Goal: Task Accomplishment & Management: Manage account settings

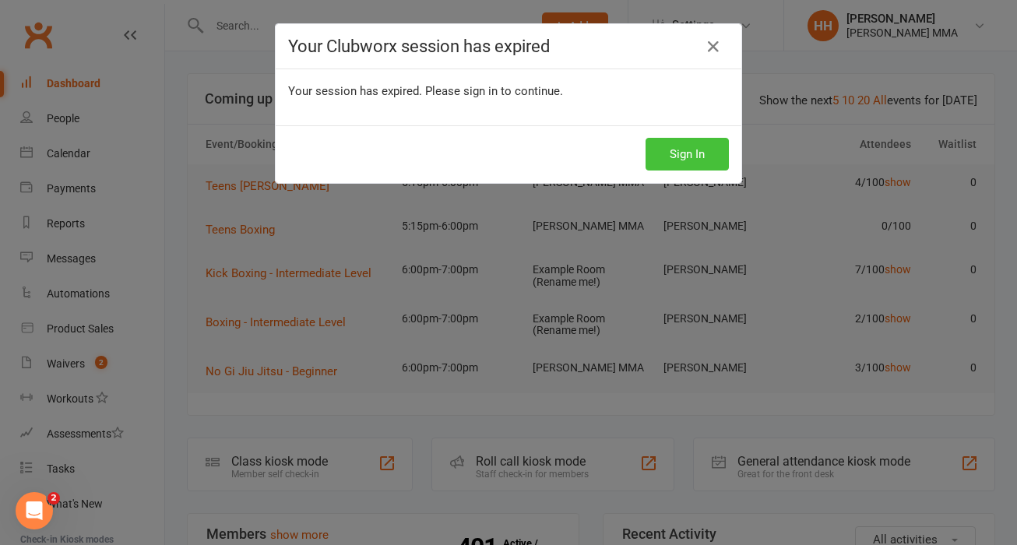
click at [696, 161] on button "Sign In" at bounding box center [687, 154] width 83 height 33
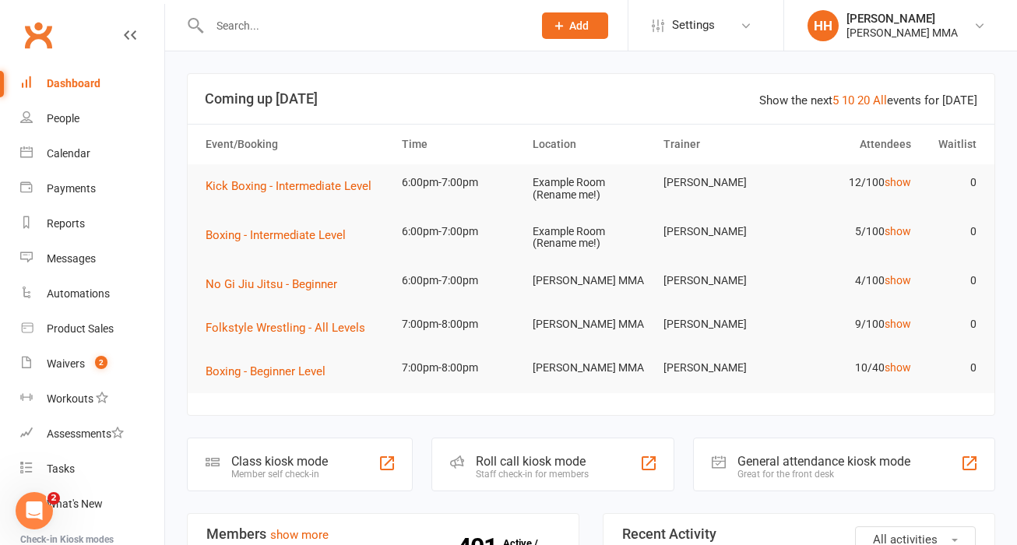
click at [242, 15] on input "text" at bounding box center [363, 26] width 317 height 22
paste input "[PERSON_NAME]"
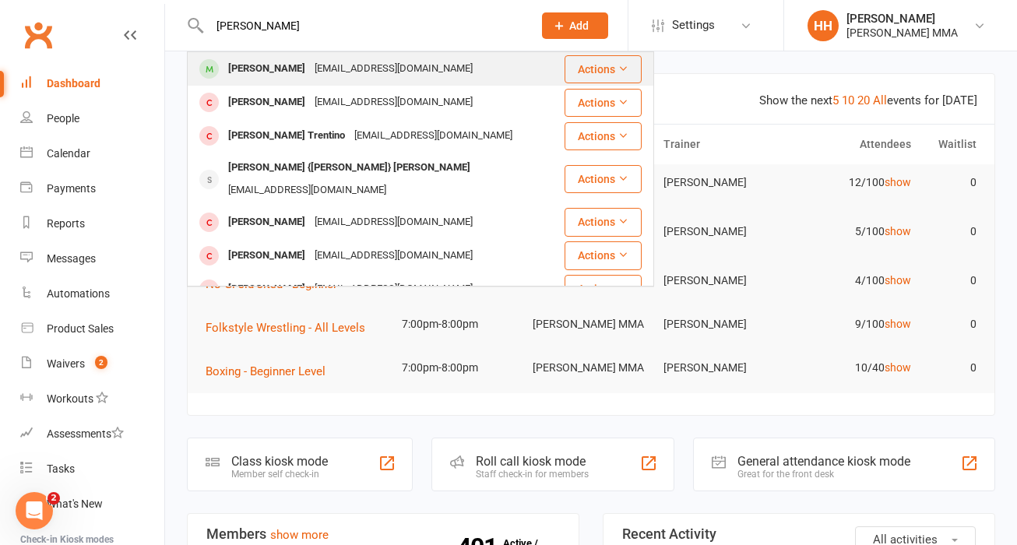
type input "Lucas Weickart"
click at [261, 58] on div "Lucas Weickart" at bounding box center [267, 69] width 86 height 23
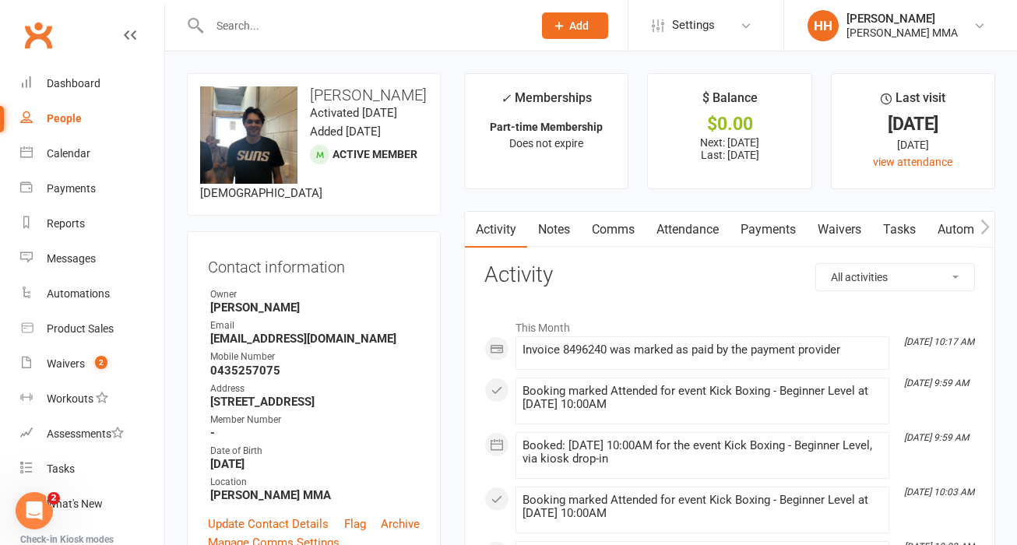
click at [791, 223] on link "Payments" at bounding box center [768, 230] width 77 height 36
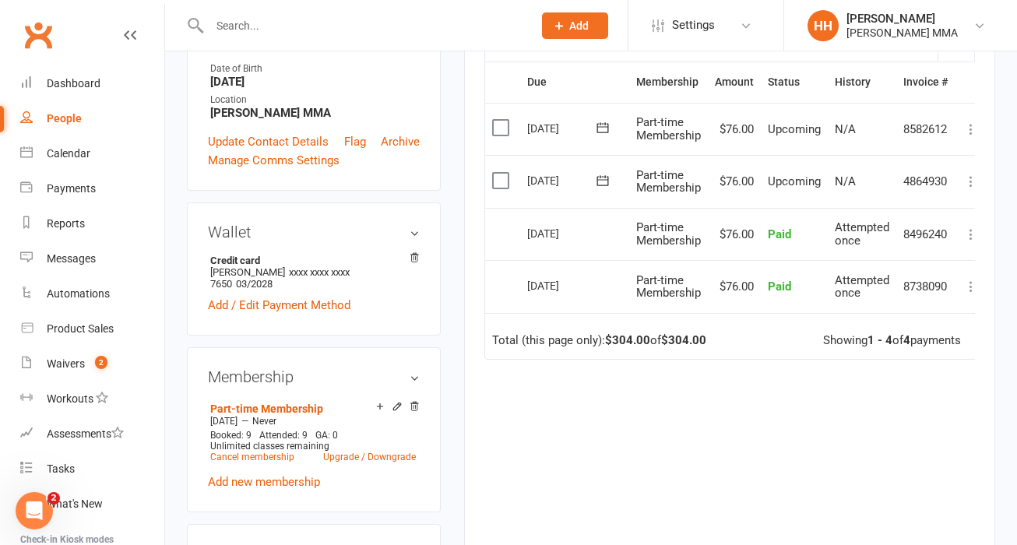
scroll to position [438, 0]
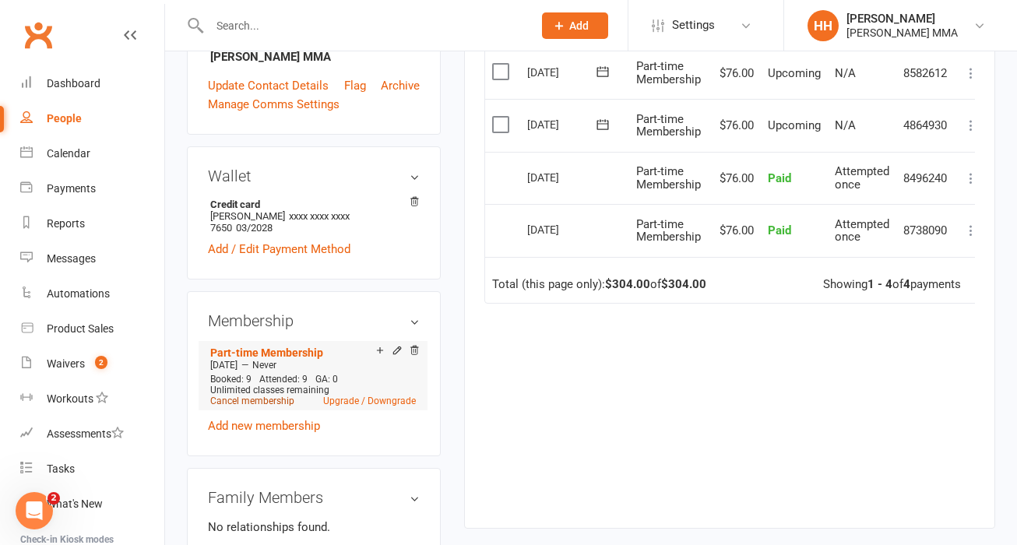
click at [259, 407] on link "Cancel membership" at bounding box center [252, 401] width 84 height 11
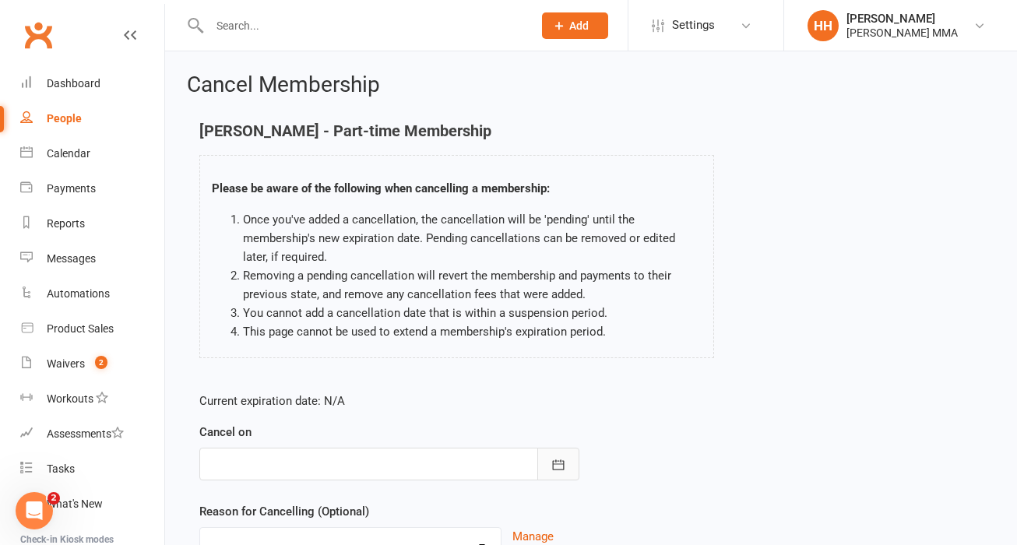
click at [570, 476] on button "button" at bounding box center [558, 464] width 42 height 33
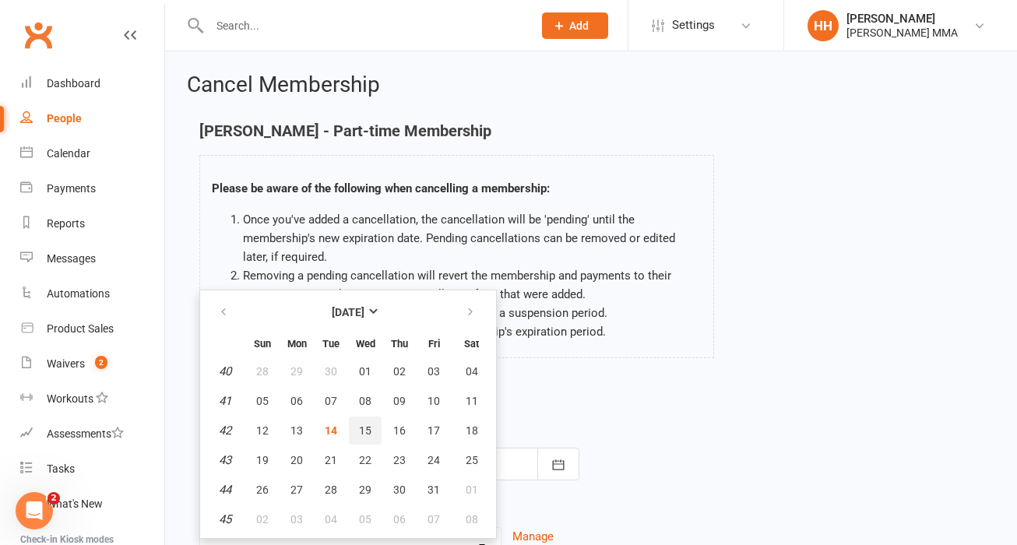
click at [359, 431] on span "15" at bounding box center [365, 430] width 12 height 12
type input "15 Oct 2025"
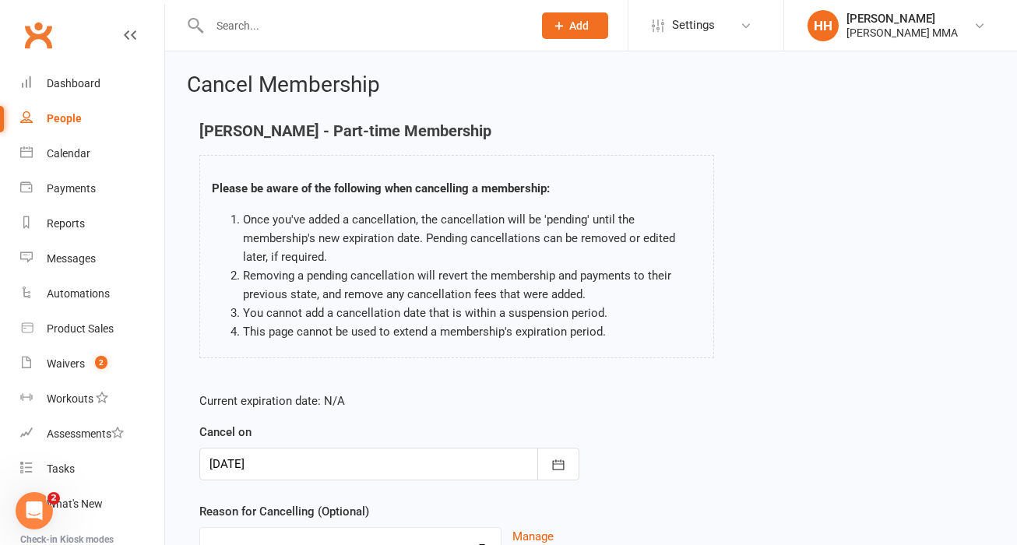
scroll to position [146, 0]
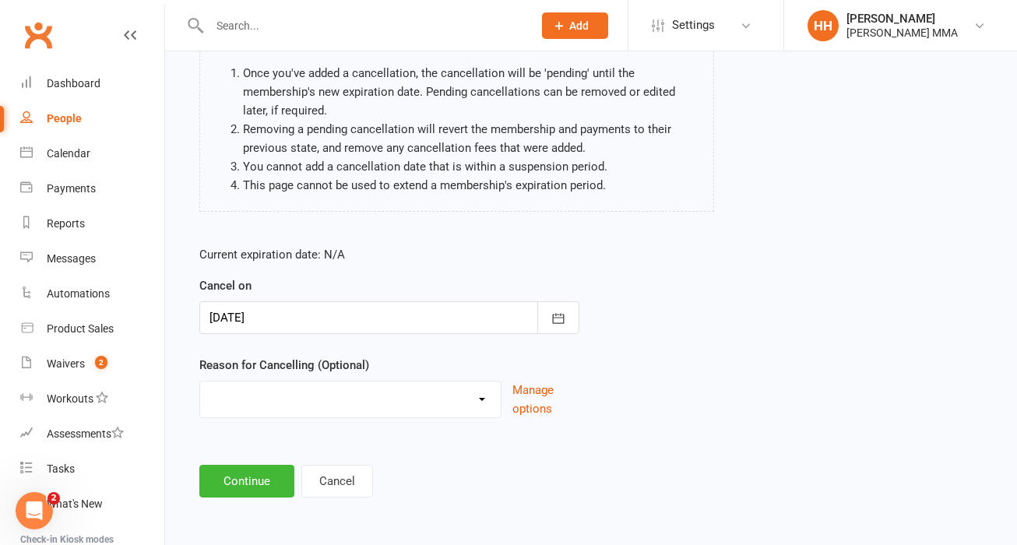
click at [446, 412] on select "Holiday Injury Other reason" at bounding box center [350, 397] width 301 height 31
select select "2"
click at [200, 382] on select "Holiday Injury Other reason" at bounding box center [350, 397] width 301 height 31
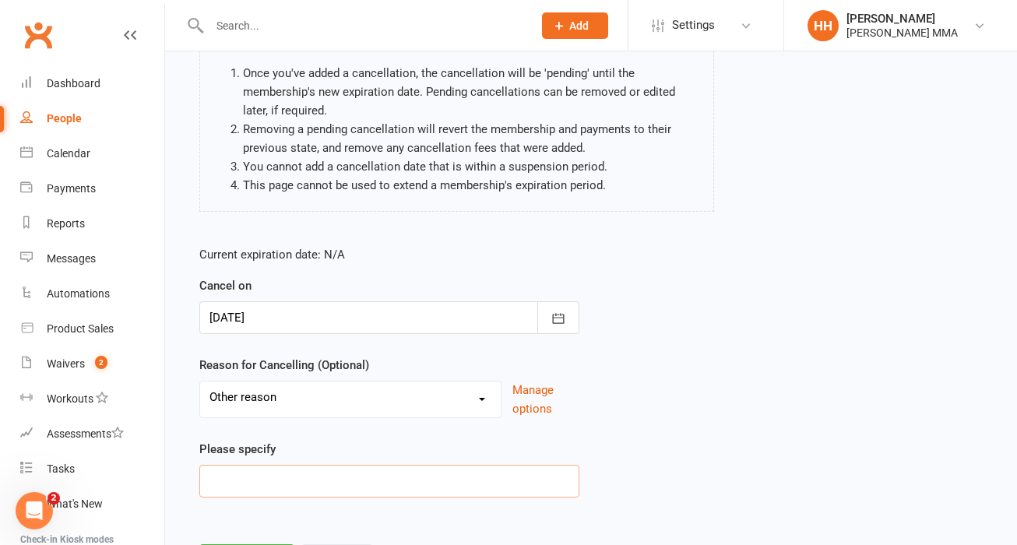
click at [300, 488] on input at bounding box center [389, 481] width 380 height 33
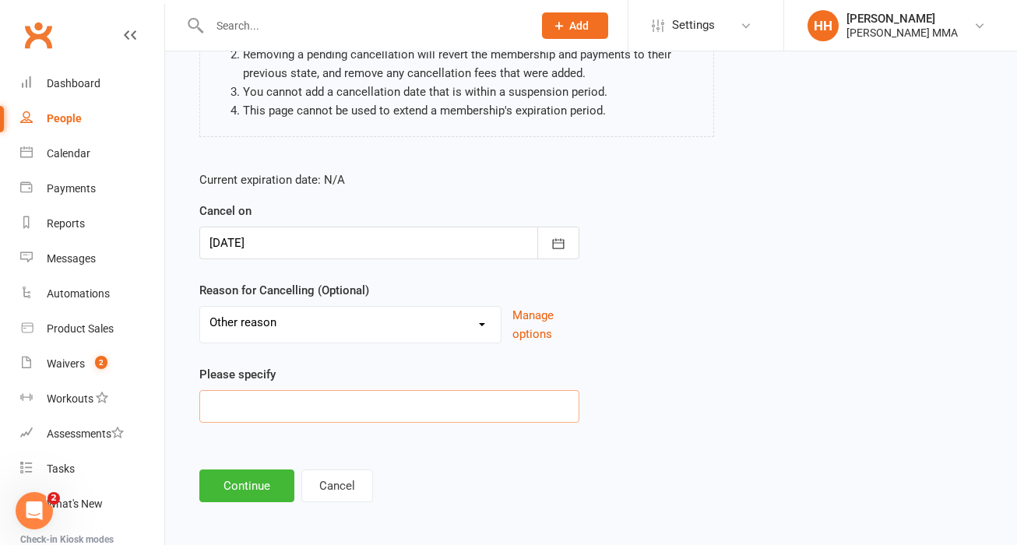
scroll to position [225, 0]
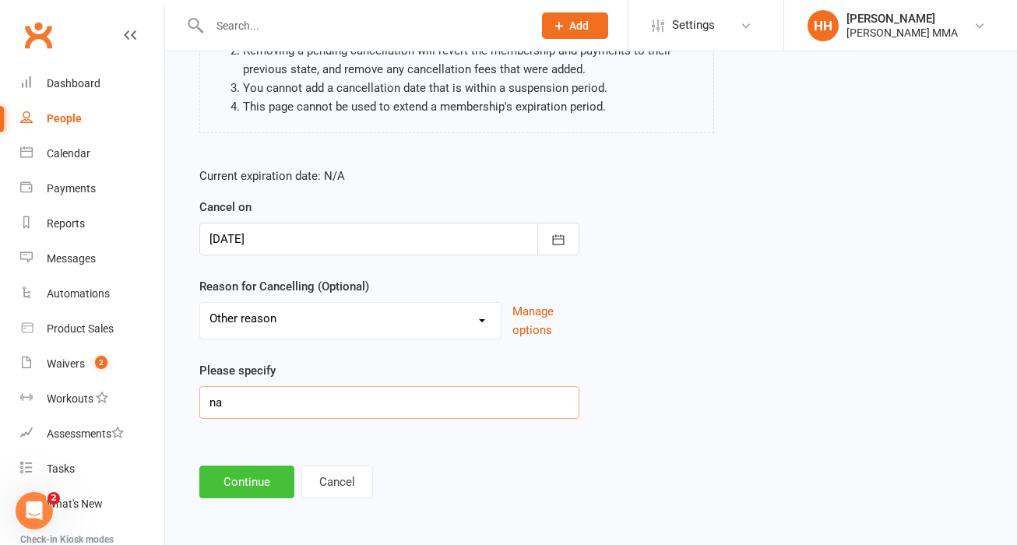
type input "na"
click at [251, 474] on button "Continue" at bounding box center [246, 482] width 95 height 33
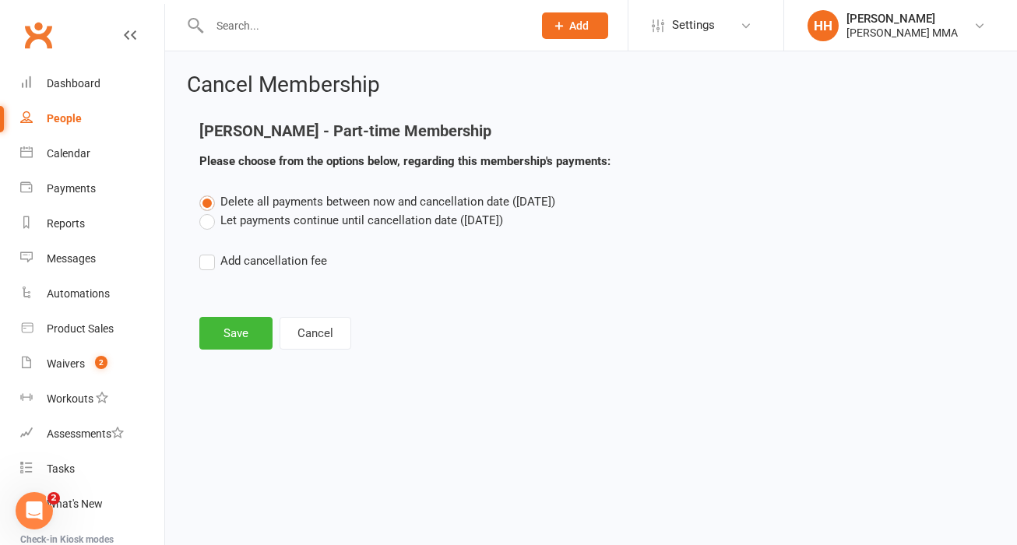
click at [244, 250] on div "Delete all payments between now and cancellation date (Oct 15, 2025) Let paymen…" at bounding box center [591, 242] width 807 height 100
click at [250, 261] on label "Add cancellation fee" at bounding box center [263, 261] width 128 height 19
click at [209, 252] on input "Add cancellation fee" at bounding box center [204, 252] width 10 height 0
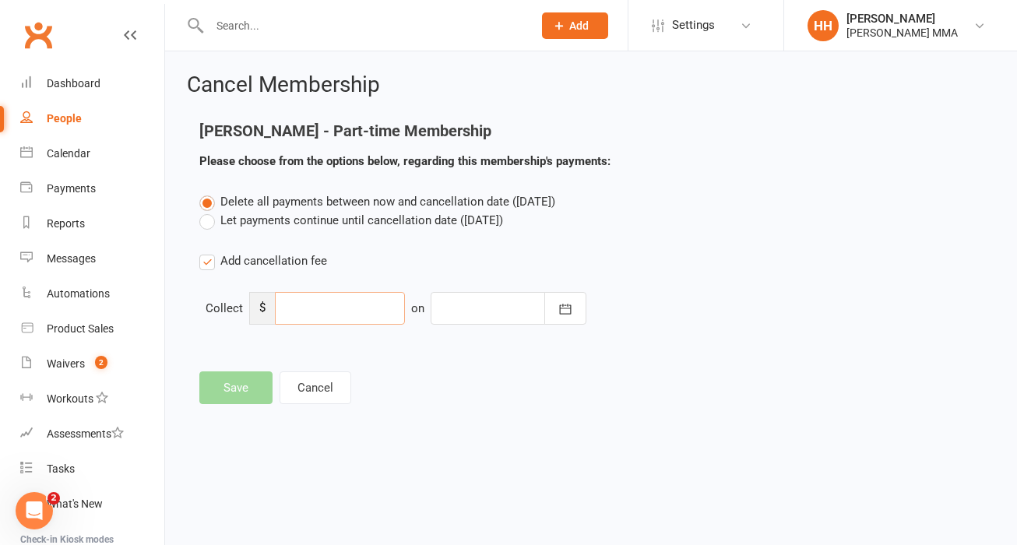
click at [354, 301] on input "number" at bounding box center [340, 308] width 130 height 33
type input "15"
click at [558, 304] on icon "button" at bounding box center [566, 309] width 16 height 16
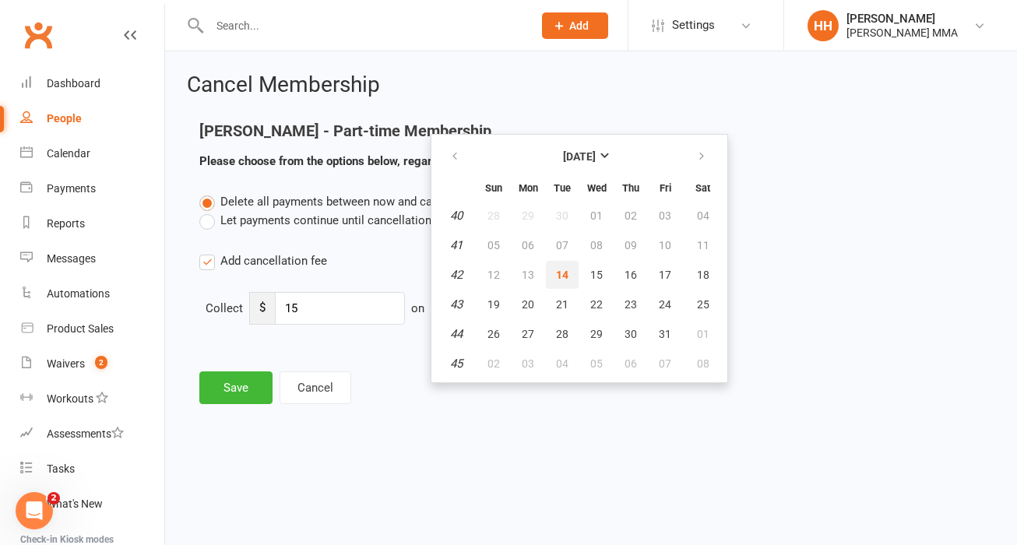
click at [566, 276] on button "14" at bounding box center [562, 275] width 33 height 28
type input "14 Oct 2025"
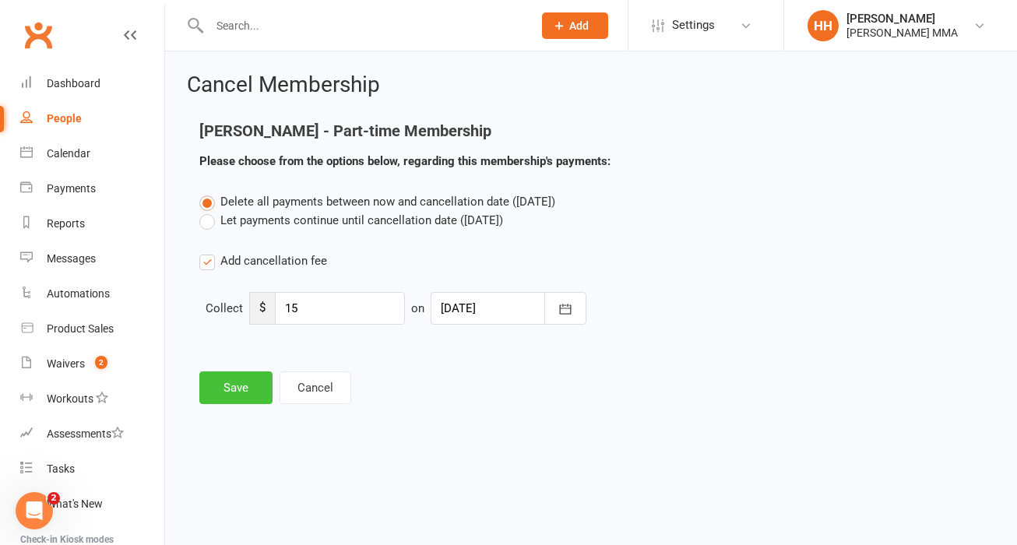
click at [245, 386] on button "Save" at bounding box center [235, 387] width 73 height 33
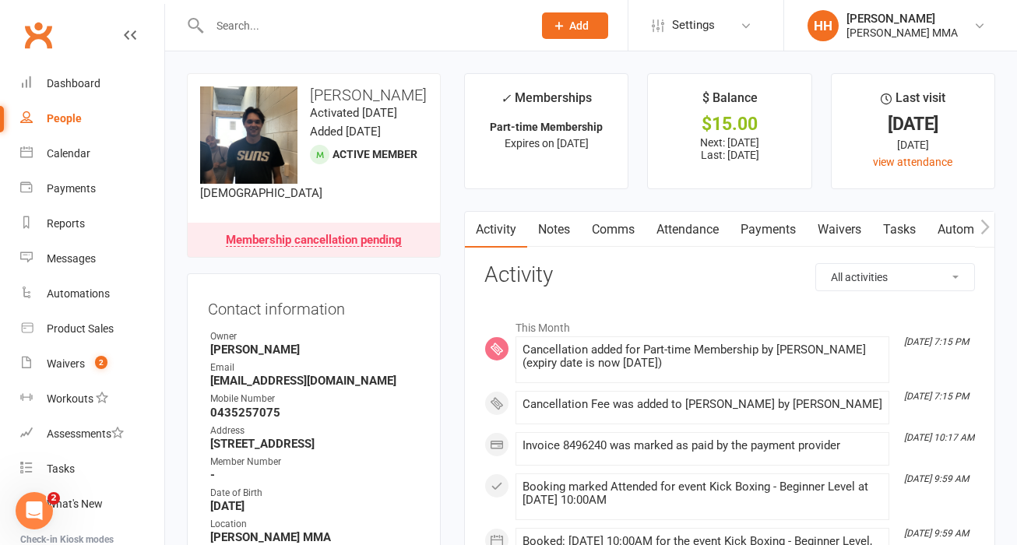
click at [779, 235] on link "Payments" at bounding box center [768, 230] width 77 height 36
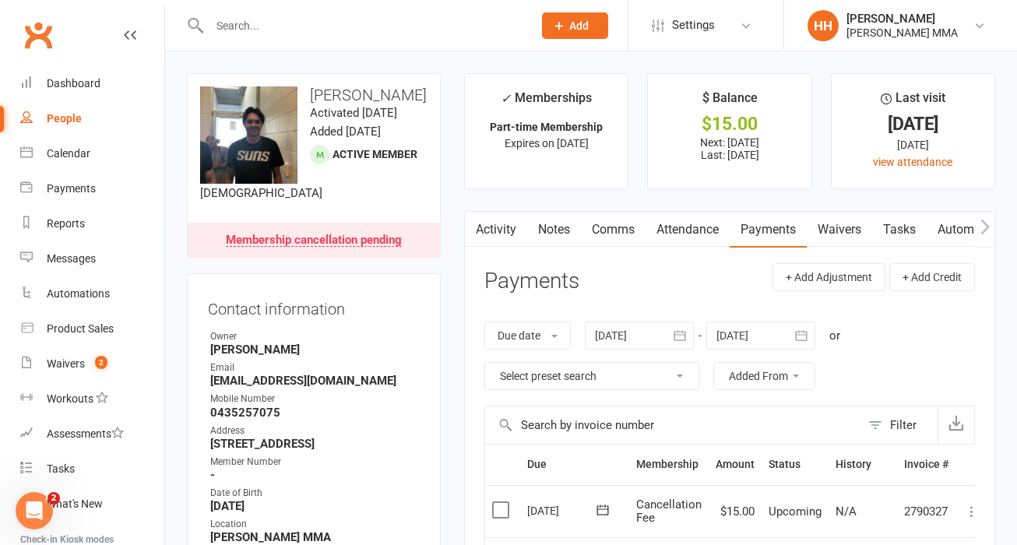
click at [380, 9] on div at bounding box center [354, 25] width 335 height 51
click at [385, 22] on input "text" at bounding box center [363, 26] width 317 height 22
paste input "Lucas Weickart"
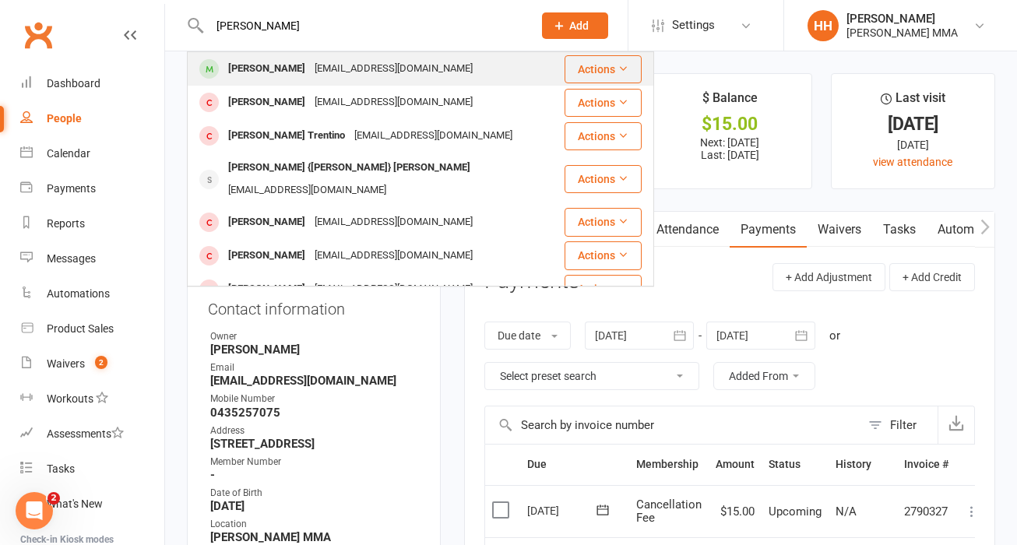
type input "Lucas Weickart"
click at [384, 58] on div "Lweickart23@gmail.com" at bounding box center [393, 69] width 167 height 23
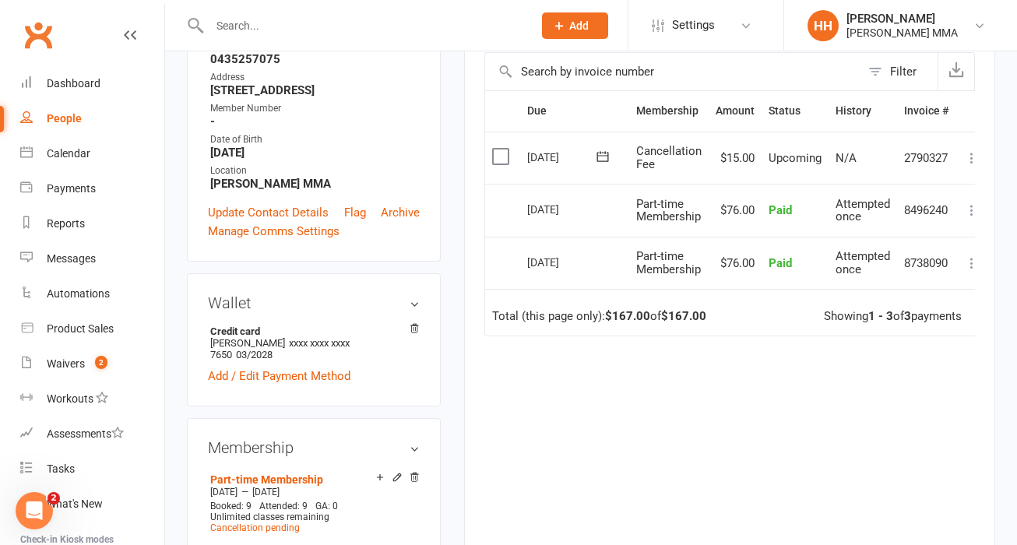
scroll to position [353, 0]
click at [634, 394] on div "Due Contact Membership Amount Status History Invoice # Select this 14 Oct 2025 …" at bounding box center [729, 314] width 491 height 446
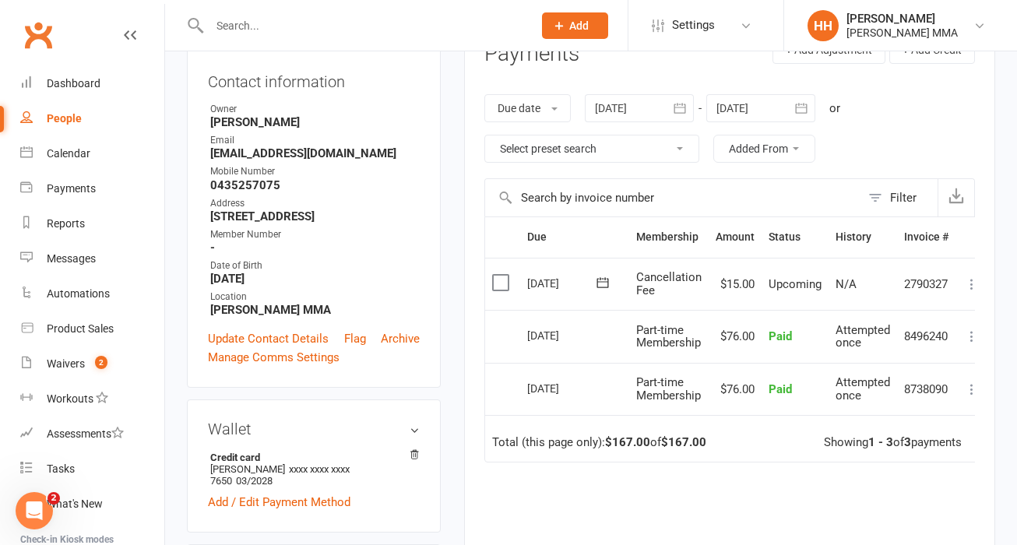
scroll to position [226, 0]
click at [806, 103] on icon "button" at bounding box center [802, 110] width 16 height 16
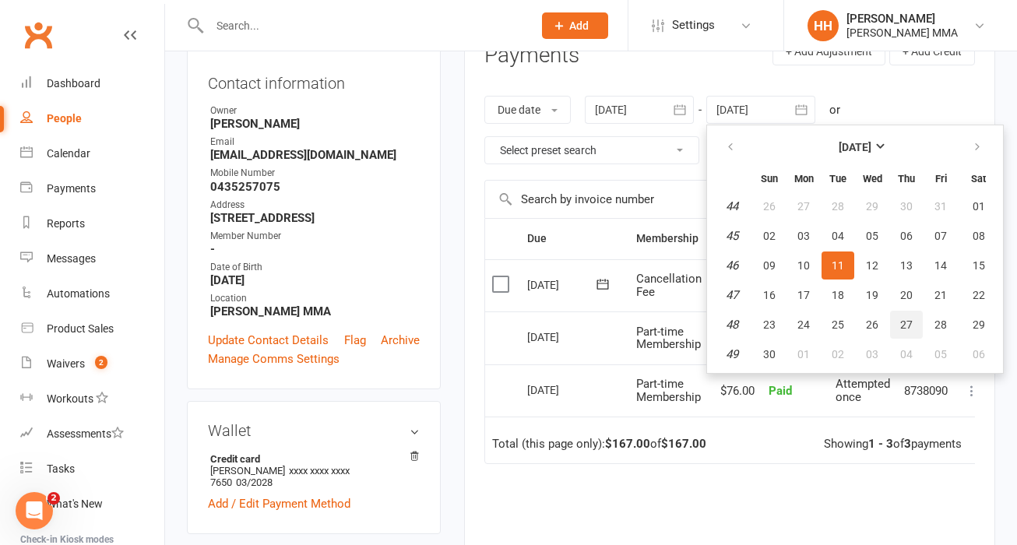
click at [903, 322] on span "27" at bounding box center [906, 325] width 12 height 12
type input "27 Nov 2025"
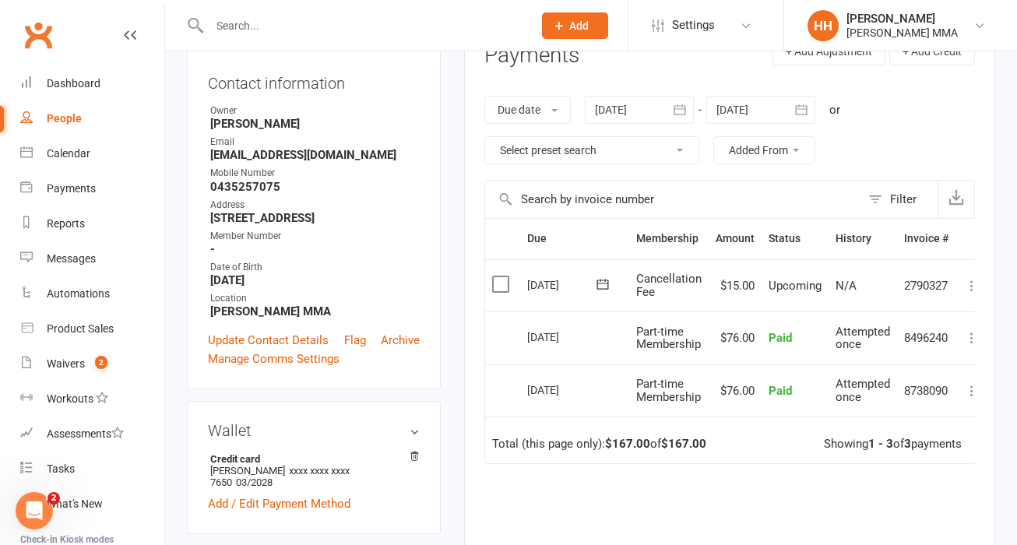
click at [775, 483] on div "Due Contact Membership Amount Status History Invoice # Select this 14 Oct 2025 …" at bounding box center [729, 441] width 491 height 446
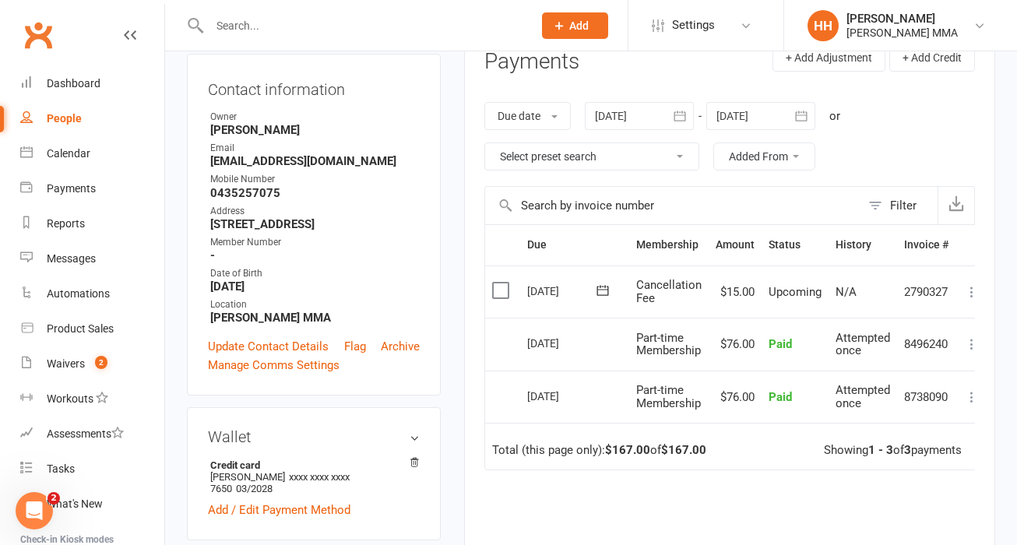
scroll to position [213, 0]
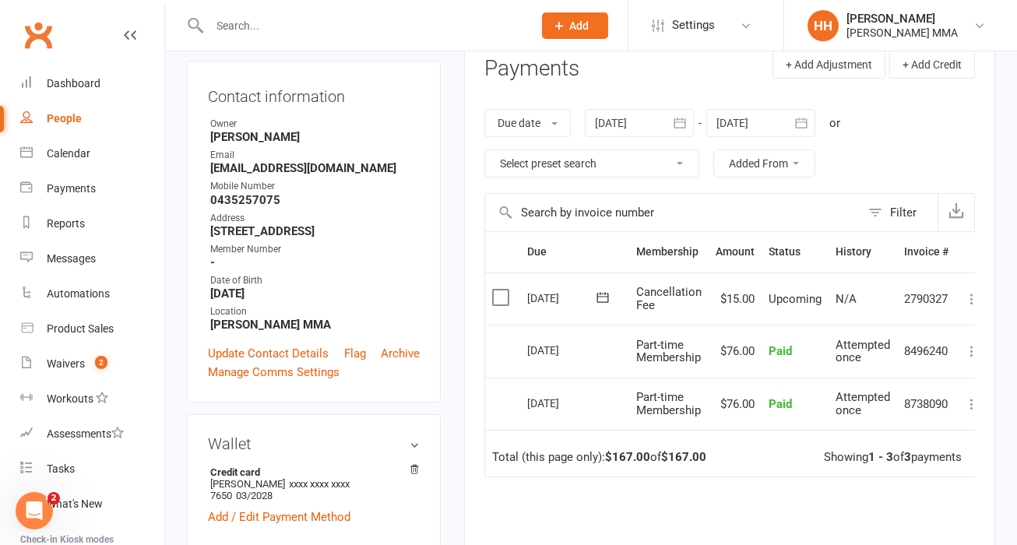
click at [775, 483] on div "Due Contact Membership Amount Status History Invoice # Select this 14 Oct 2025 …" at bounding box center [729, 454] width 491 height 446
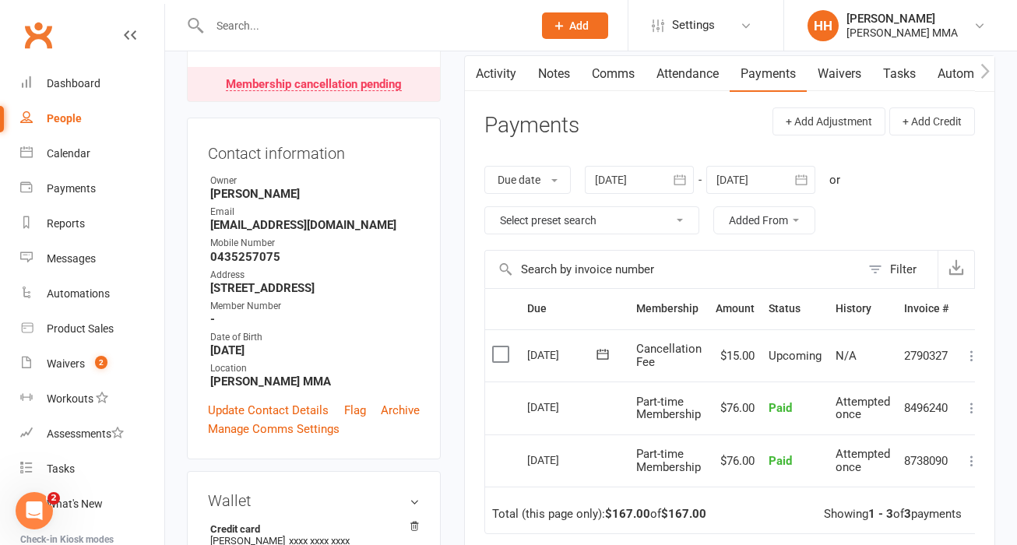
scroll to position [0, 0]
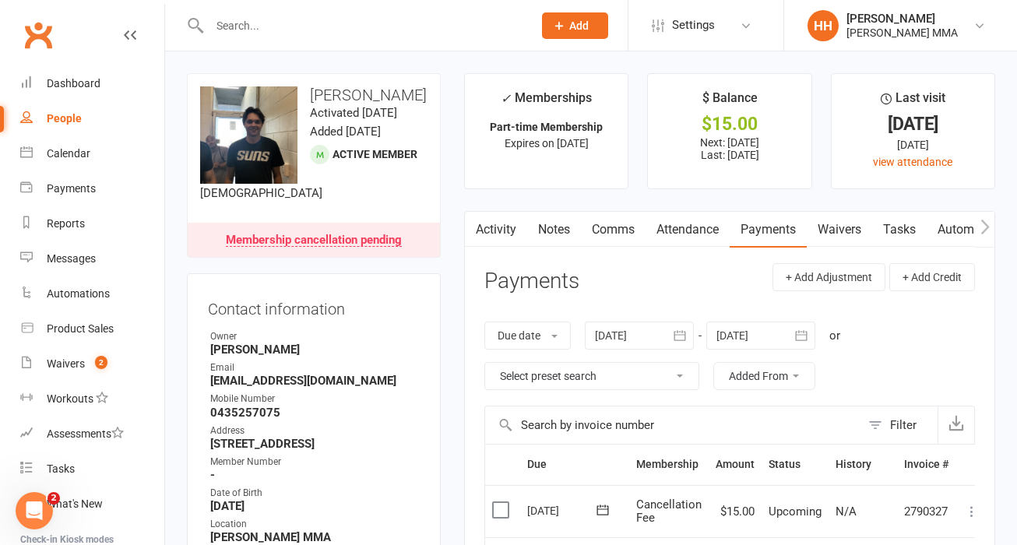
click at [106, 119] on link "People" at bounding box center [92, 118] width 144 height 35
select select "100"
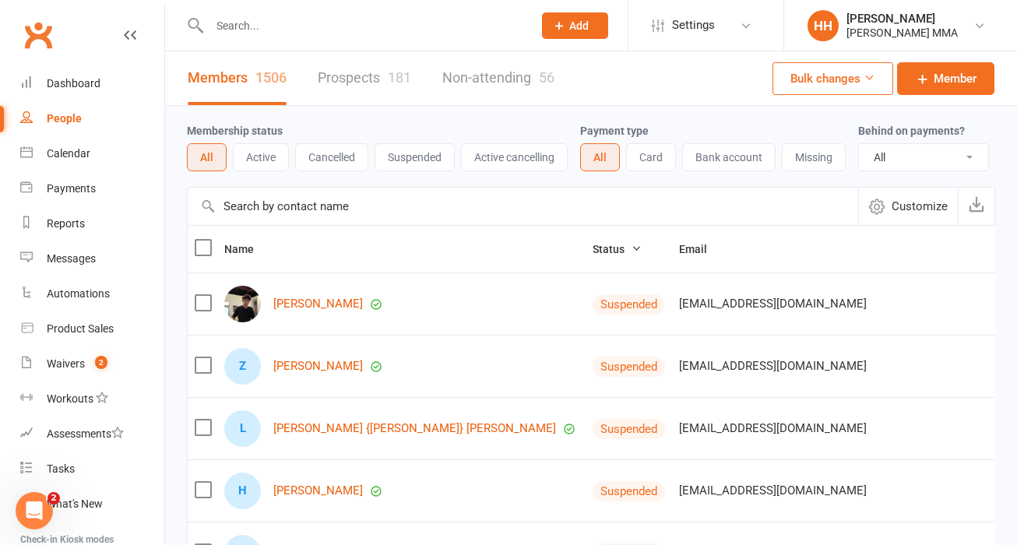
click at [286, 26] on input "text" at bounding box center [363, 26] width 317 height 22
paste input "[PERSON_NAME]"
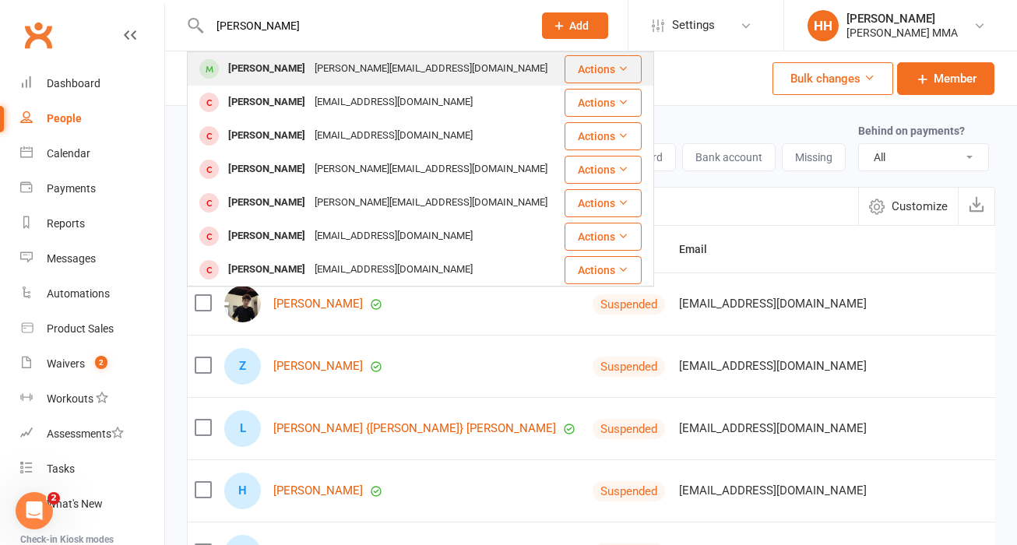
type input "[PERSON_NAME]"
click at [280, 60] on div "[PERSON_NAME]" at bounding box center [267, 69] width 86 height 23
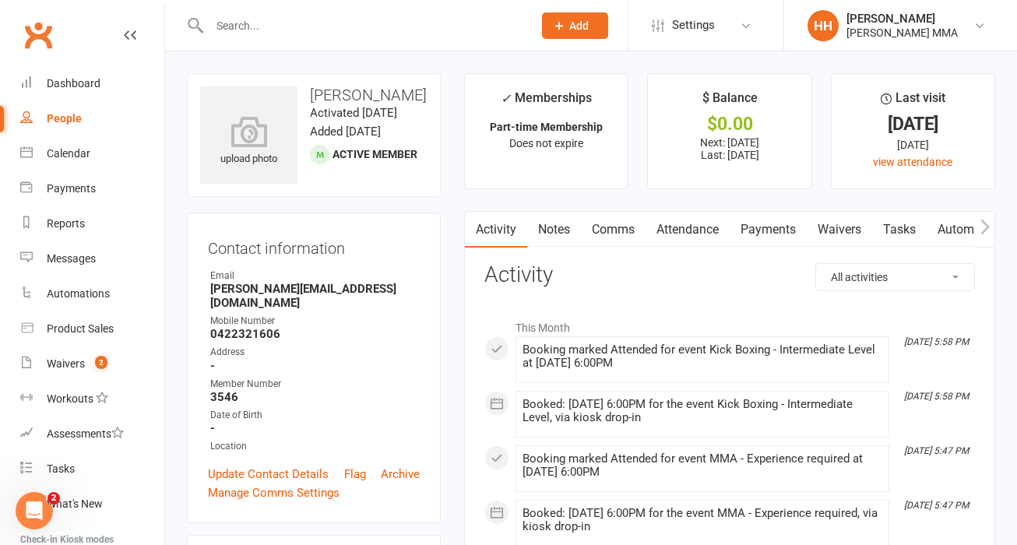
click at [773, 220] on link "Payments" at bounding box center [768, 230] width 77 height 36
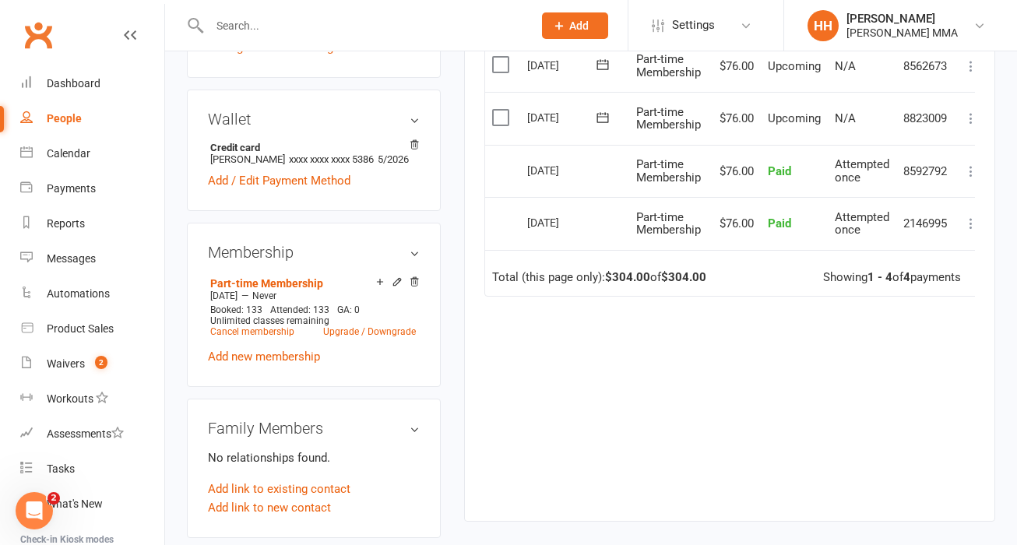
scroll to position [446, 0]
click at [281, 326] on link "Cancel membership" at bounding box center [252, 331] width 84 height 11
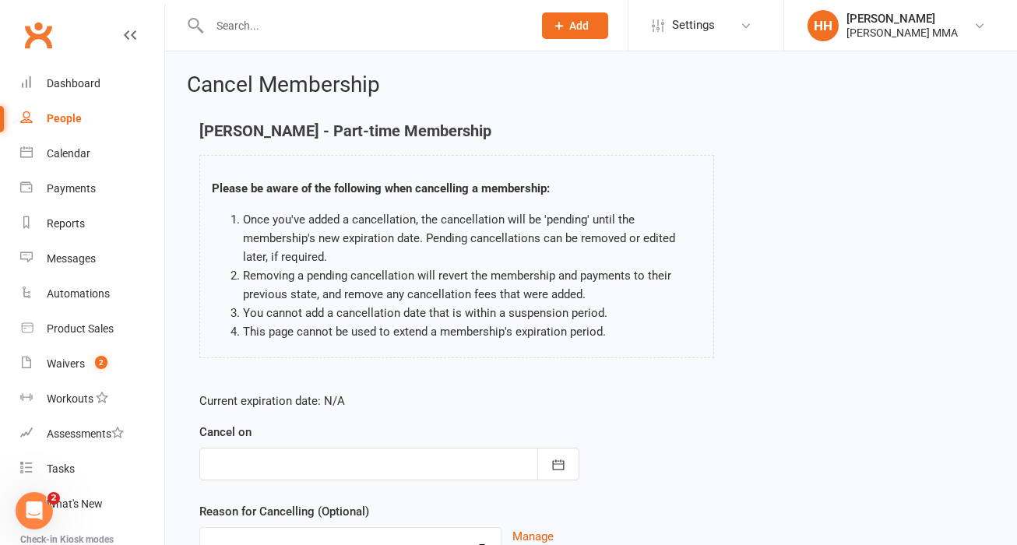
click at [553, 480] on form "Current expiration date: N/A Cancel on October 2025 Sun Mon Tue Wed Thu Fri Sat…" at bounding box center [389, 478] width 380 height 173
click at [558, 473] on button "button" at bounding box center [558, 464] width 42 height 33
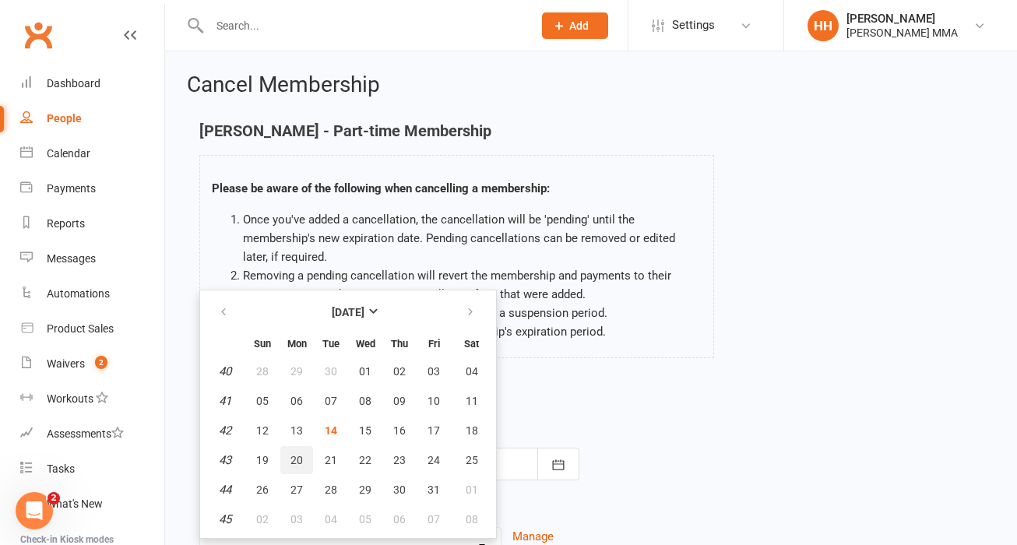
click at [297, 459] on span "20" at bounding box center [296, 460] width 12 height 12
type input "20 Oct 2025"
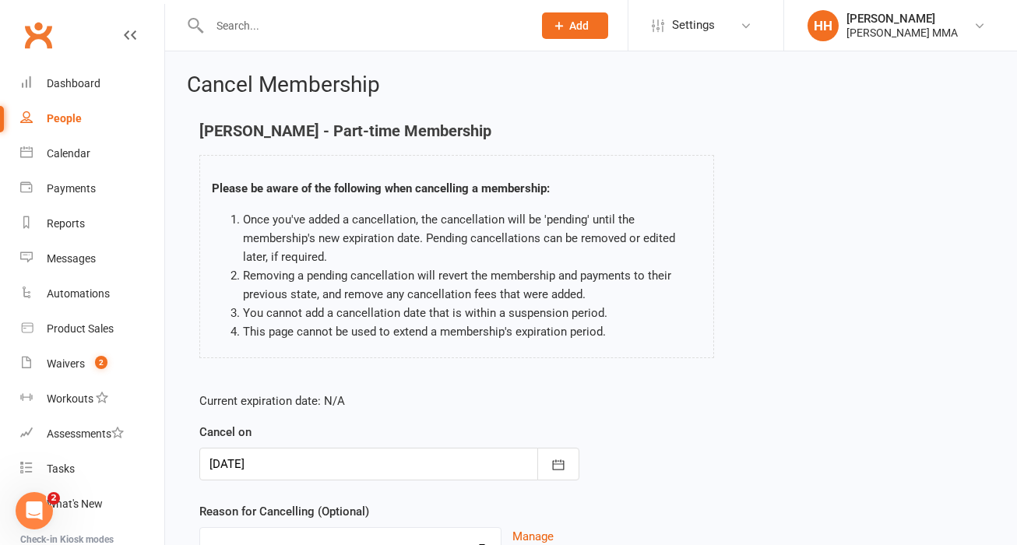
scroll to position [146, 0]
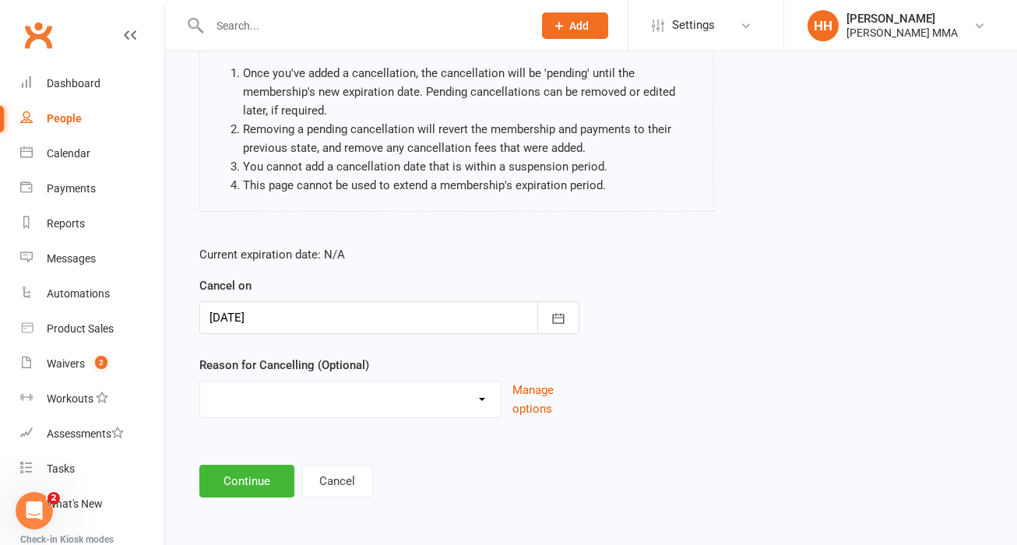
click at [396, 398] on select "Holiday Injury Other reason" at bounding box center [350, 397] width 301 height 31
select select "0"
click at [200, 382] on select "Holiday Injury Other reason" at bounding box center [350, 397] width 301 height 31
click at [255, 481] on button "Continue" at bounding box center [246, 481] width 95 height 33
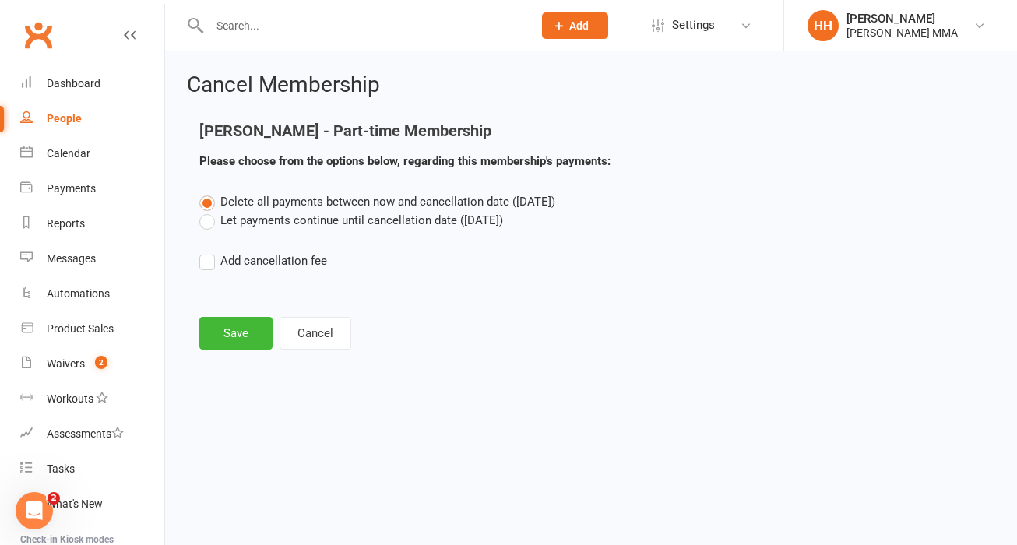
click at [266, 259] on label "Add cancellation fee" at bounding box center [263, 261] width 128 height 19
click at [209, 252] on input "Add cancellation fee" at bounding box center [204, 252] width 10 height 0
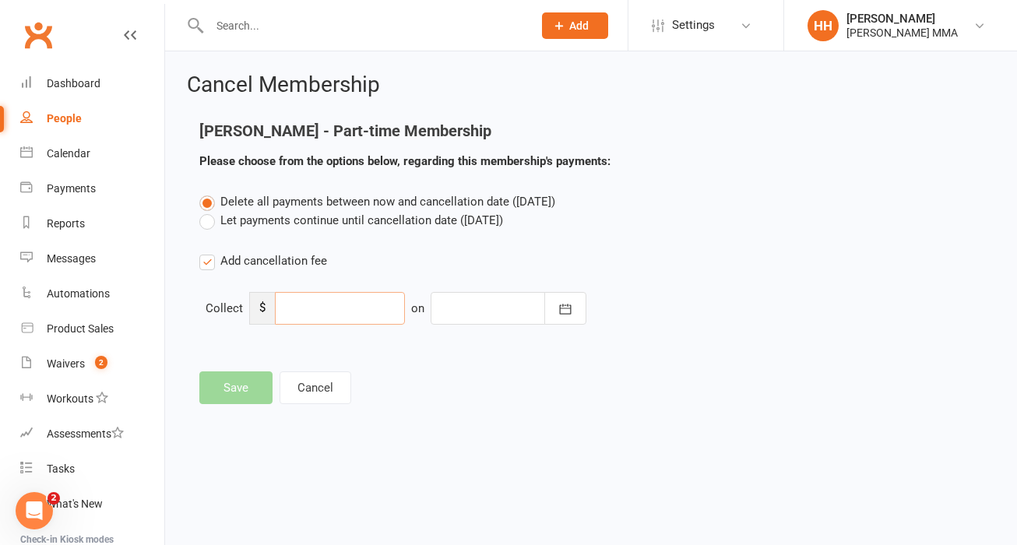
click at [359, 305] on input "number" at bounding box center [340, 308] width 130 height 33
click at [229, 217] on label "Let payments continue until cancellation date (Oct 20, 2025)" at bounding box center [351, 220] width 304 height 19
click at [209, 211] on input "Let payments continue until cancellation date (Oct 20, 2025)" at bounding box center [204, 211] width 10 height 0
click at [368, 305] on input "number" at bounding box center [340, 308] width 130 height 33
type input "15"
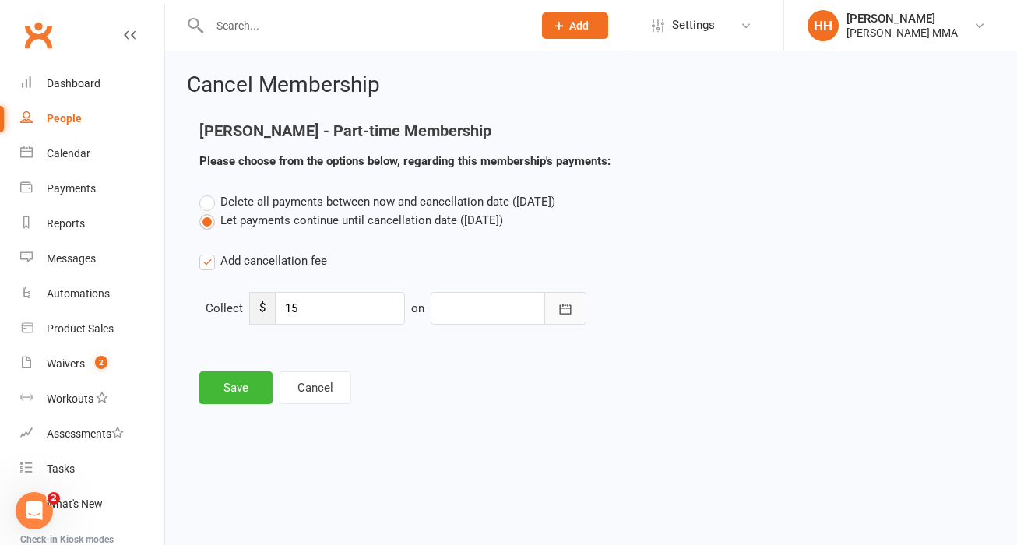
click at [560, 313] on icon "button" at bounding box center [566, 309] width 12 height 10
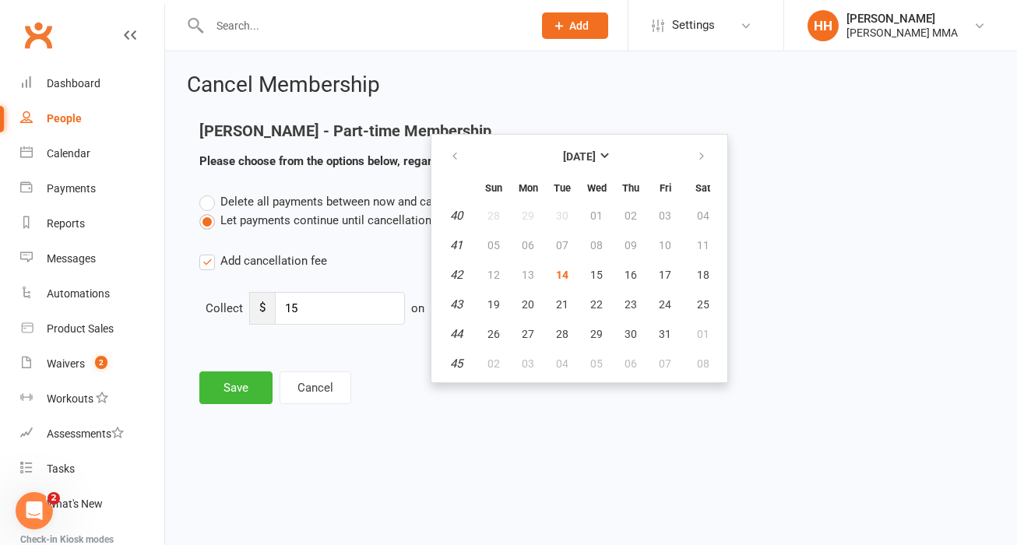
click at [405, 347] on main "Ethan Tang - Part-time Membership Please choose from the options below, regardi…" at bounding box center [591, 263] width 808 height 282
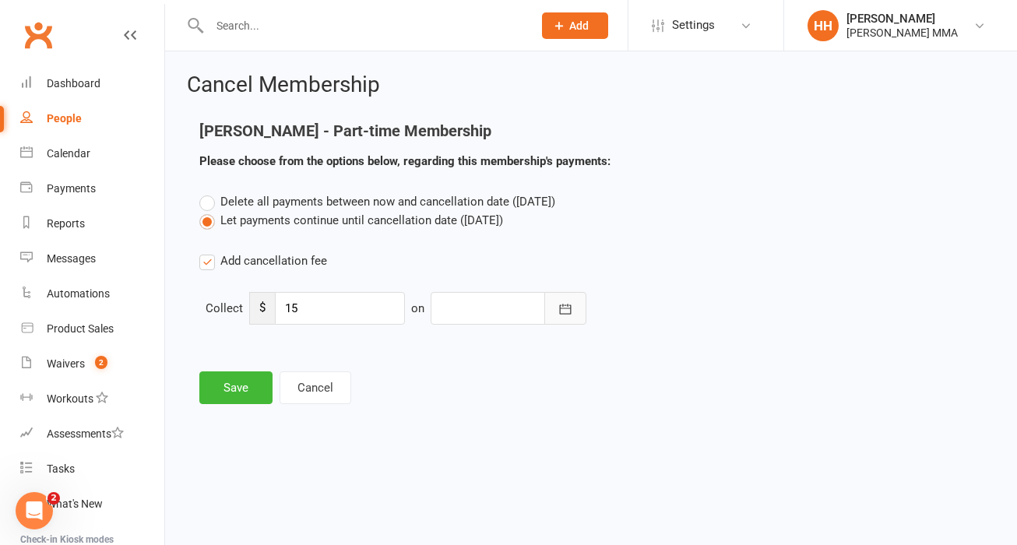
click at [554, 304] on button "button" at bounding box center [565, 308] width 42 height 33
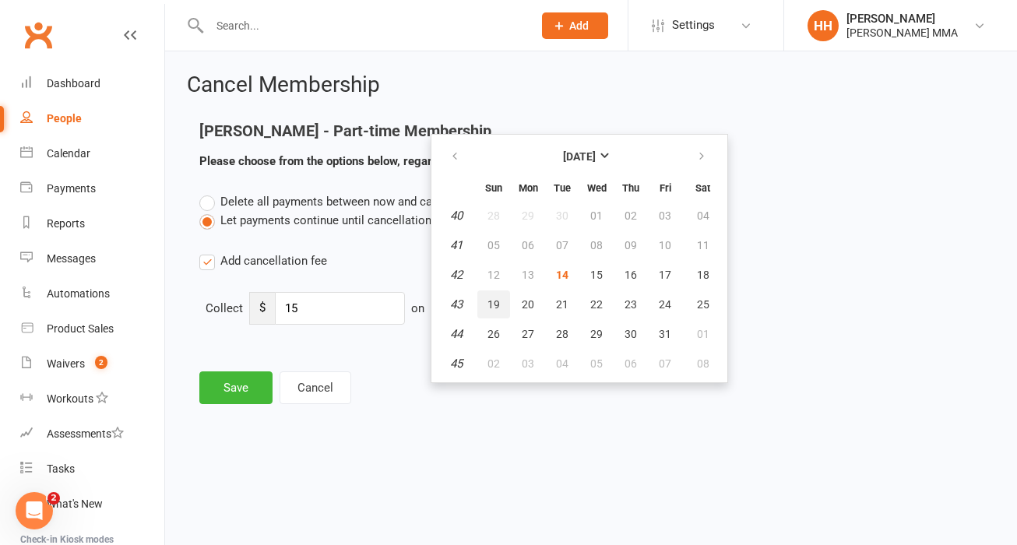
click at [488, 309] on span "19" at bounding box center [494, 304] width 12 height 12
type input "19 Oct 2025"
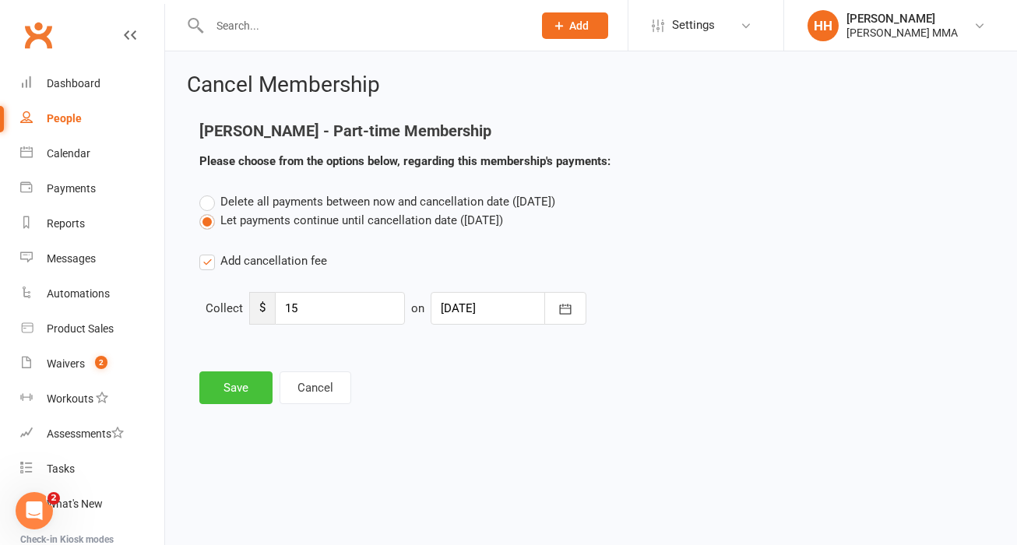
click at [249, 384] on button "Save" at bounding box center [235, 387] width 73 height 33
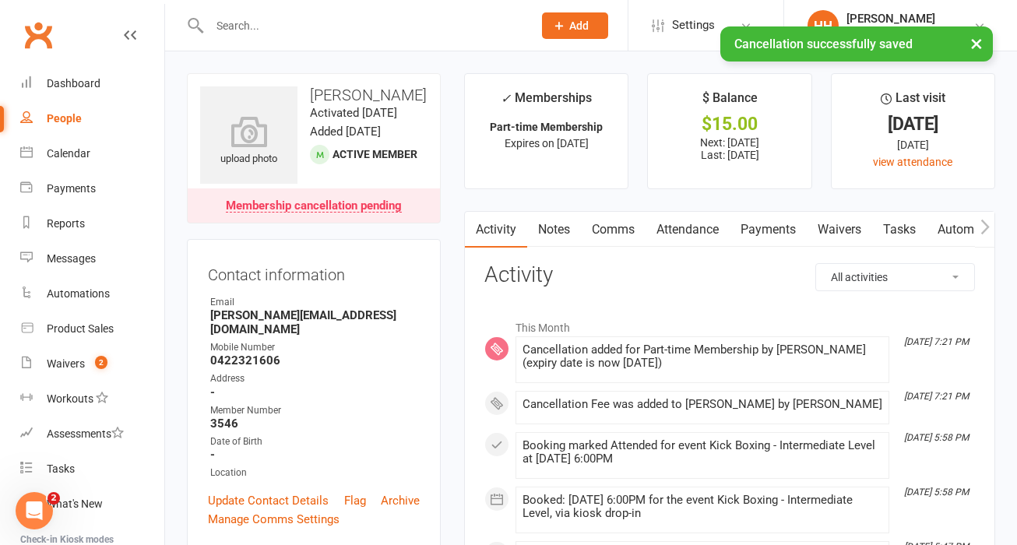
click at [797, 213] on link "Payments" at bounding box center [768, 230] width 77 height 36
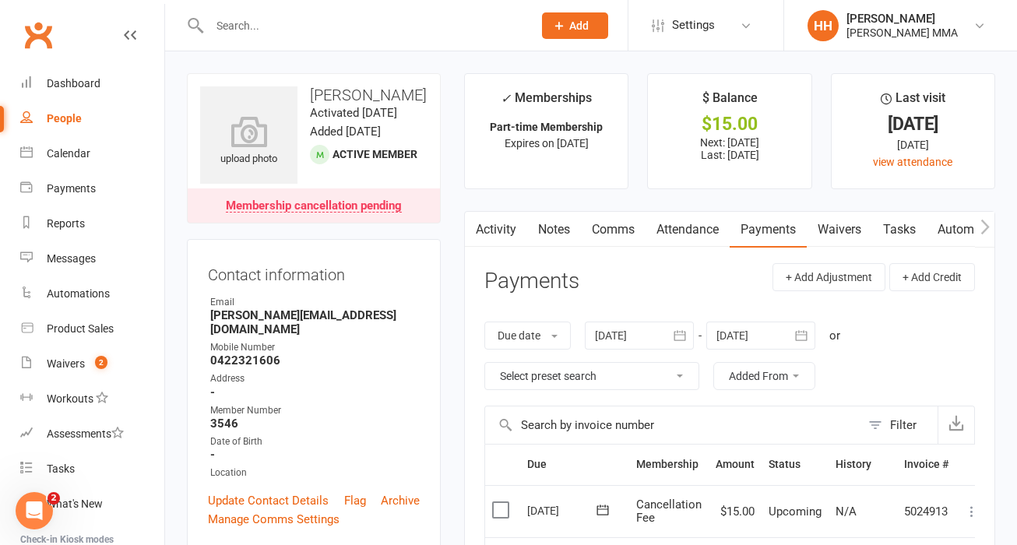
click at [314, 26] on input "text" at bounding box center [363, 26] width 317 height 22
paste input "[PERSON_NAME]"
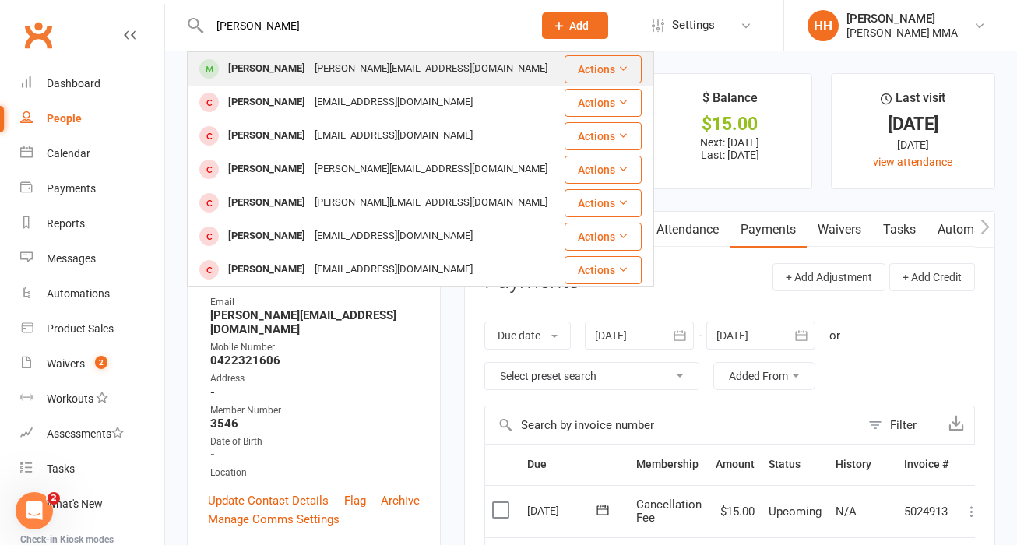
type input "[PERSON_NAME]"
click at [310, 60] on div "ethan.haps@gmail.com" at bounding box center [431, 69] width 242 height 23
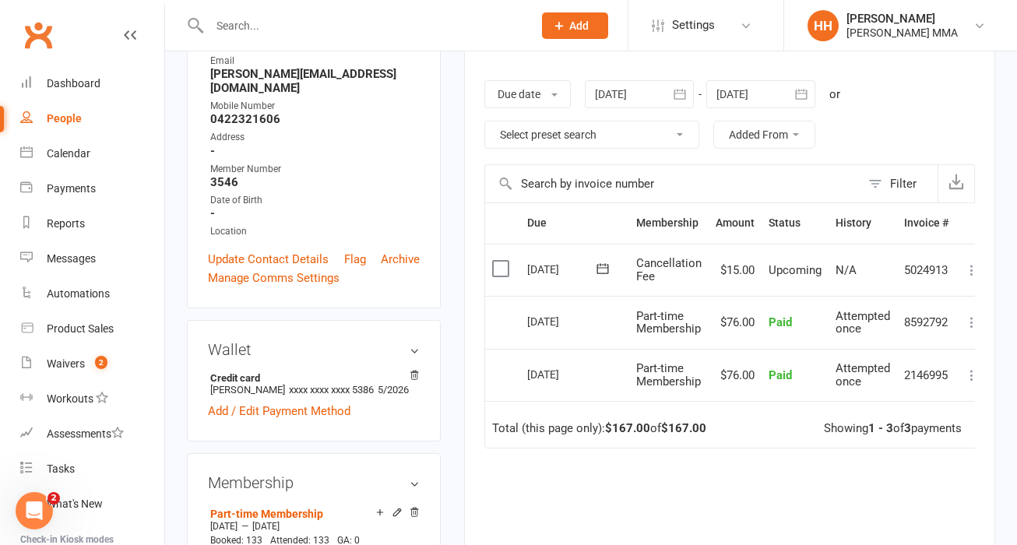
scroll to position [241, 0]
click at [798, 102] on icon "button" at bounding box center [802, 95] width 16 height 16
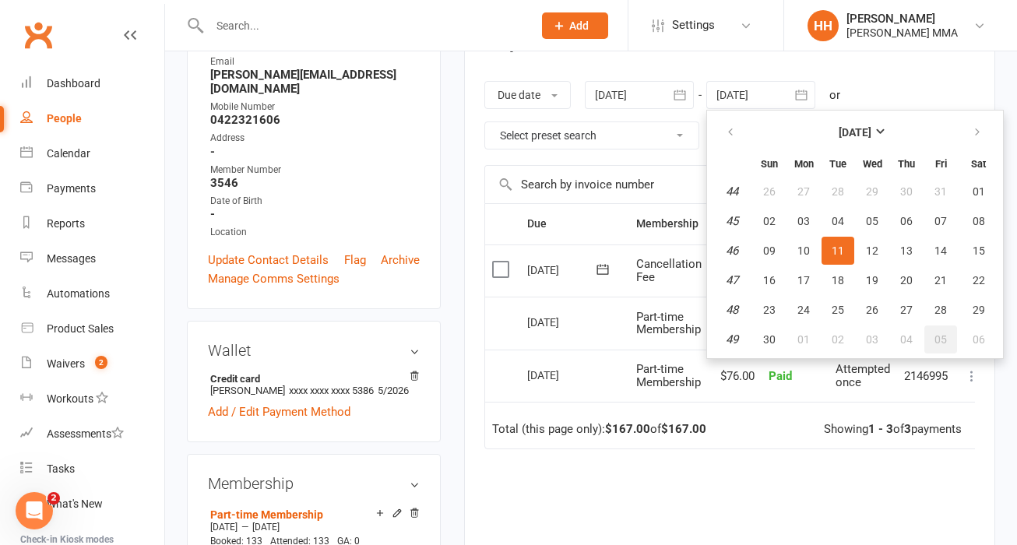
click at [956, 328] on button "05" at bounding box center [940, 340] width 33 height 28
type input "05 Dec 2025"
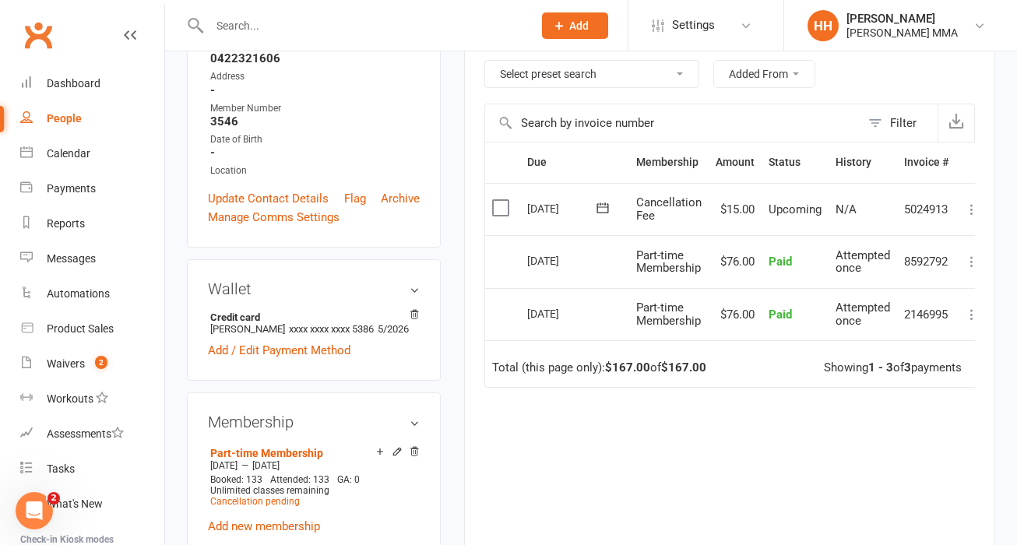
scroll to position [0, 0]
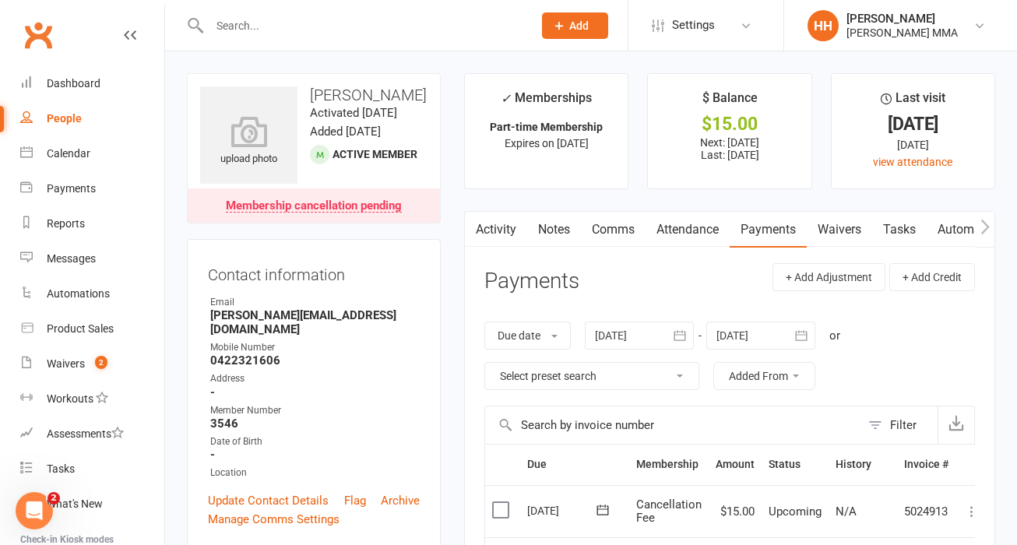
click at [93, 121] on link "People" at bounding box center [92, 118] width 144 height 35
select select "100"
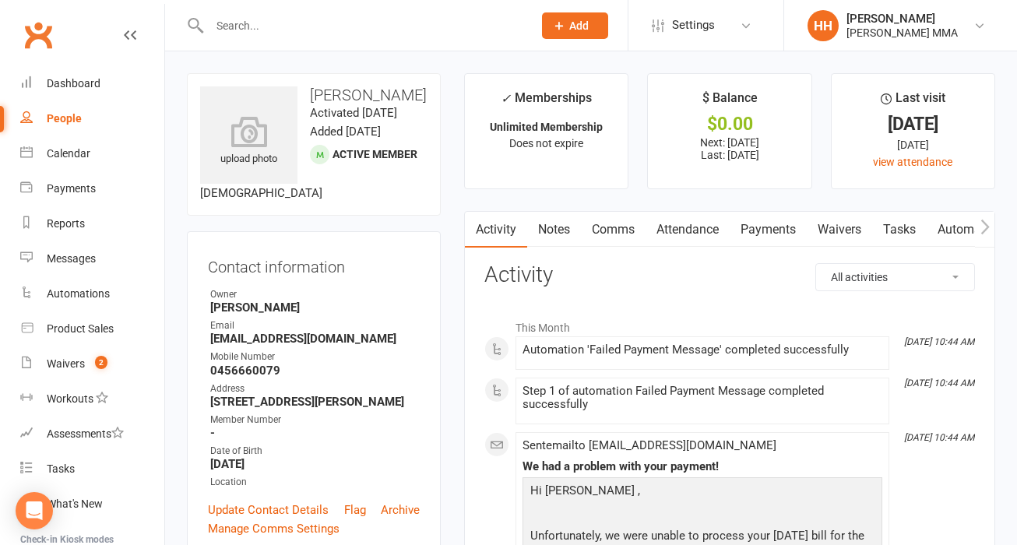
click at [764, 236] on link "Payments" at bounding box center [768, 230] width 77 height 36
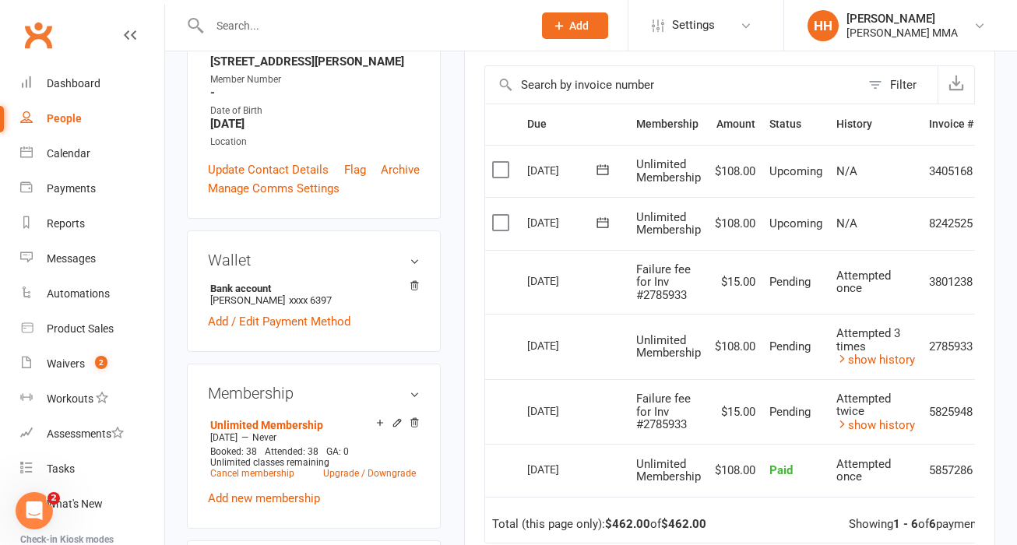
scroll to position [384, 0]
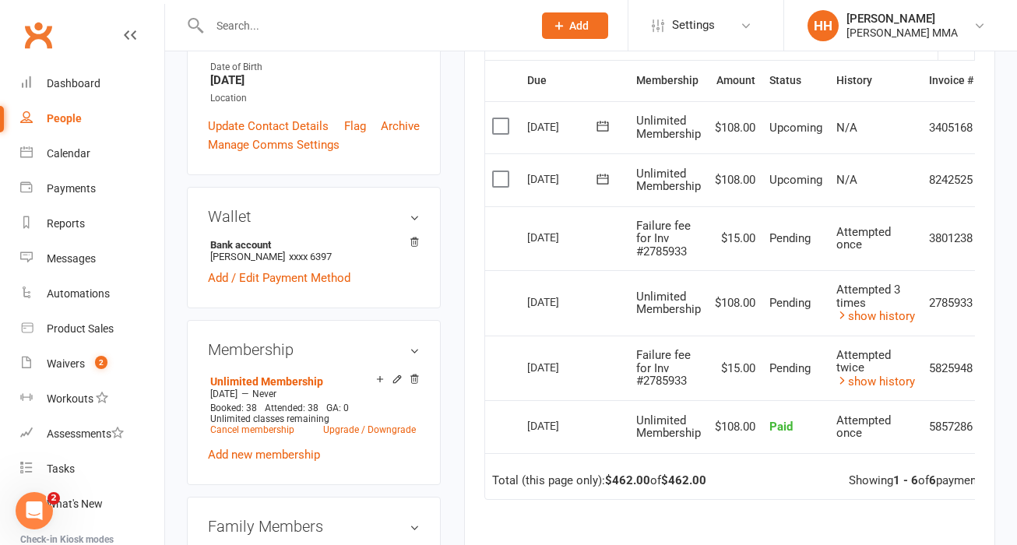
click at [776, 478] on td "Total (this page only): $462.00 of $462.00 Showing 1 - 6 of 6 payments" at bounding box center [749, 476] width 528 height 47
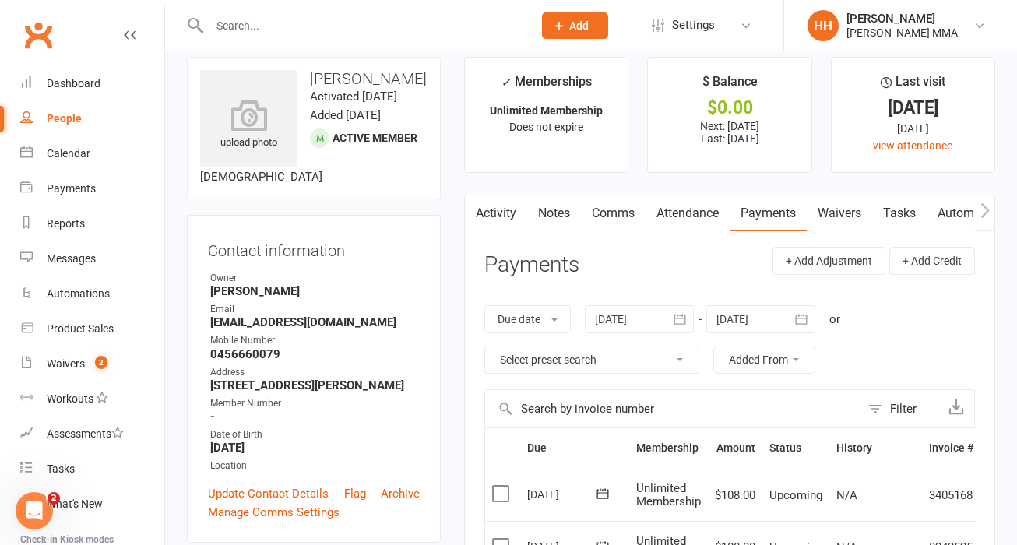
scroll to position [0, 0]
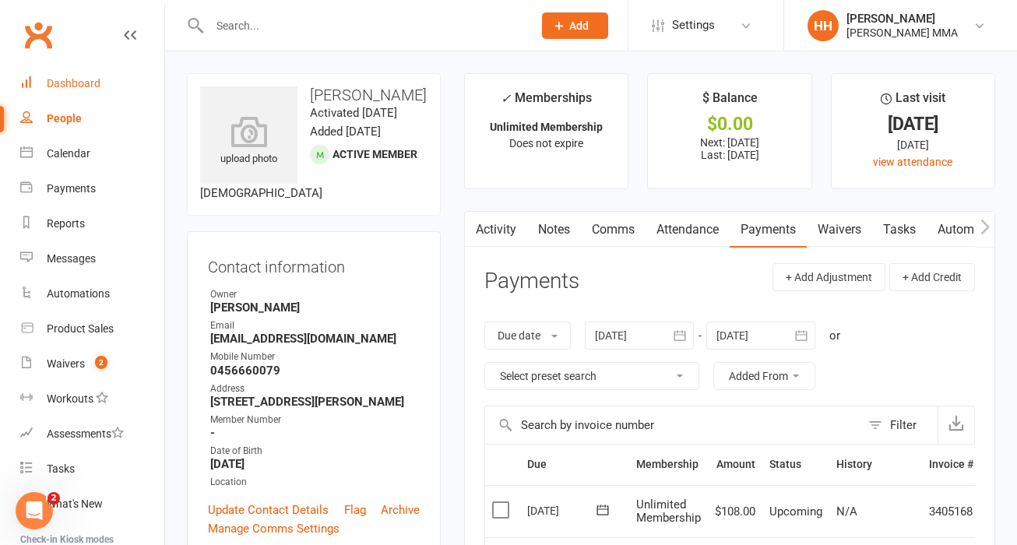
click at [92, 75] on link "Dashboard" at bounding box center [92, 83] width 144 height 35
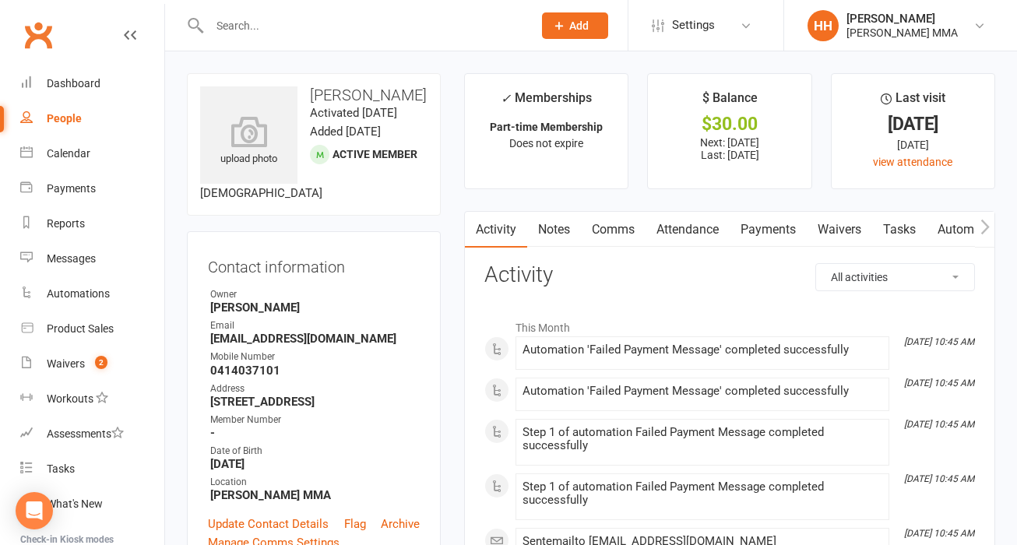
click at [770, 224] on link "Payments" at bounding box center [768, 230] width 77 height 36
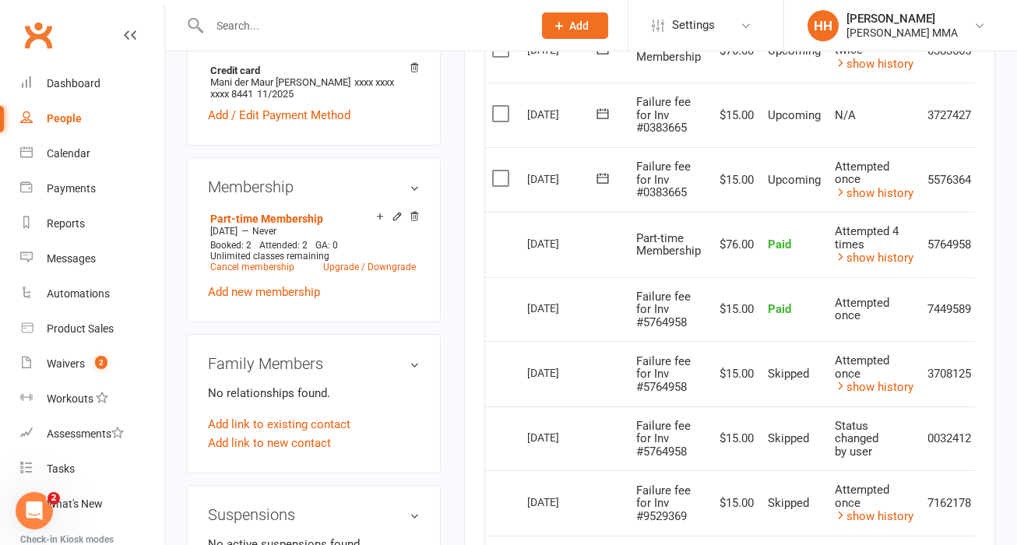
scroll to position [560, 0]
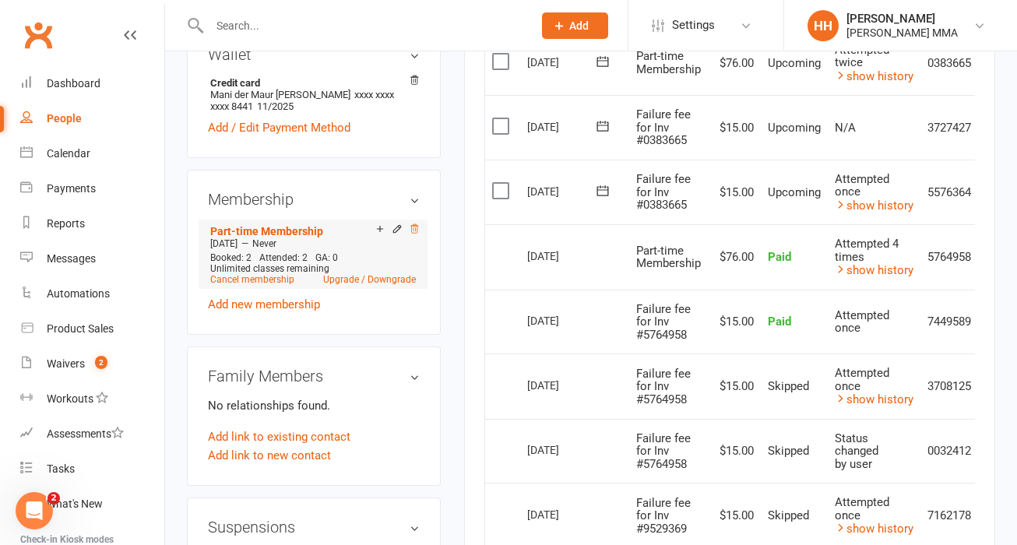
click at [413, 234] on icon at bounding box center [414, 229] width 11 height 11
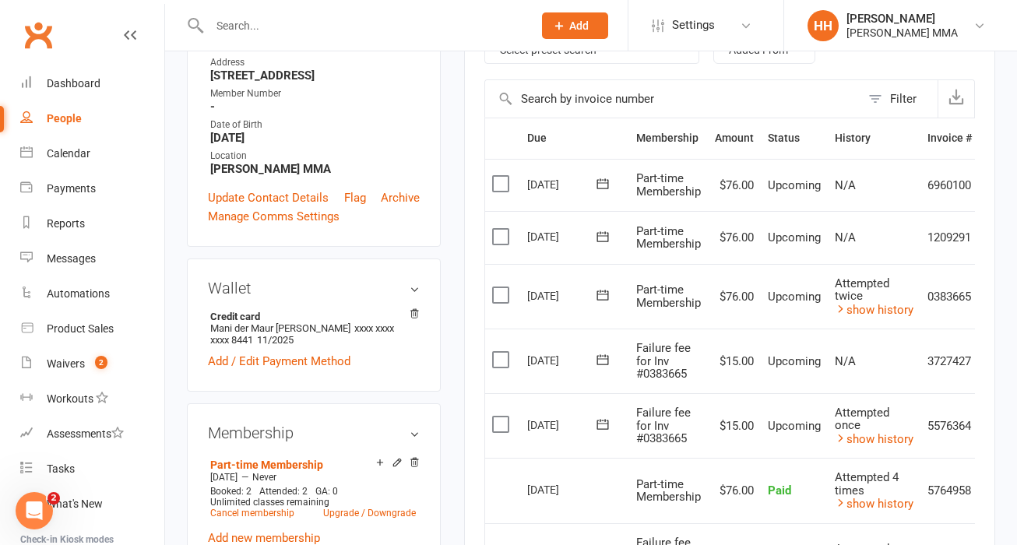
scroll to position [0, 41]
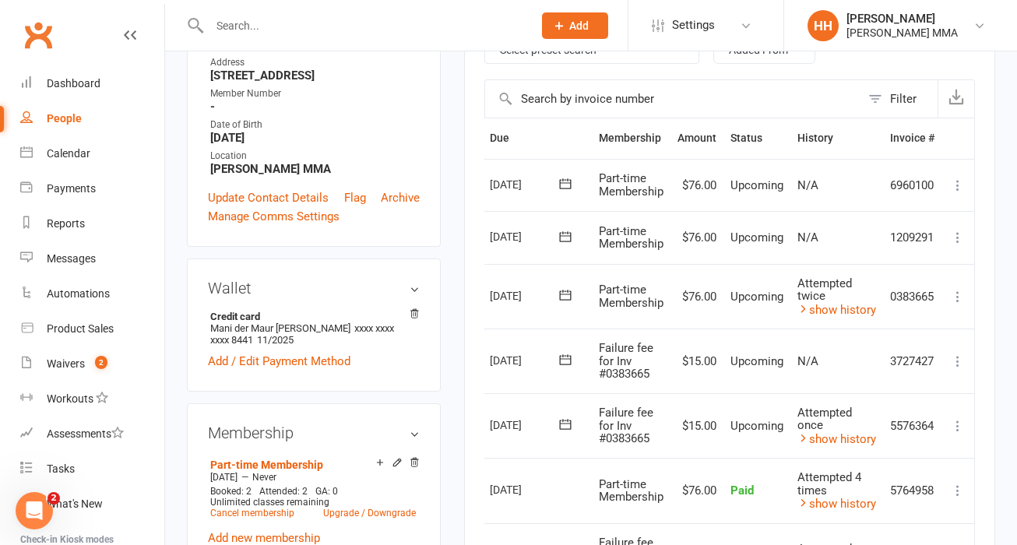
click at [956, 428] on icon at bounding box center [958, 426] width 16 height 16
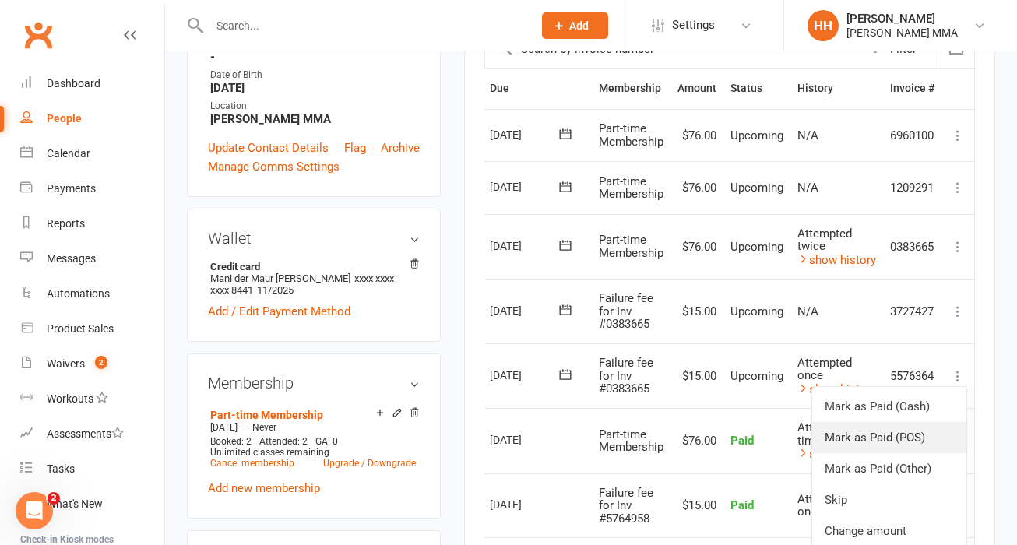
scroll to position [405, 0]
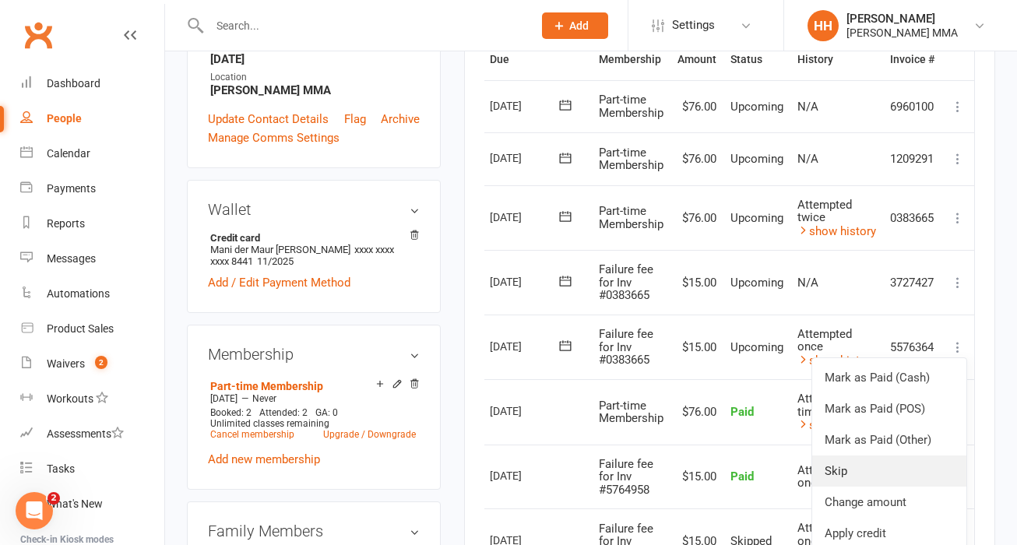
click at [872, 477] on link "Skip" at bounding box center [889, 471] width 154 height 31
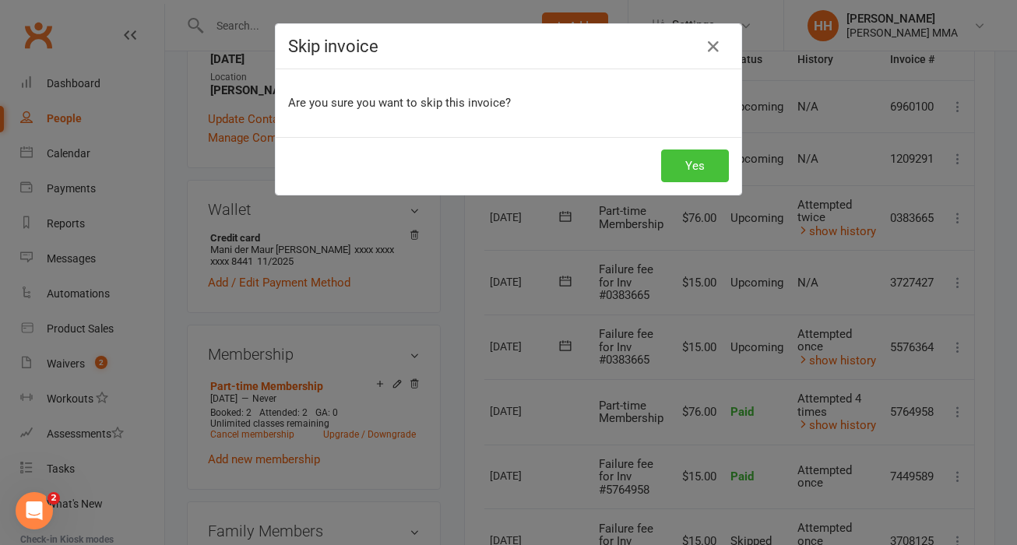
click at [715, 175] on button "Yes" at bounding box center [695, 166] width 68 height 33
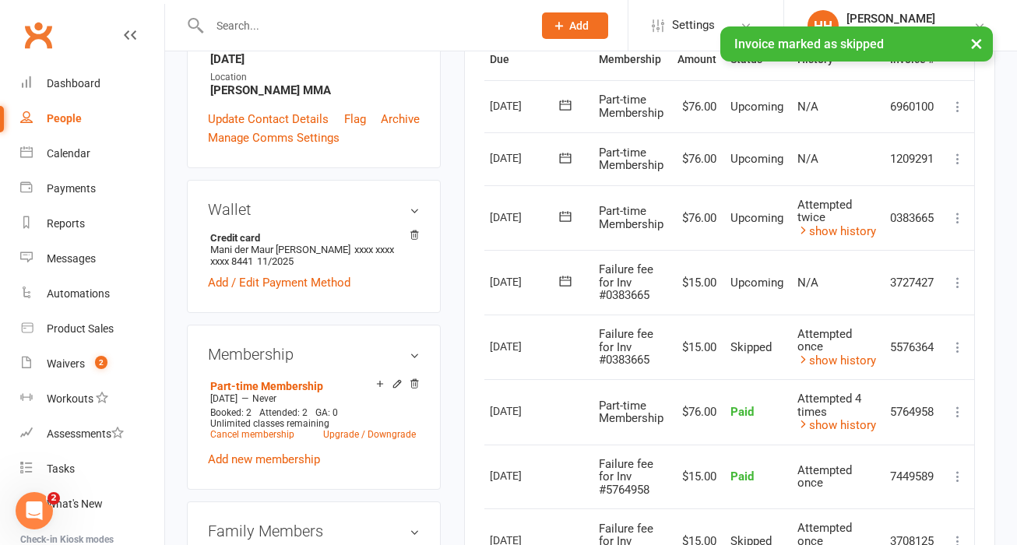
click at [955, 283] on icon at bounding box center [958, 283] width 16 height 16
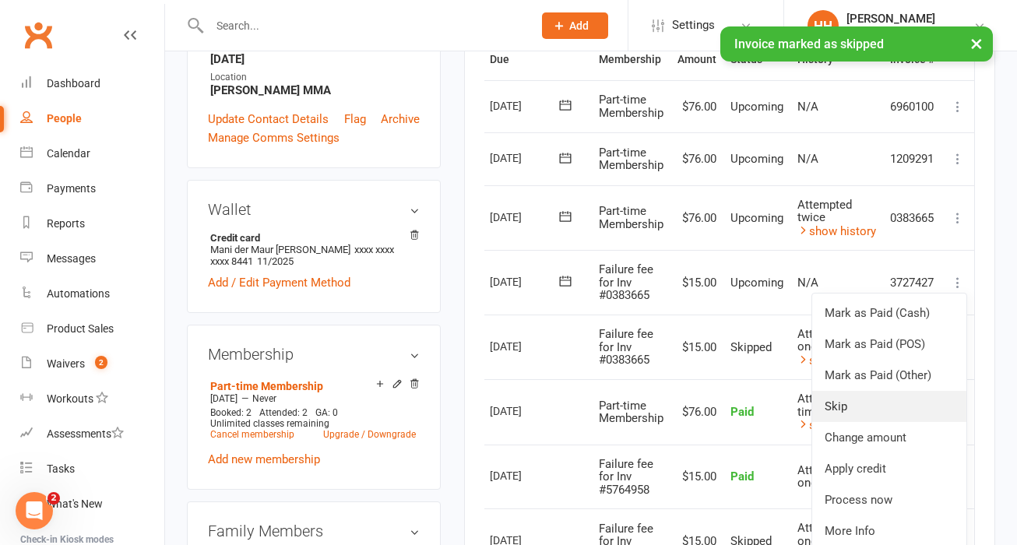
click at [868, 402] on link "Skip" at bounding box center [889, 406] width 154 height 31
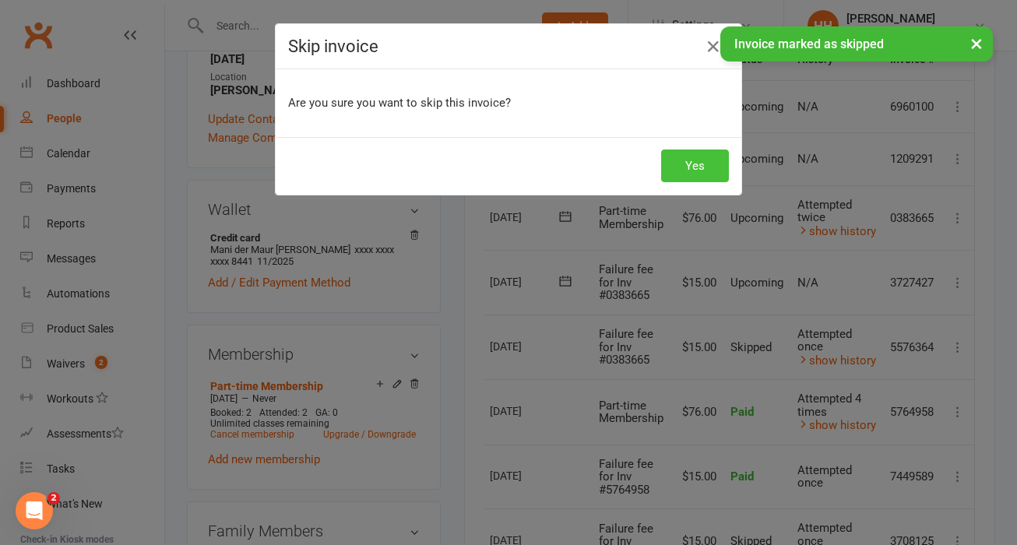
click at [706, 165] on button "Yes" at bounding box center [695, 166] width 68 height 33
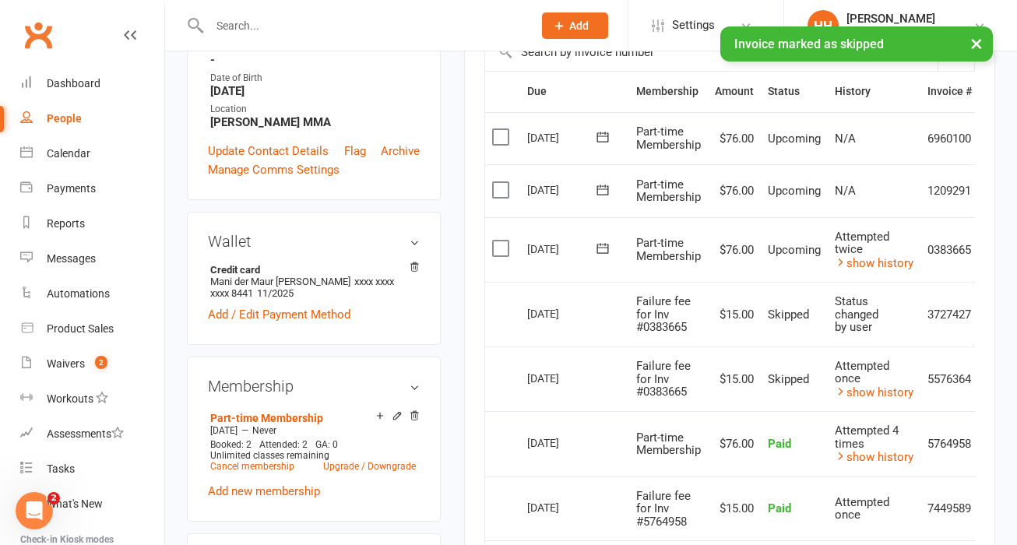
scroll to position [0, 5]
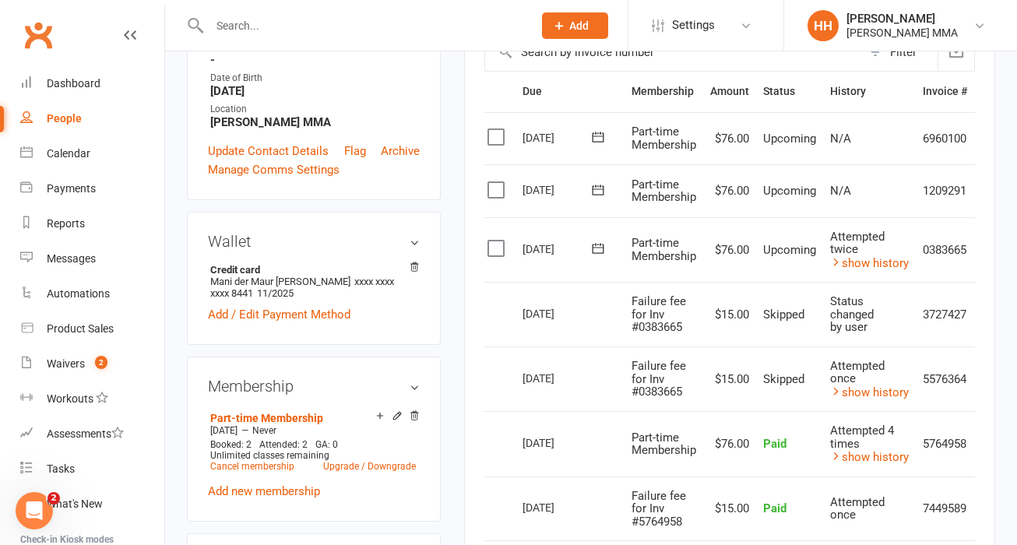
click at [599, 248] on icon at bounding box center [598, 249] width 16 height 16
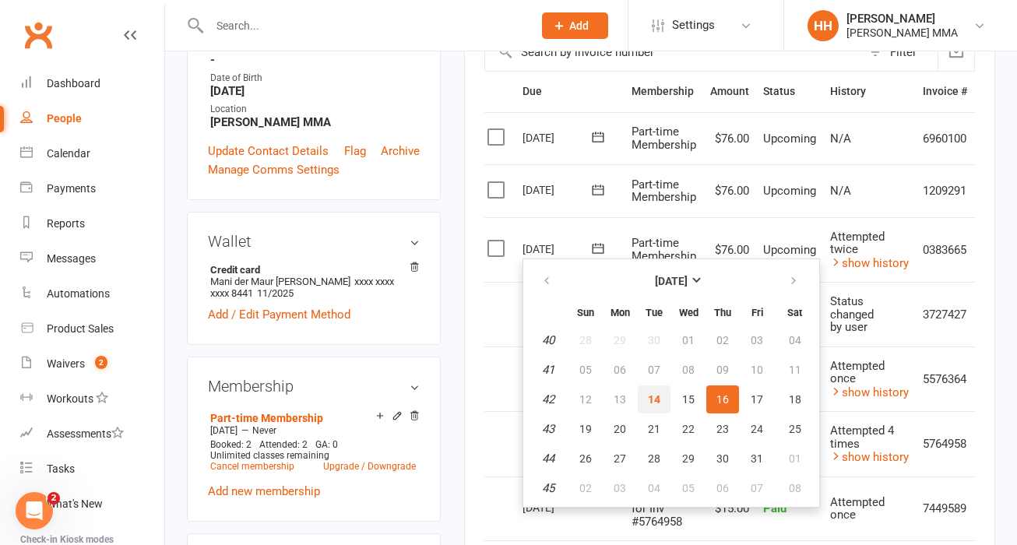
click at [658, 407] on button "14" at bounding box center [654, 399] width 33 height 28
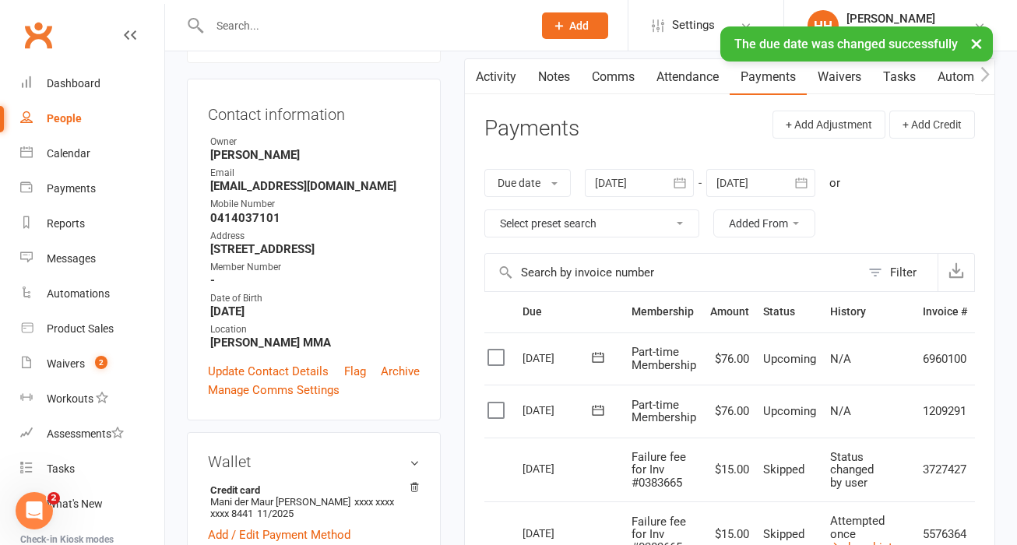
scroll to position [0, 0]
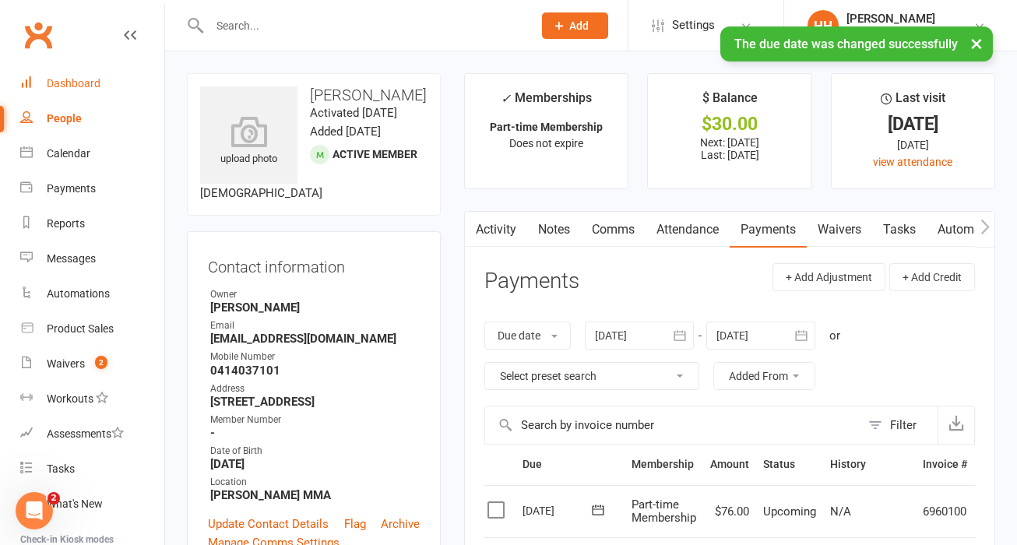
click at [135, 85] on link "Dashboard" at bounding box center [92, 83] width 144 height 35
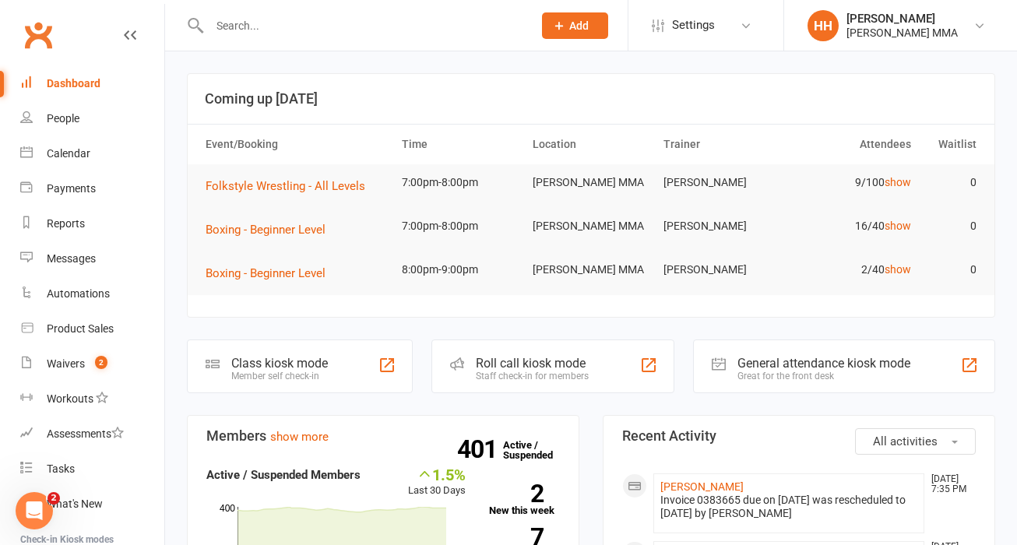
click at [391, 35] on input "text" at bounding box center [363, 26] width 317 height 22
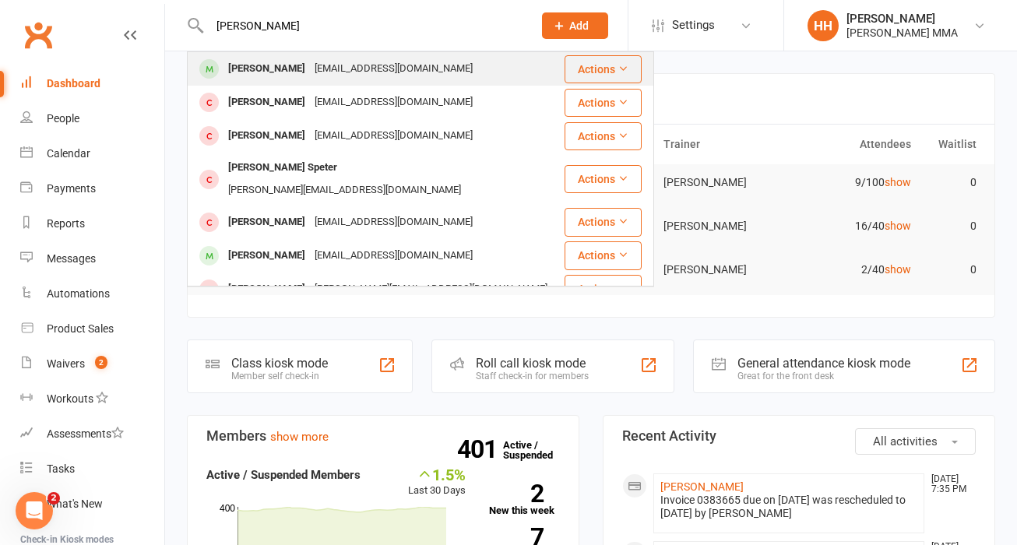
type input "joel"
click at [393, 68] on div "Joel Seol joelseol8@gmail.com" at bounding box center [375, 69] width 375 height 32
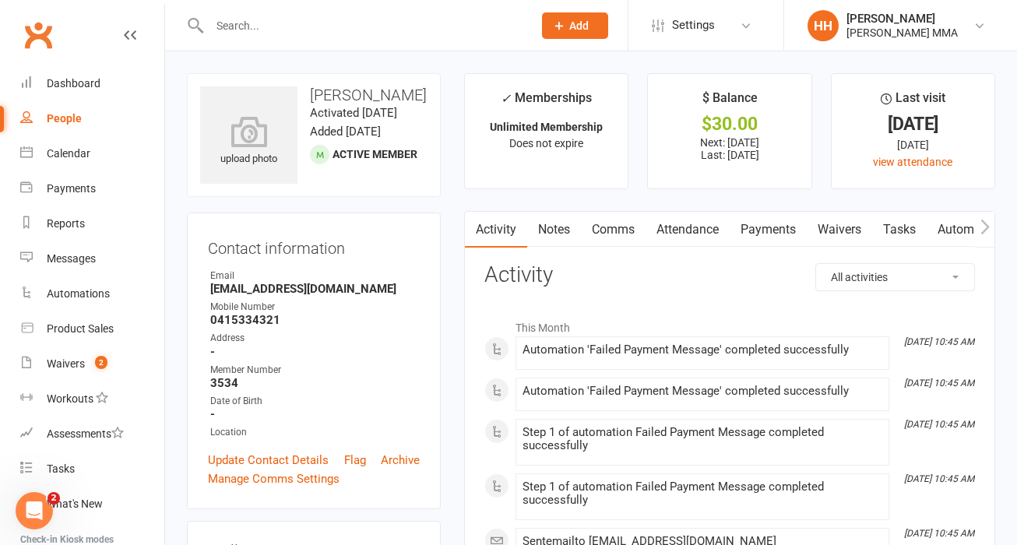
click at [748, 231] on link "Payments" at bounding box center [768, 230] width 77 height 36
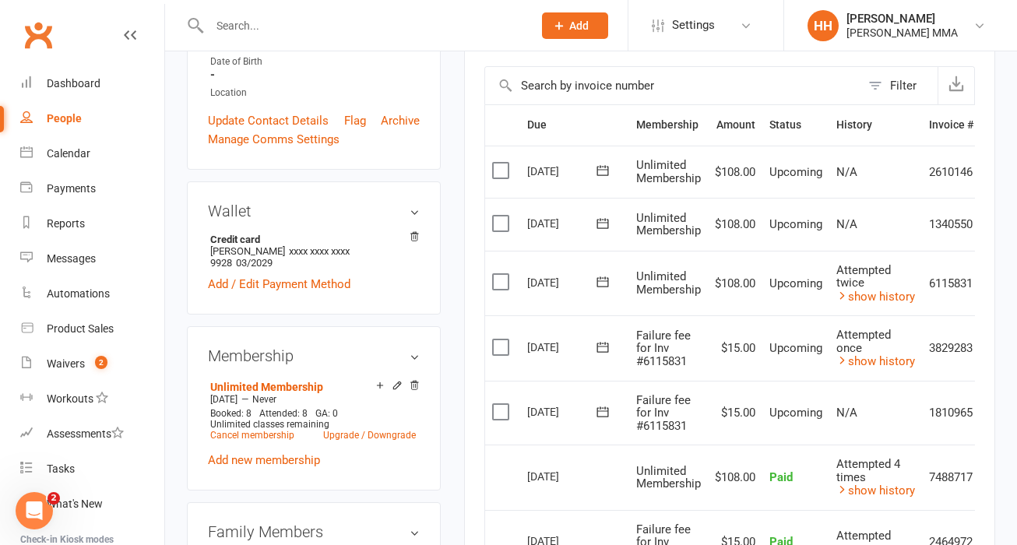
scroll to position [326, 0]
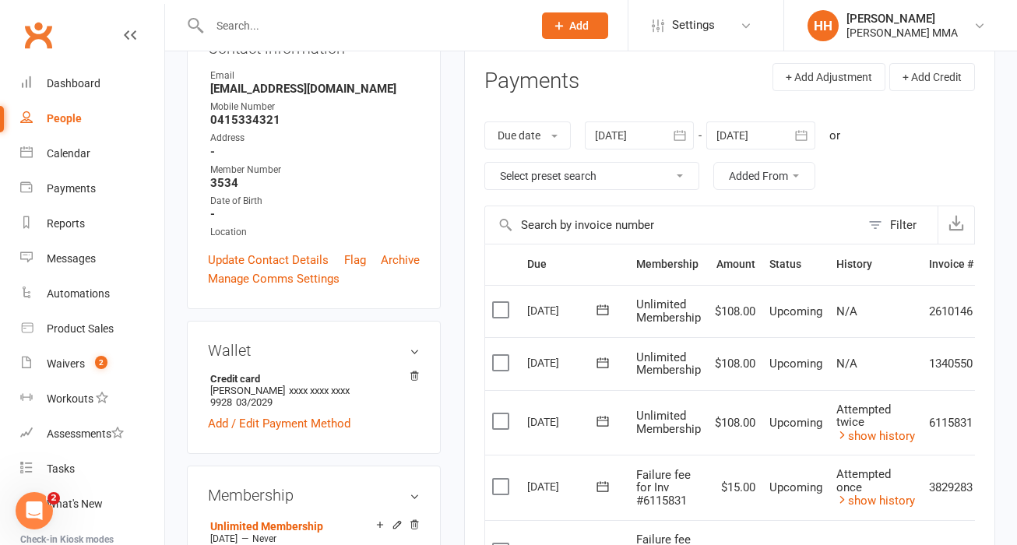
click at [891, 137] on div "Due date Due date Date paid Date failed Date settled 13 Sep 2025 September 2025…" at bounding box center [729, 156] width 491 height 100
click at [909, 167] on div "Due date Due date Date paid Date failed Date settled 13 Sep 2025 September 2025…" at bounding box center [729, 156] width 491 height 100
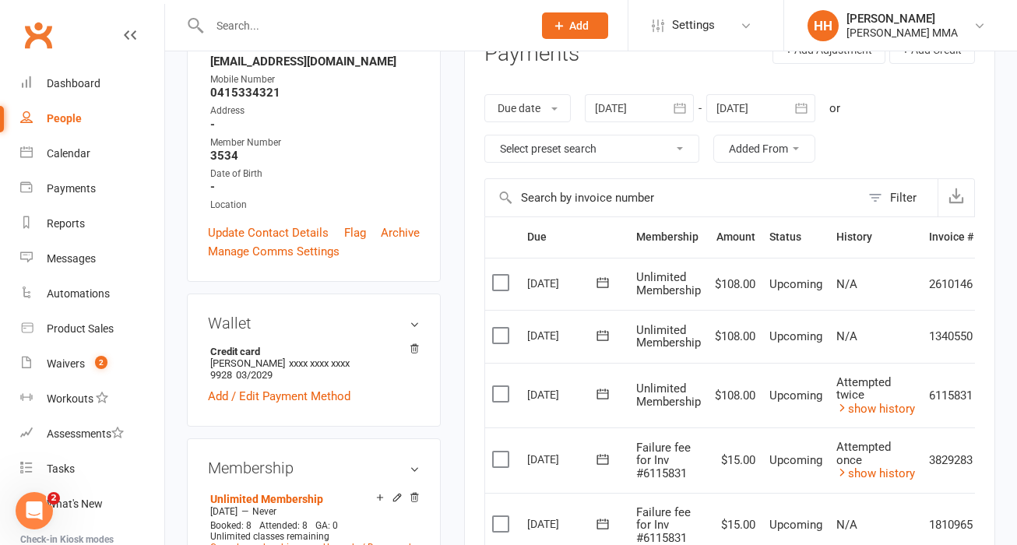
scroll to position [0, 0]
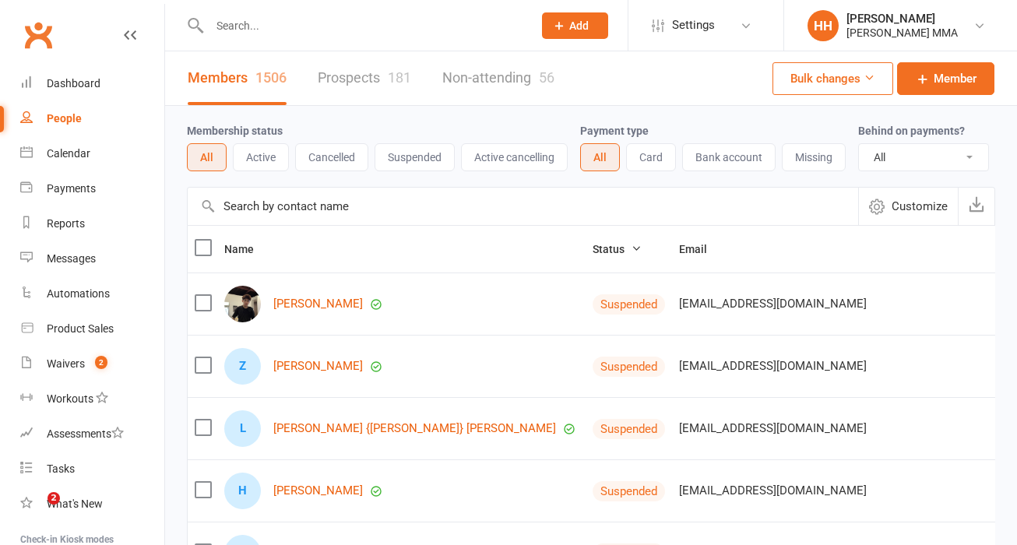
select select "100"
click at [52, 80] on div "Dashboard" at bounding box center [74, 83] width 54 height 12
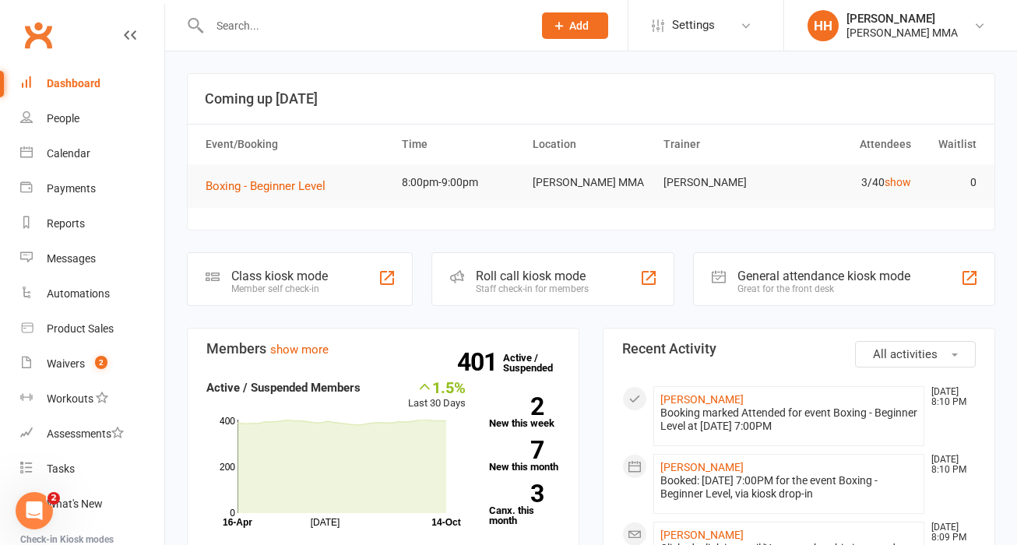
click at [262, 23] on input "text" at bounding box center [363, 26] width 317 height 22
paste input "[PERSON_NAME]"
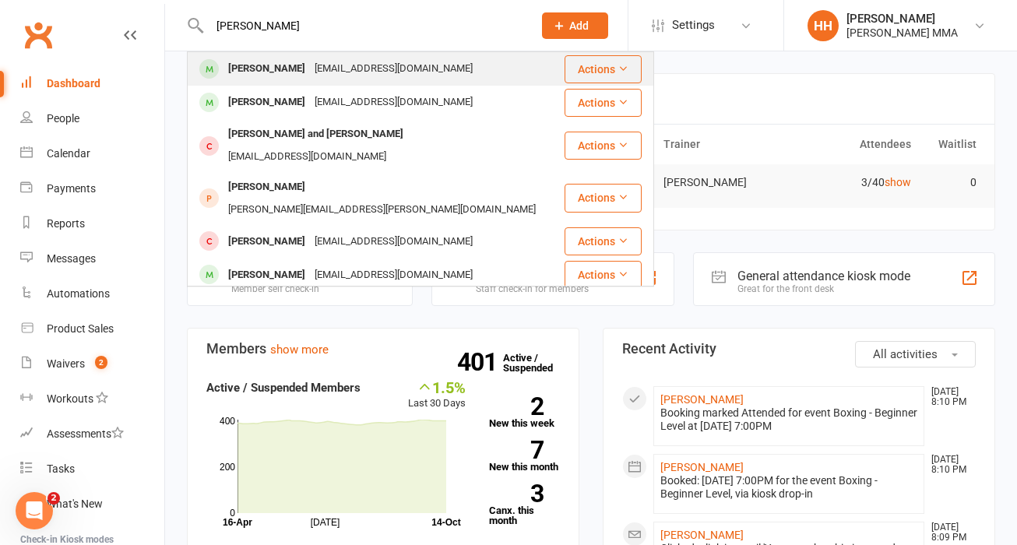
type input "[PERSON_NAME]"
click at [278, 68] on div "[PERSON_NAME]" at bounding box center [267, 69] width 86 height 23
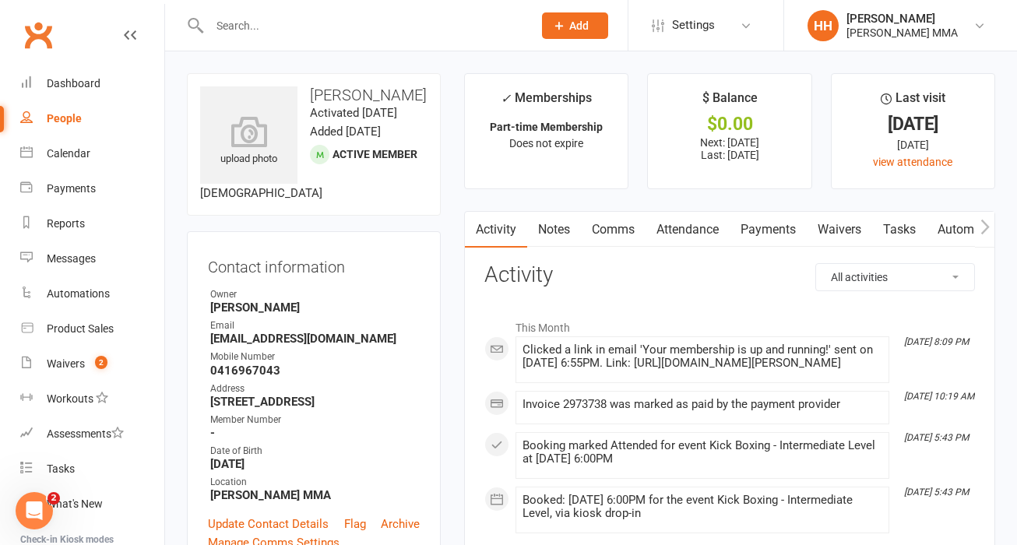
click at [776, 224] on link "Payments" at bounding box center [768, 230] width 77 height 36
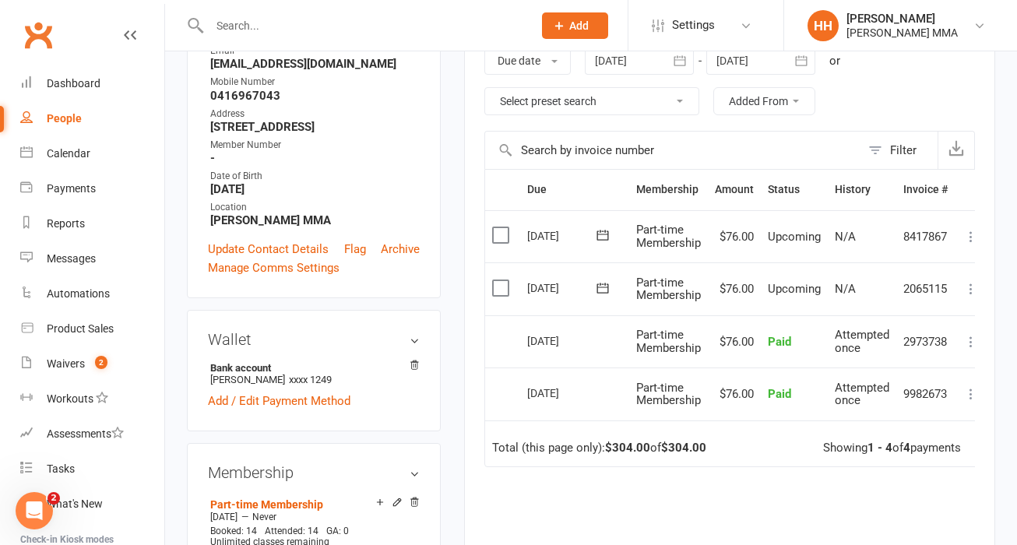
scroll to position [307, 0]
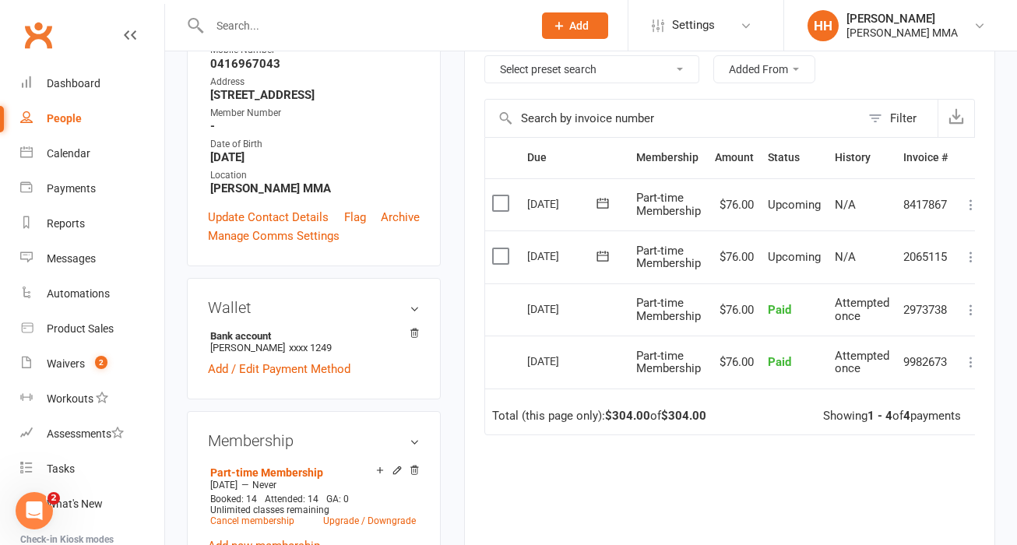
click at [779, 452] on div "Due Contact Membership Amount Status History Invoice # Select this [DATE] [PERS…" at bounding box center [729, 386] width 491 height 499
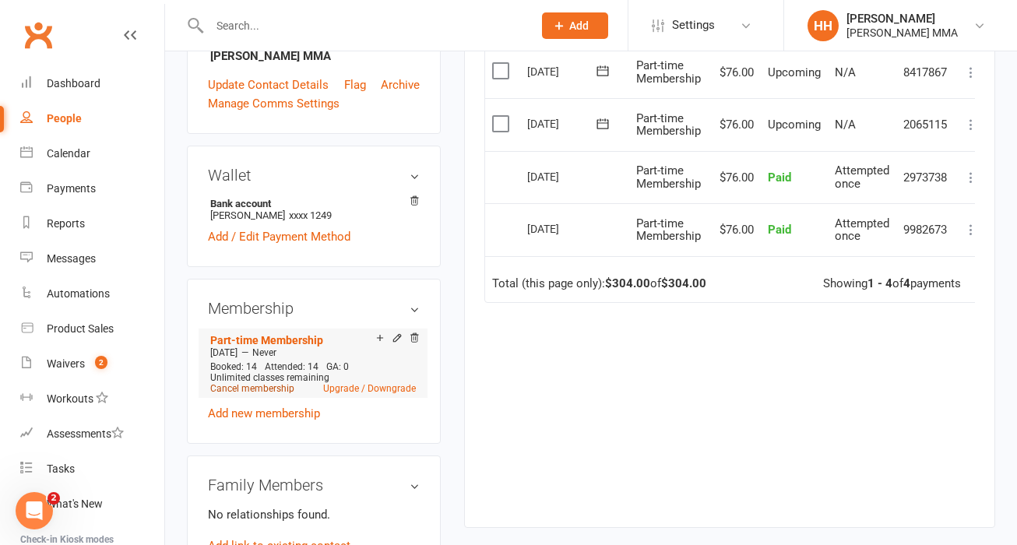
scroll to position [437, 0]
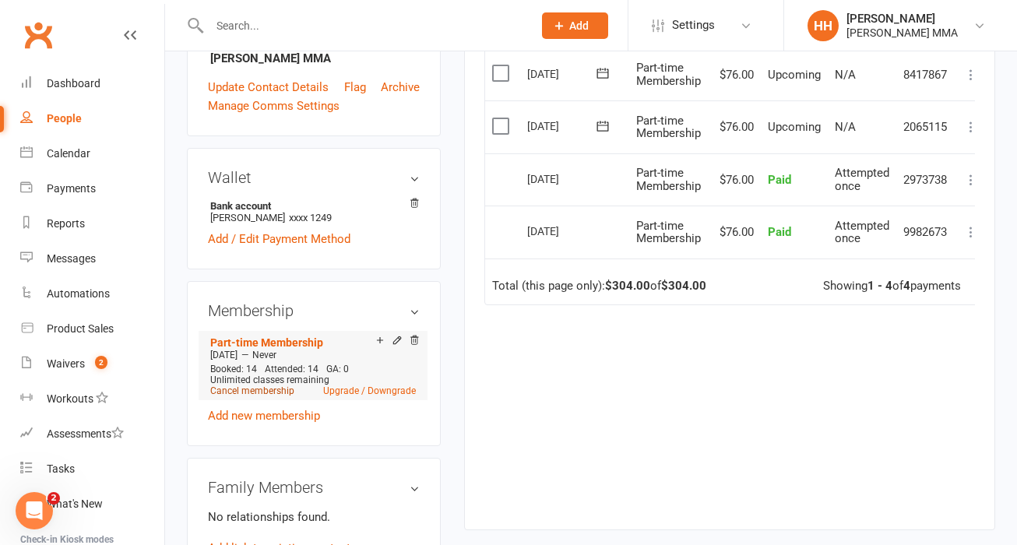
click at [285, 396] on link "Cancel membership" at bounding box center [252, 390] width 84 height 11
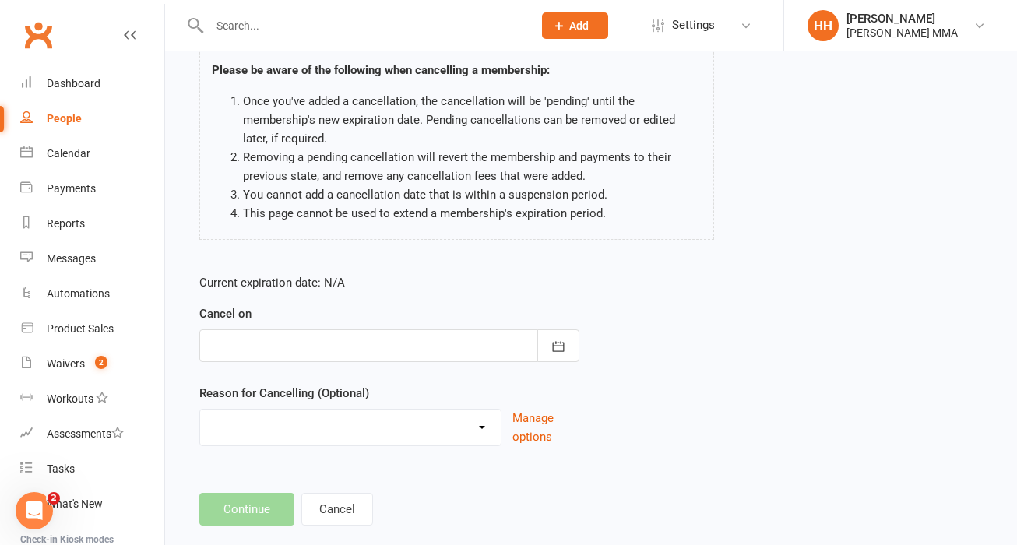
scroll to position [140, 0]
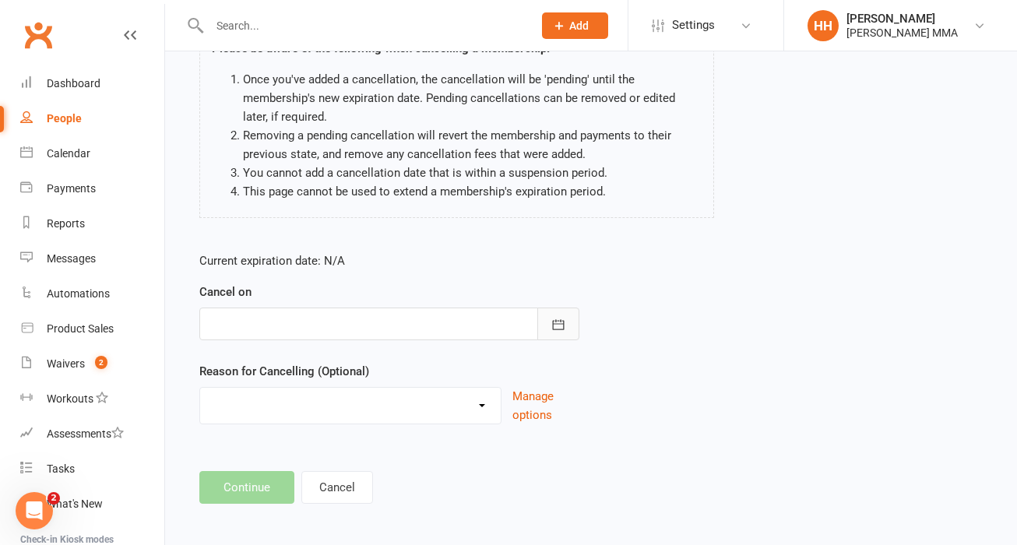
click at [559, 325] on icon "button" at bounding box center [559, 325] width 16 height 16
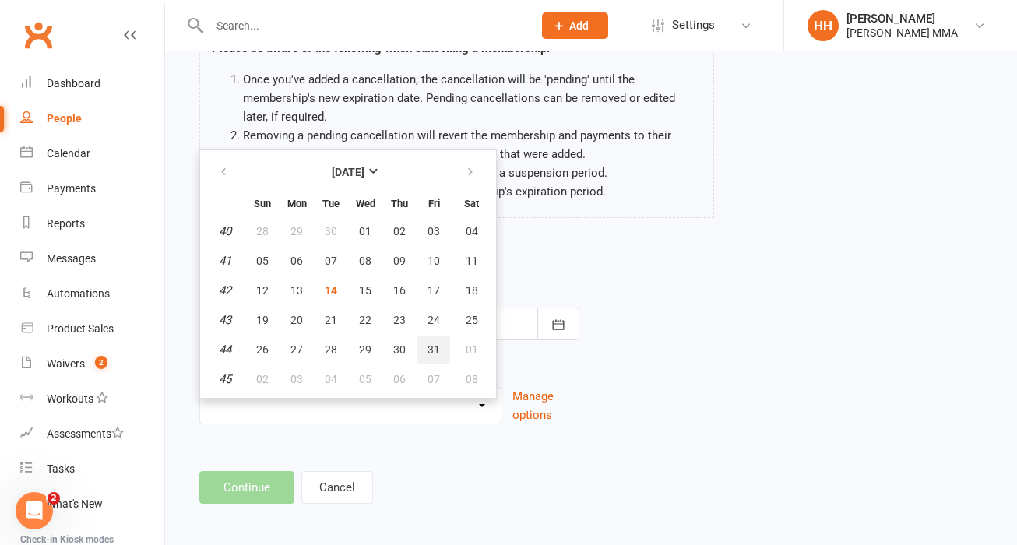
click at [448, 352] on button "31" at bounding box center [433, 350] width 33 height 28
type input "31 Oct 2025"
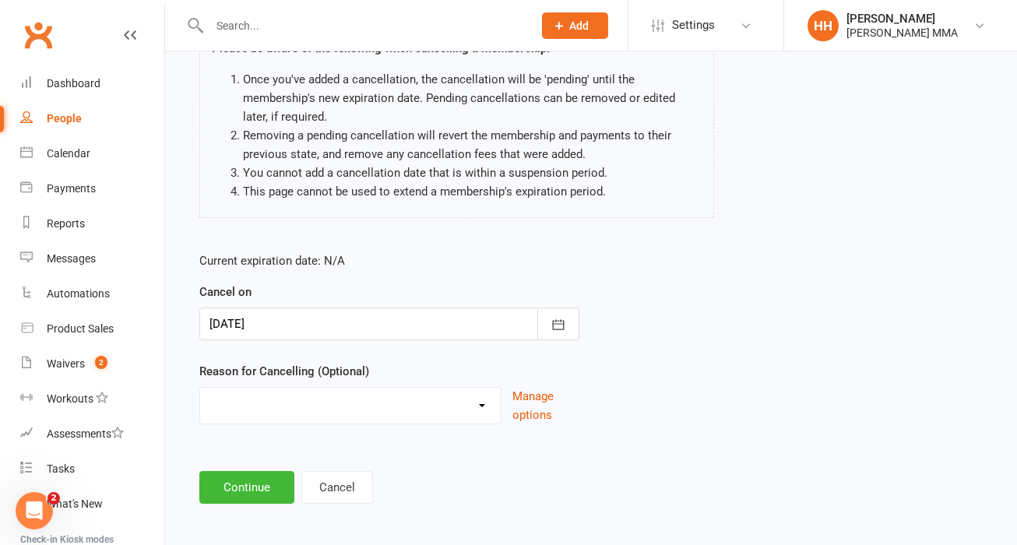
scroll to position [146, 0]
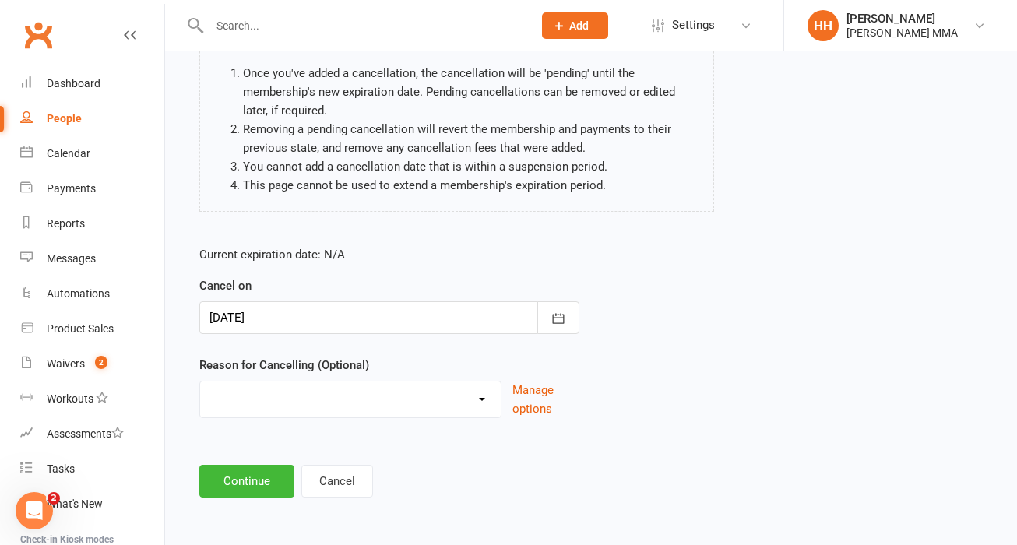
click at [421, 378] on div "Reason for Cancelling (Optional) Holiday Injury Other reason Manage options" at bounding box center [389, 387] width 380 height 62
click at [421, 398] on select "Holiday Injury Other reason" at bounding box center [350, 397] width 301 height 31
select select "1"
click at [200, 382] on select "Holiday Injury Other reason" at bounding box center [350, 397] width 301 height 31
click at [260, 482] on button "Continue" at bounding box center [246, 481] width 95 height 33
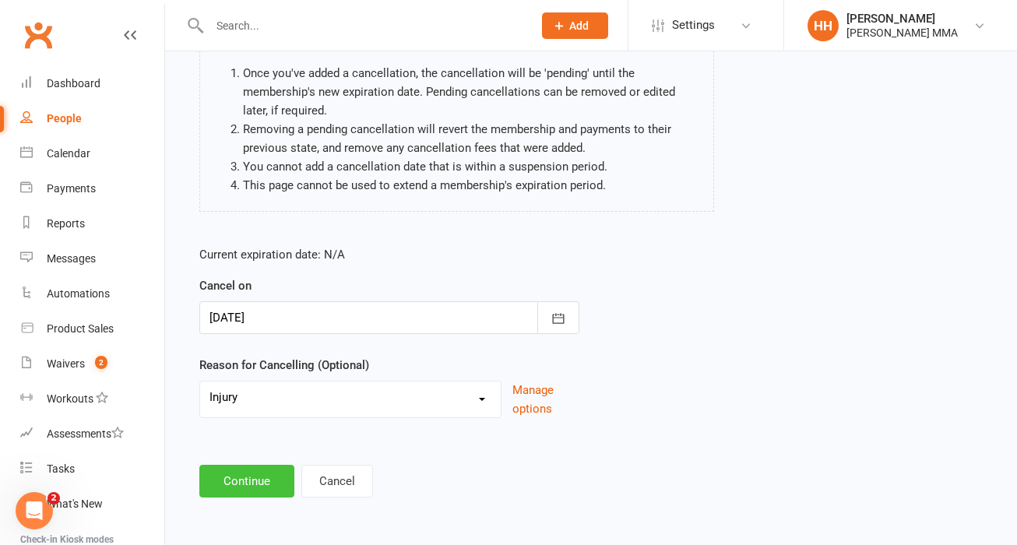
scroll to position [0, 0]
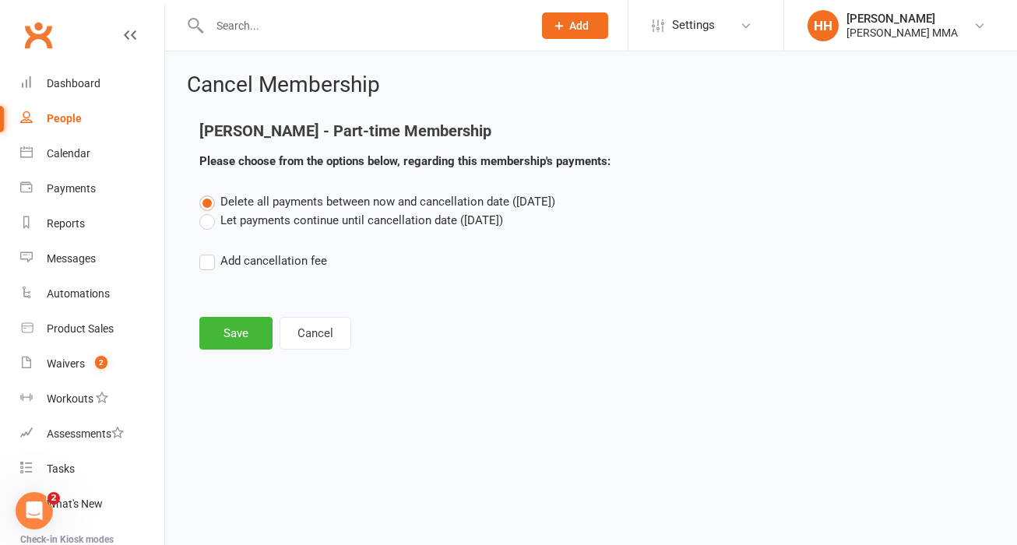
click at [224, 259] on label "Add cancellation fee" at bounding box center [263, 261] width 128 height 19
click at [209, 252] on input "Add cancellation fee" at bounding box center [204, 252] width 10 height 0
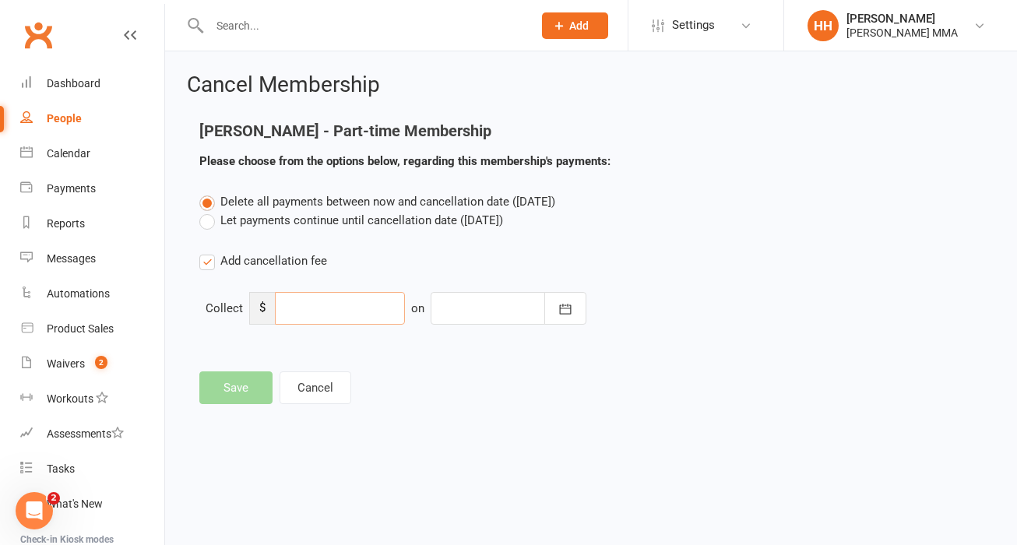
click at [370, 311] on input "number" at bounding box center [340, 308] width 130 height 33
type input "15"
click at [562, 308] on icon "button" at bounding box center [566, 309] width 12 height 10
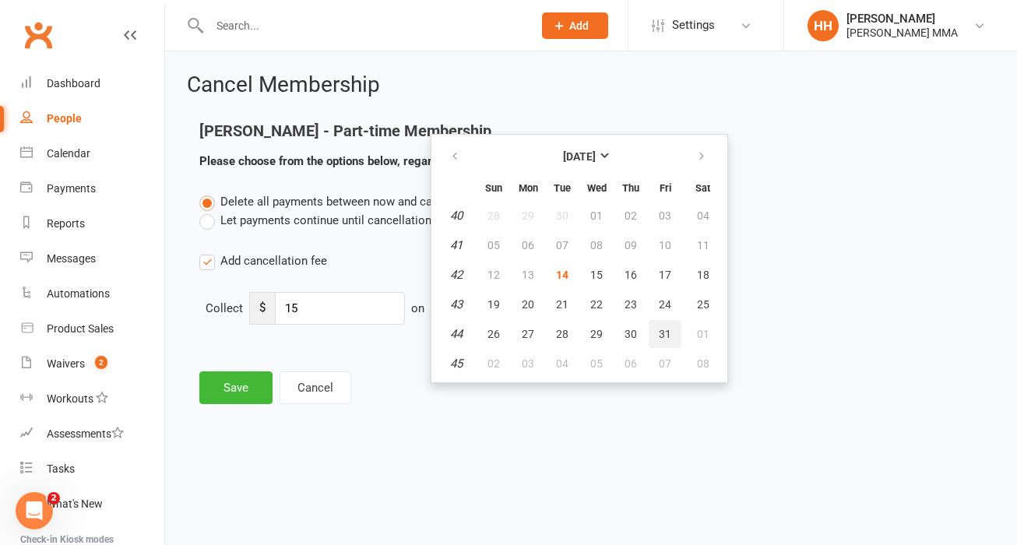
click at [659, 334] on span "31" at bounding box center [665, 334] width 12 height 12
type input "31 Oct 2025"
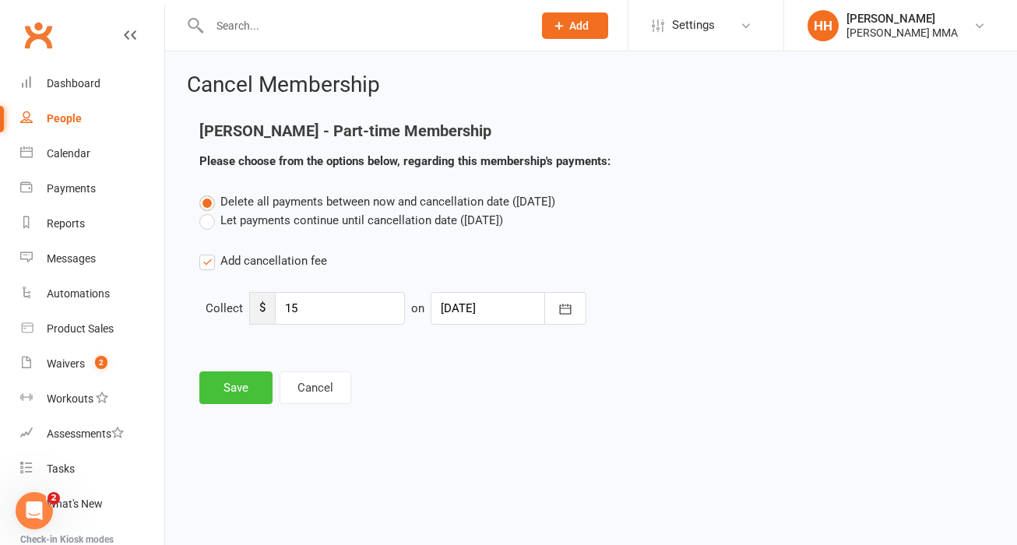
click at [234, 388] on button "Save" at bounding box center [235, 387] width 73 height 33
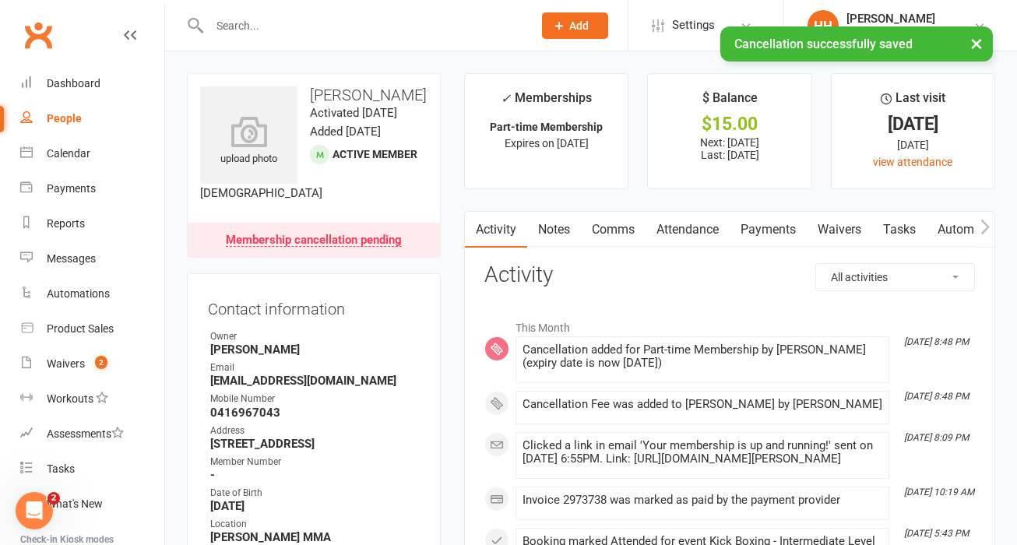
click at [753, 232] on link "Payments" at bounding box center [768, 230] width 77 height 36
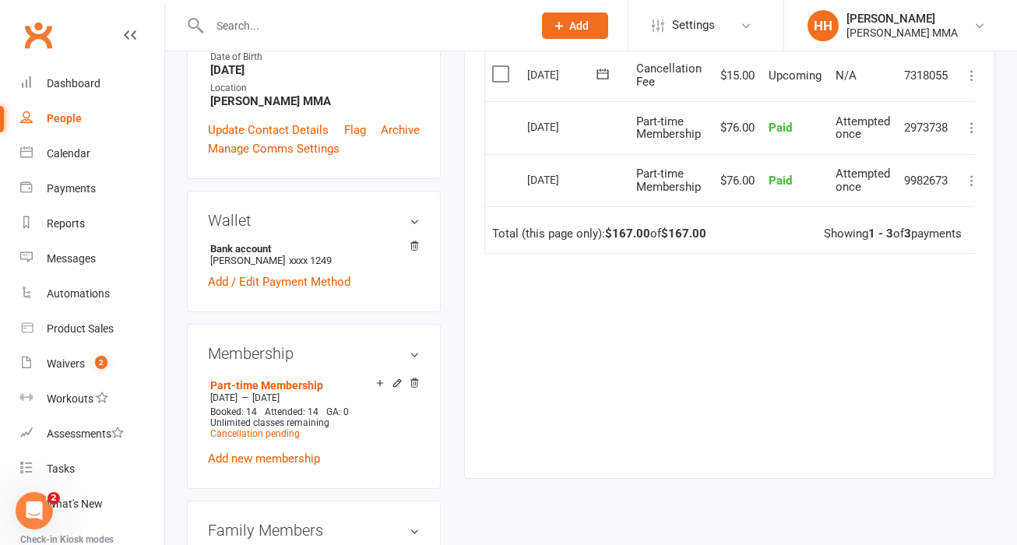
scroll to position [433, 0]
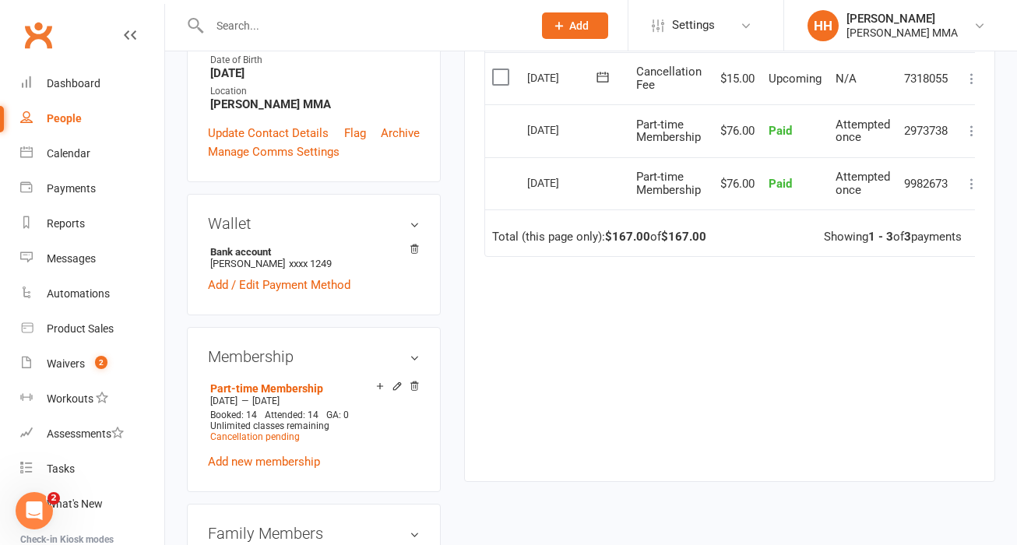
click at [679, 280] on div "Due Contact Membership Amount Status History Invoice # Select this 31 Oct 2025 …" at bounding box center [729, 234] width 491 height 446
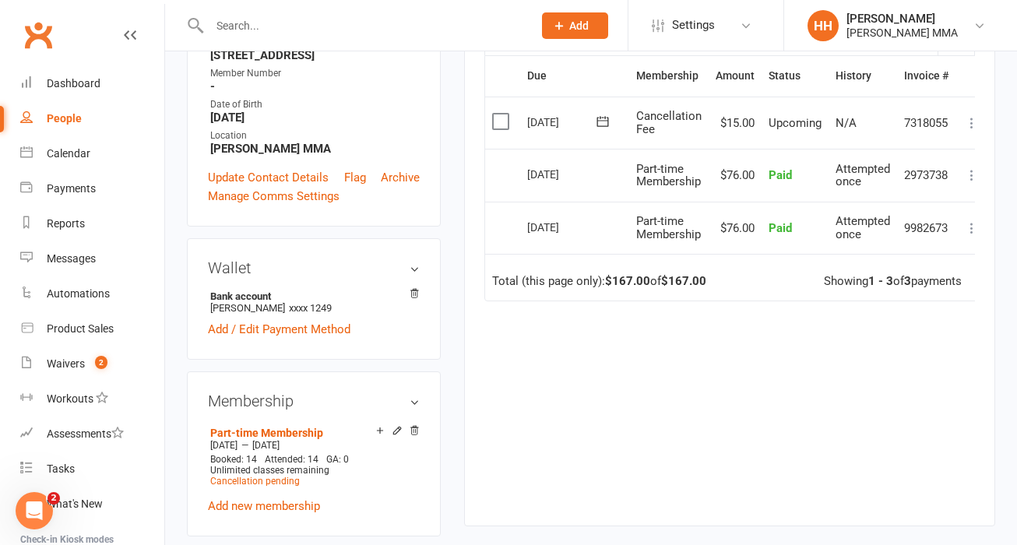
scroll to position [390, 0]
click at [417, 435] on icon at bounding box center [414, 429] width 11 height 11
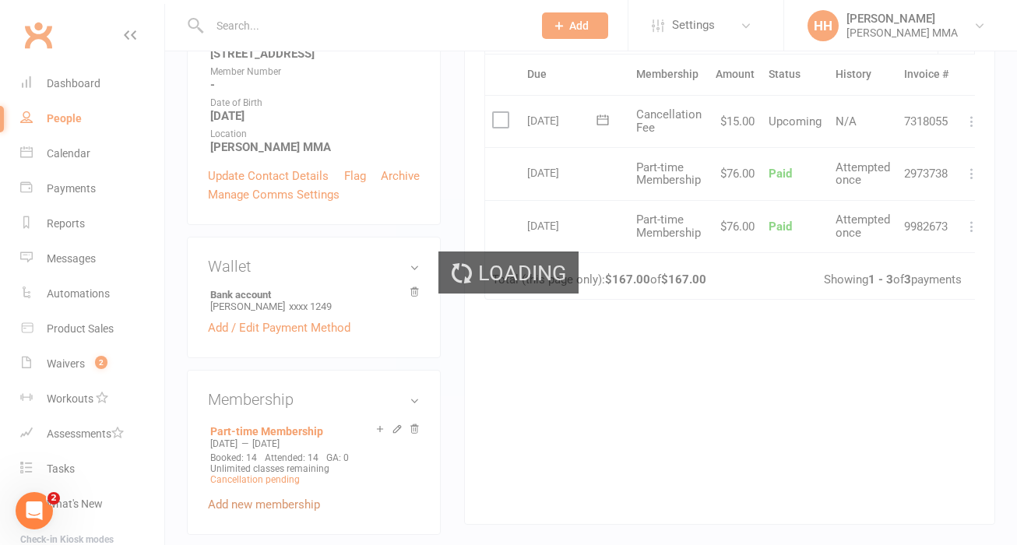
scroll to position [360, 0]
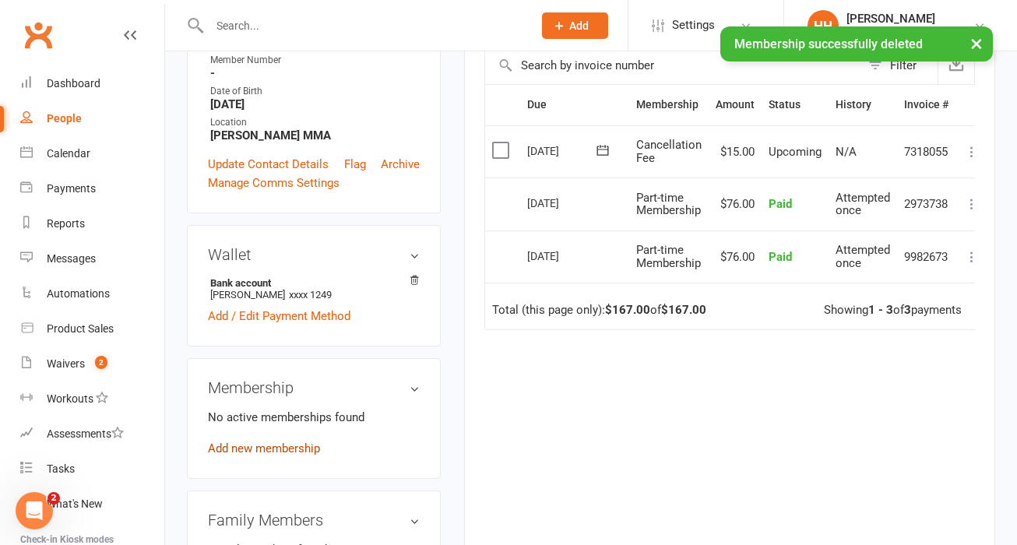
click at [297, 456] on link "Add new membership" at bounding box center [264, 449] width 112 height 14
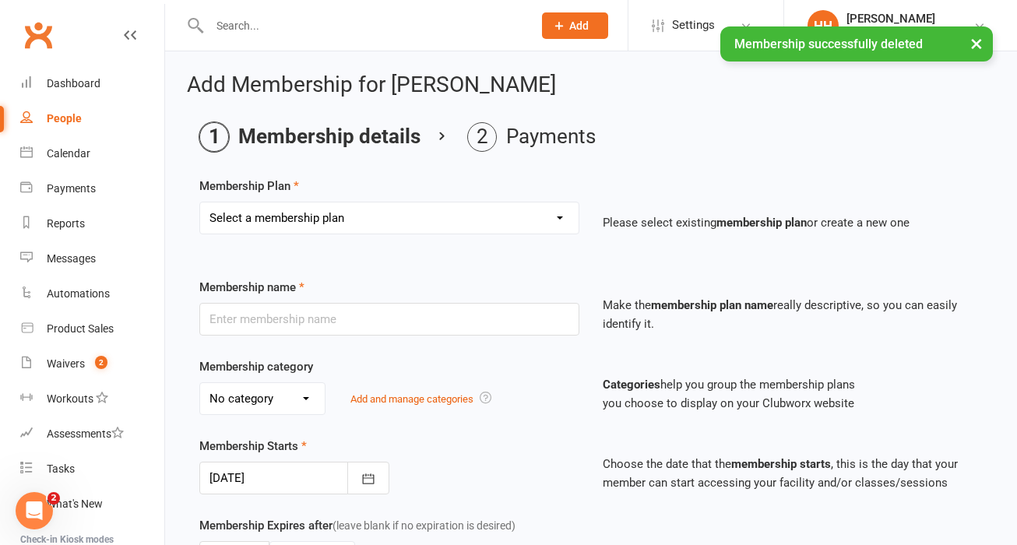
click at [456, 238] on div "Select a membership plan Create new Membership Plan Unlimited Membership Part-t…" at bounding box center [389, 229] width 403 height 55
click at [439, 215] on select "Select a membership plan Create new Membership Plan Unlimited Membership Part-t…" at bounding box center [389, 217] width 378 height 31
select select "2"
click at [200, 202] on select "Select a membership plan Create new Membership Plan Unlimited Membership Part-t…" at bounding box center [389, 217] width 378 height 31
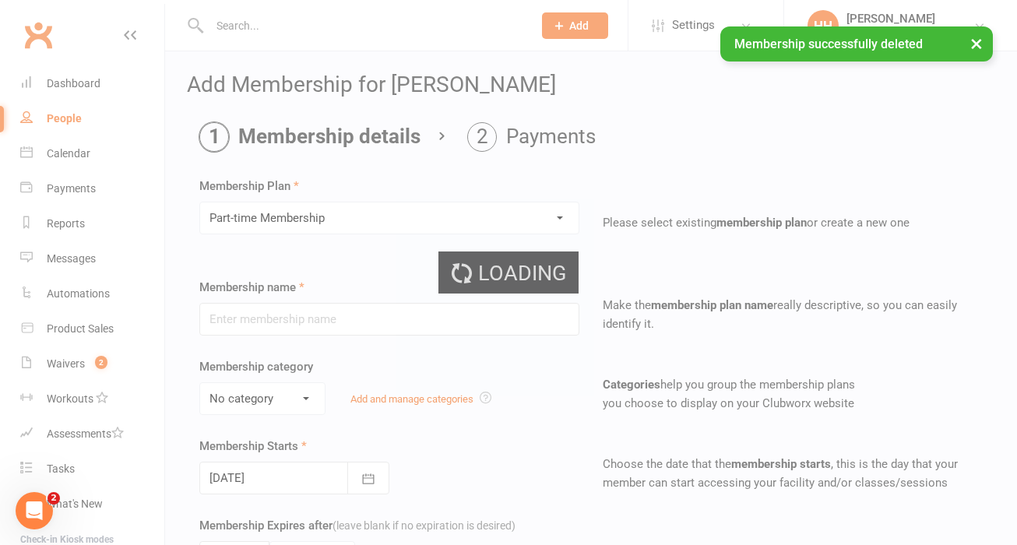
type input "Part-time Membership"
select select "0"
type input "0"
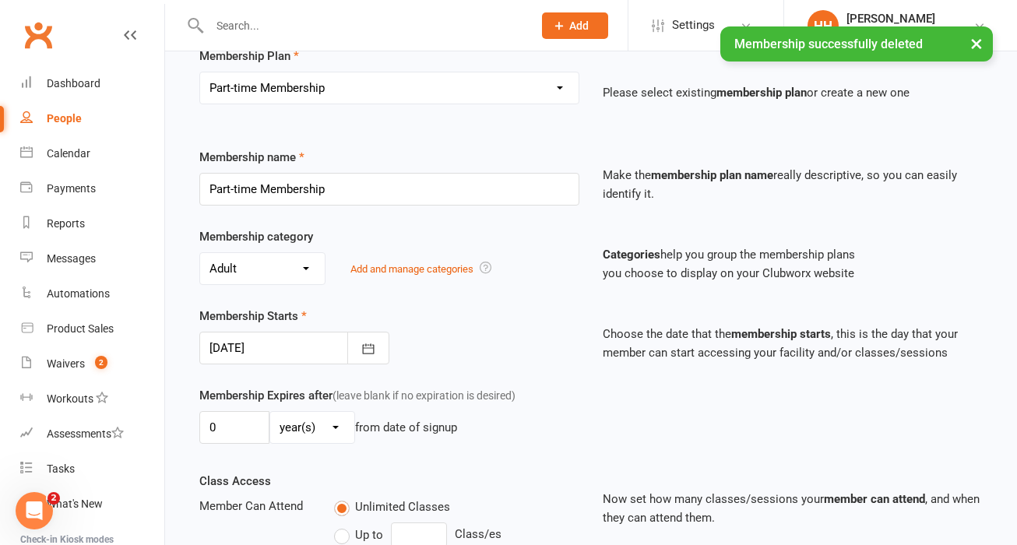
scroll to position [131, 0]
click at [385, 362] on button "button" at bounding box center [368, 347] width 42 height 33
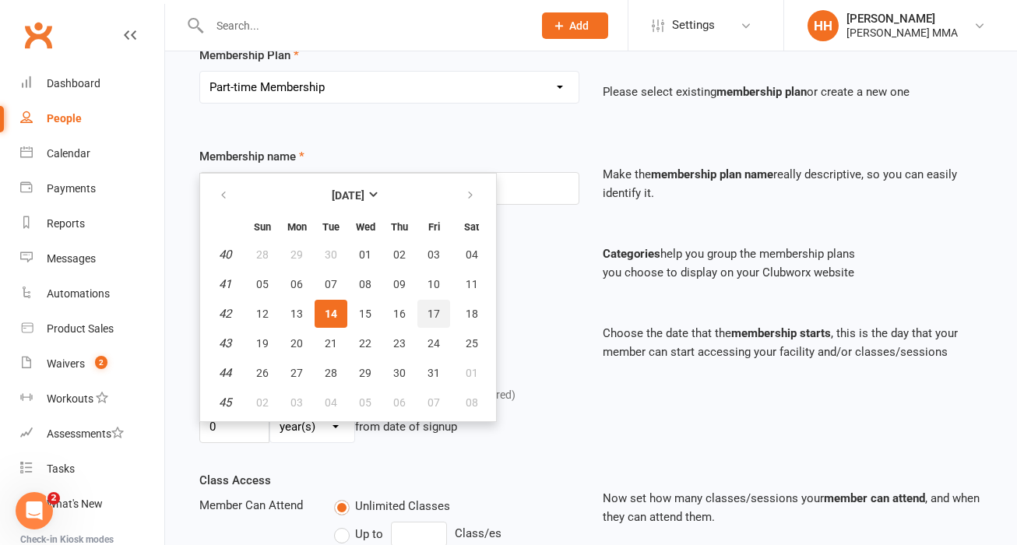
click at [419, 313] on button "17" at bounding box center [433, 314] width 33 height 28
type input "[DATE]"
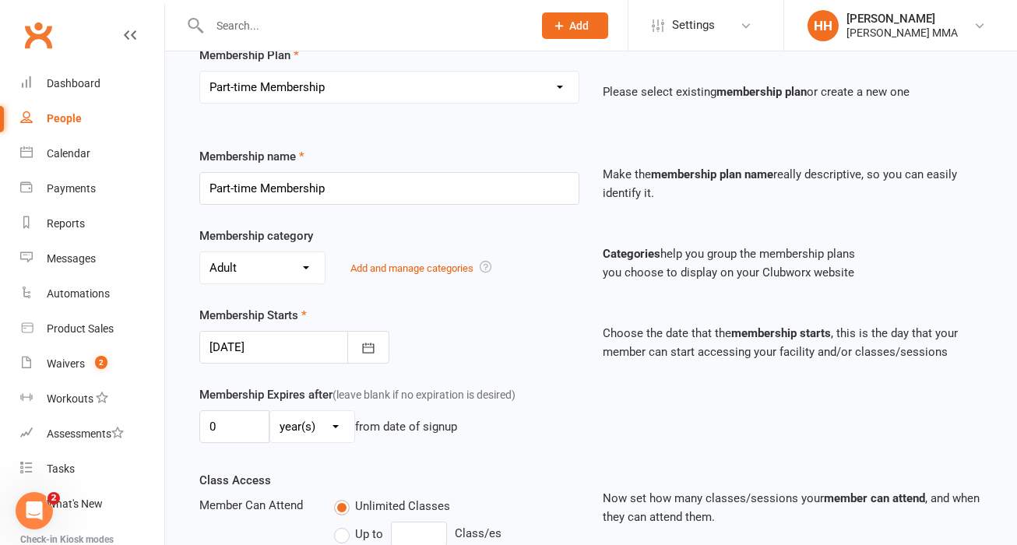
scroll to position [464, 0]
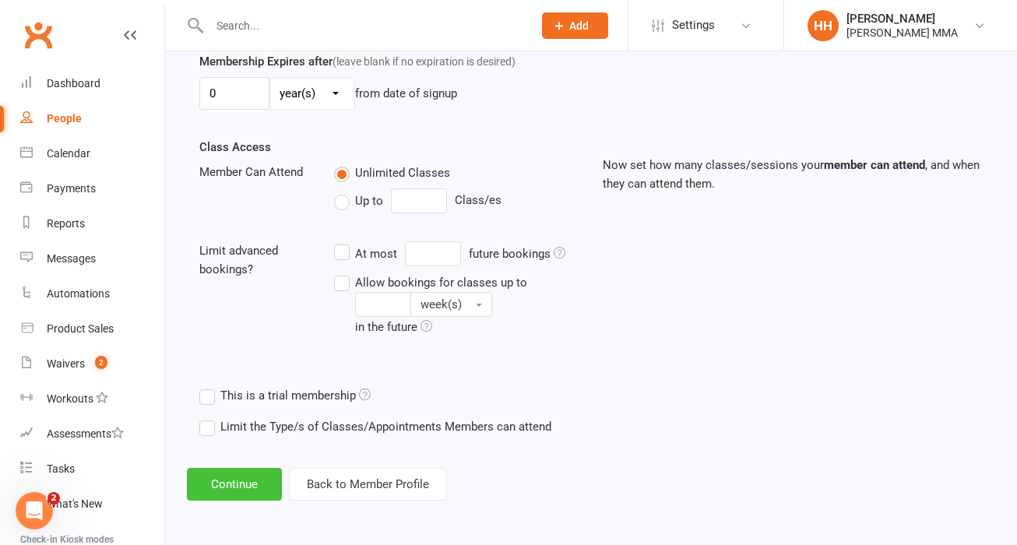
click at [265, 484] on button "Continue" at bounding box center [234, 484] width 95 height 33
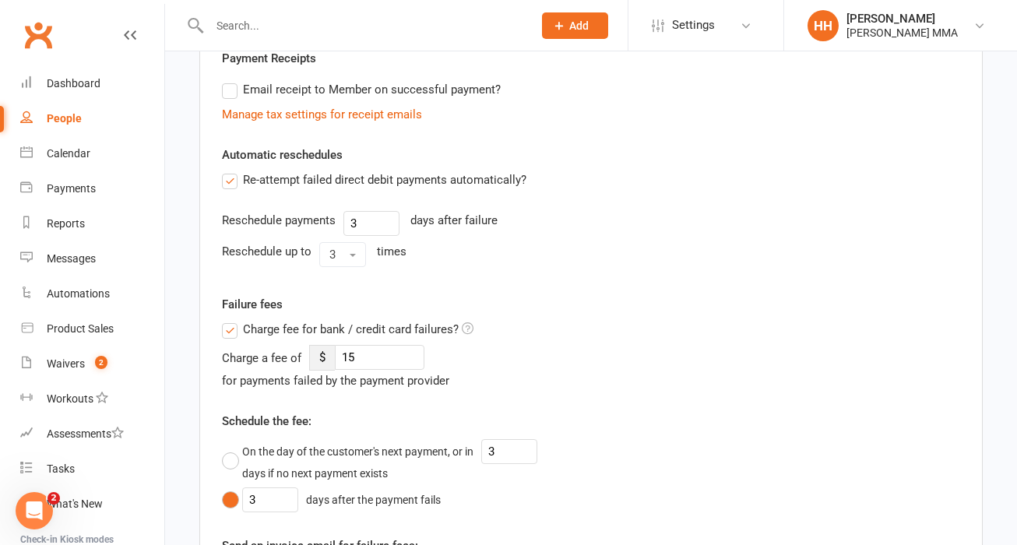
scroll to position [0, 0]
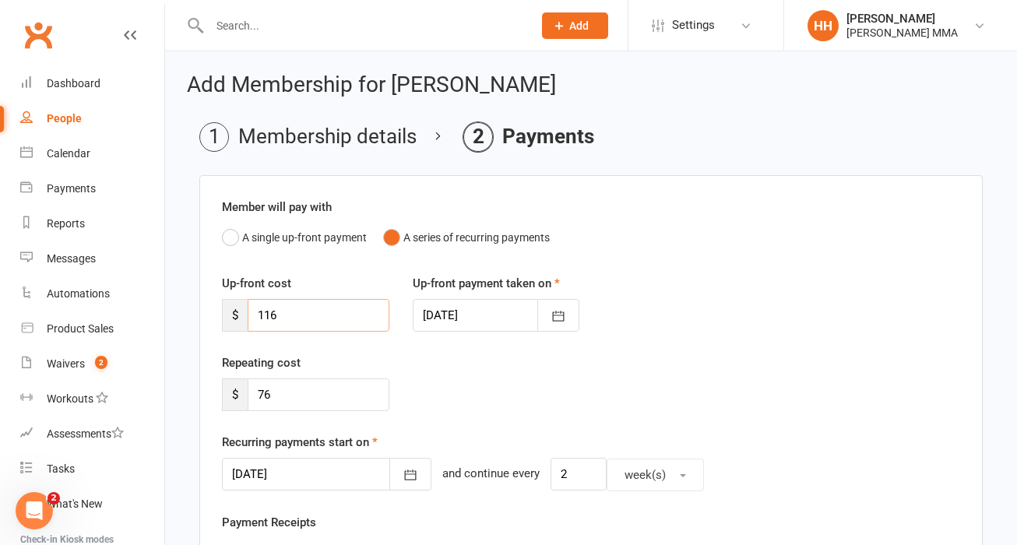
click at [353, 317] on input "116" at bounding box center [319, 315] width 142 height 33
type input "91"
click at [699, 354] on div "Repeating cost $ 76" at bounding box center [591, 393] width 762 height 79
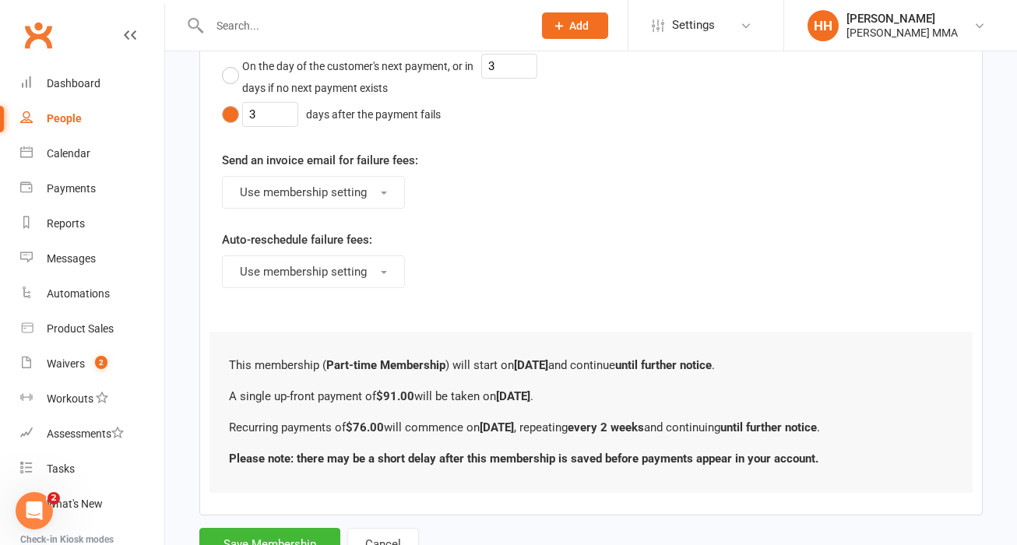
scroll to position [912, 0]
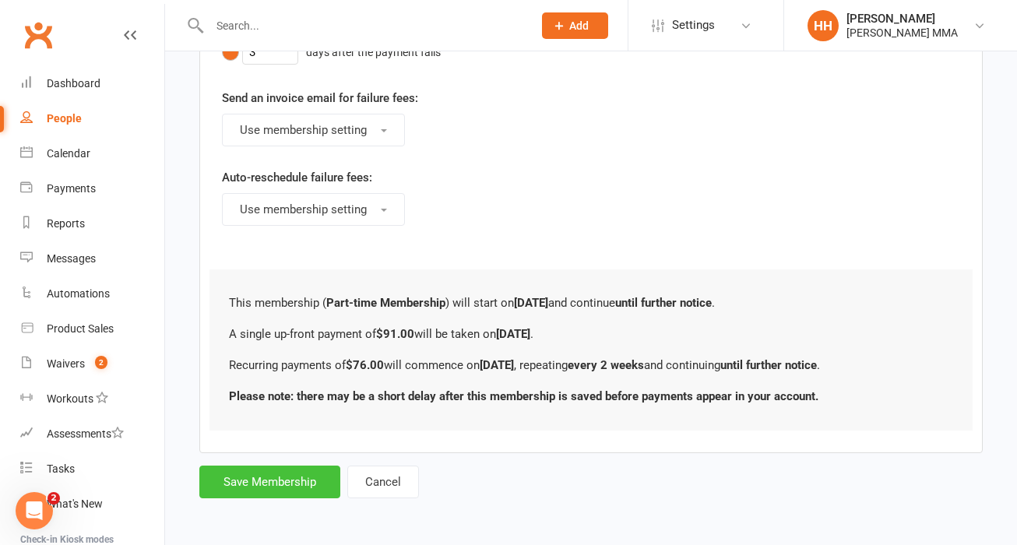
click at [304, 477] on button "Save Membership" at bounding box center [269, 482] width 141 height 33
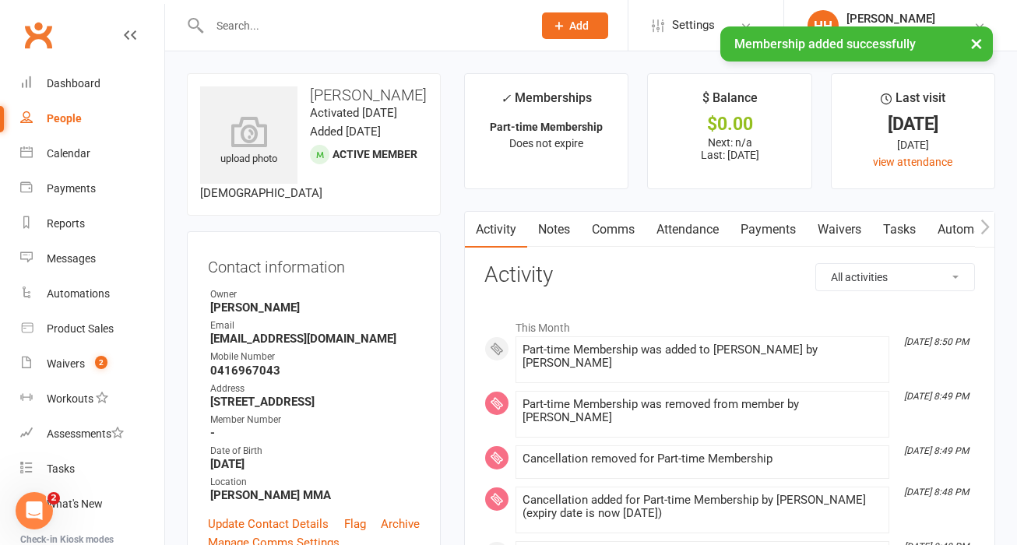
click at [772, 236] on link "Payments" at bounding box center [768, 230] width 77 height 36
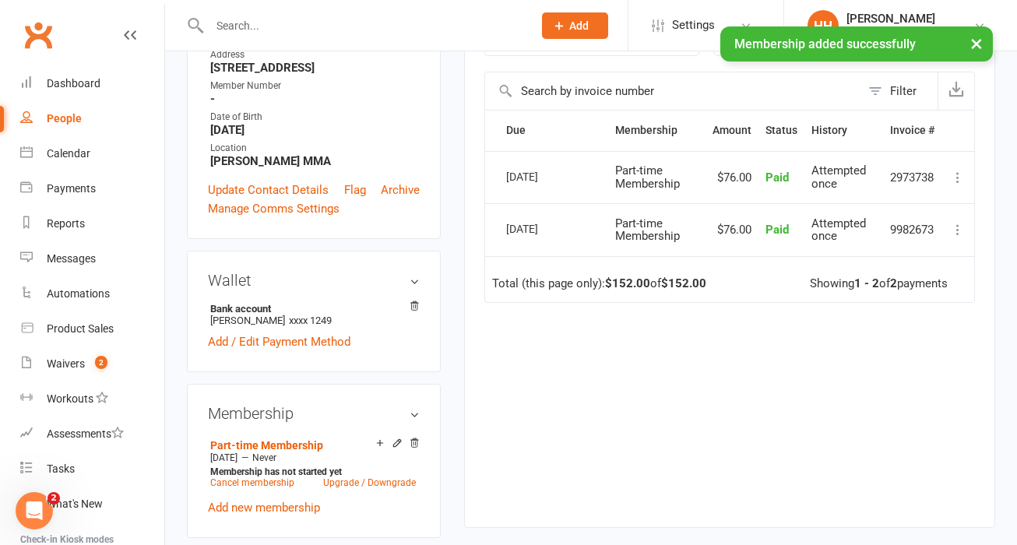
scroll to position [355, 0]
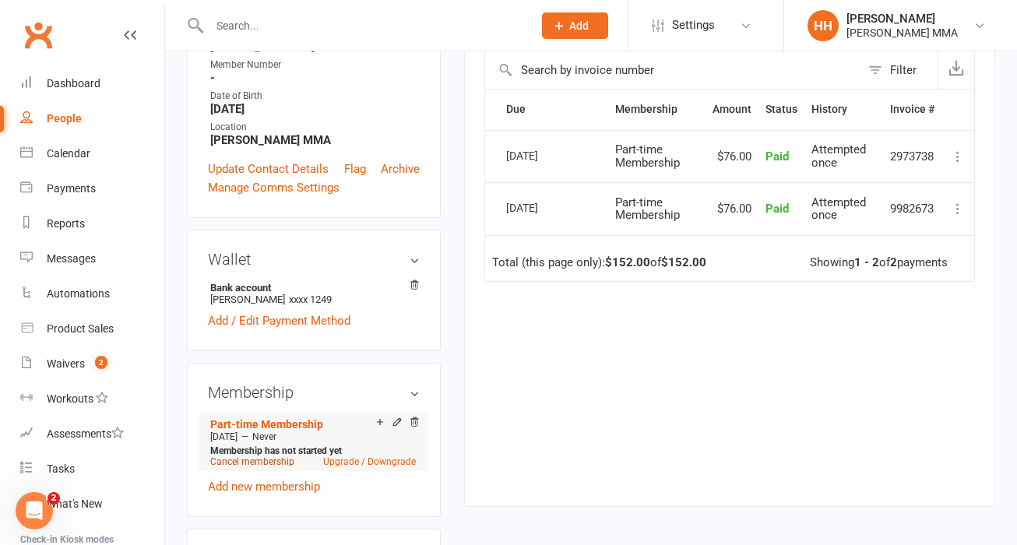
click at [285, 467] on link "Cancel membership" at bounding box center [252, 461] width 84 height 11
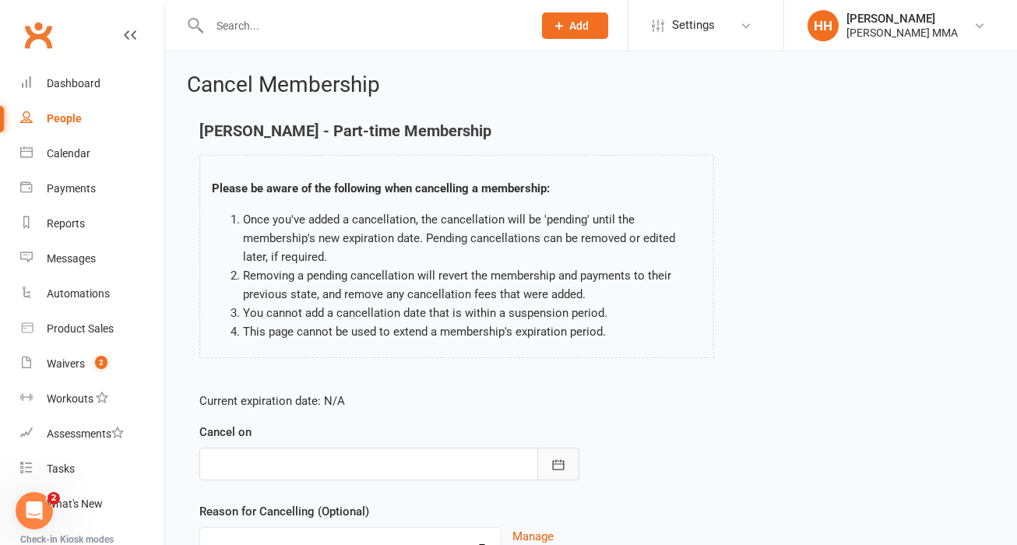
click at [552, 474] on button "button" at bounding box center [558, 464] width 42 height 33
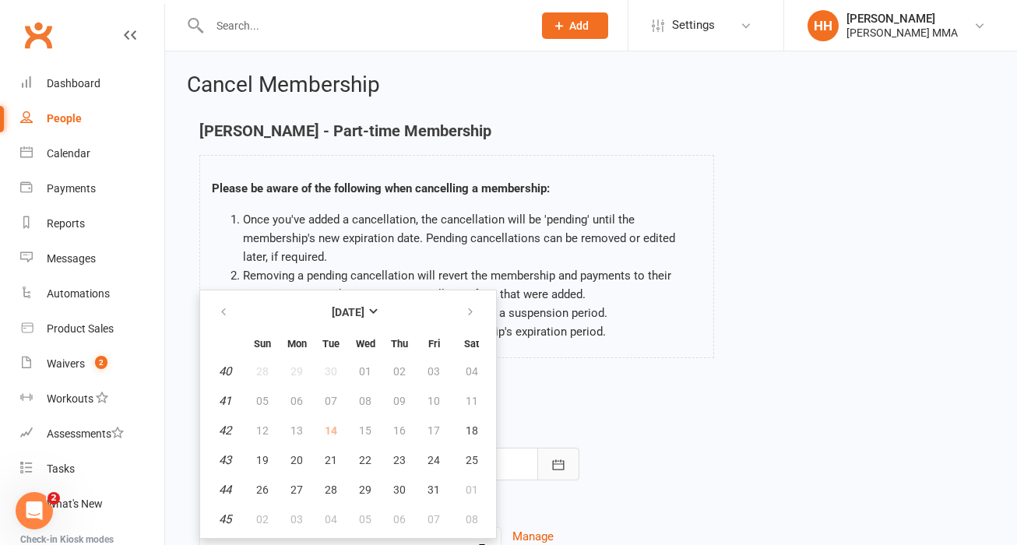
scroll to position [67, 0]
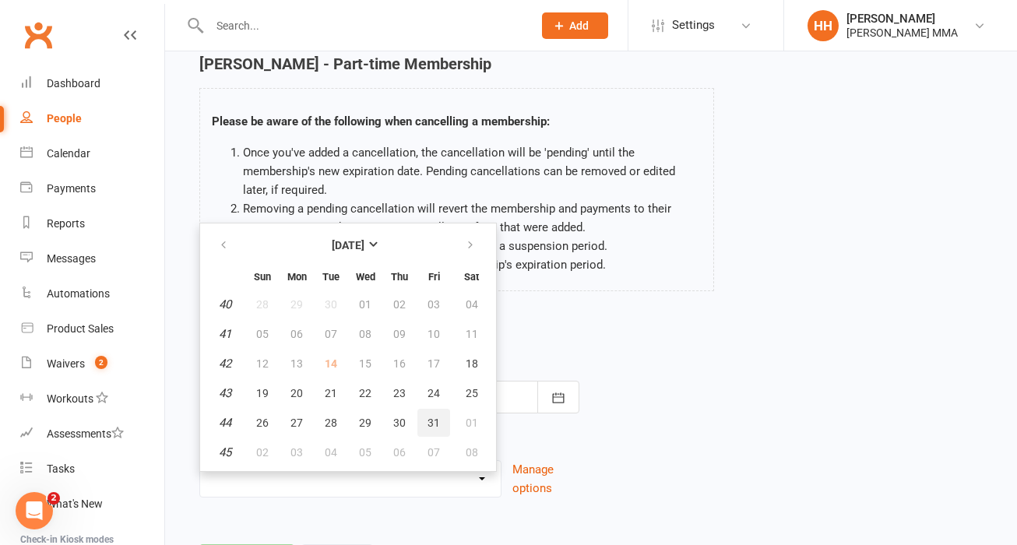
click at [438, 421] on span "31" at bounding box center [434, 423] width 12 height 12
type input "31 Oct 2025"
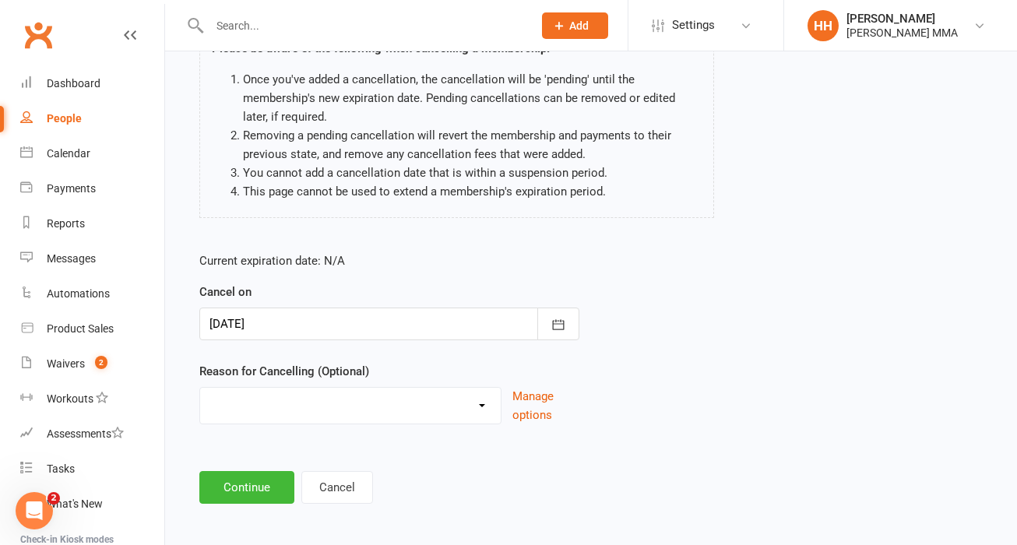
scroll to position [146, 0]
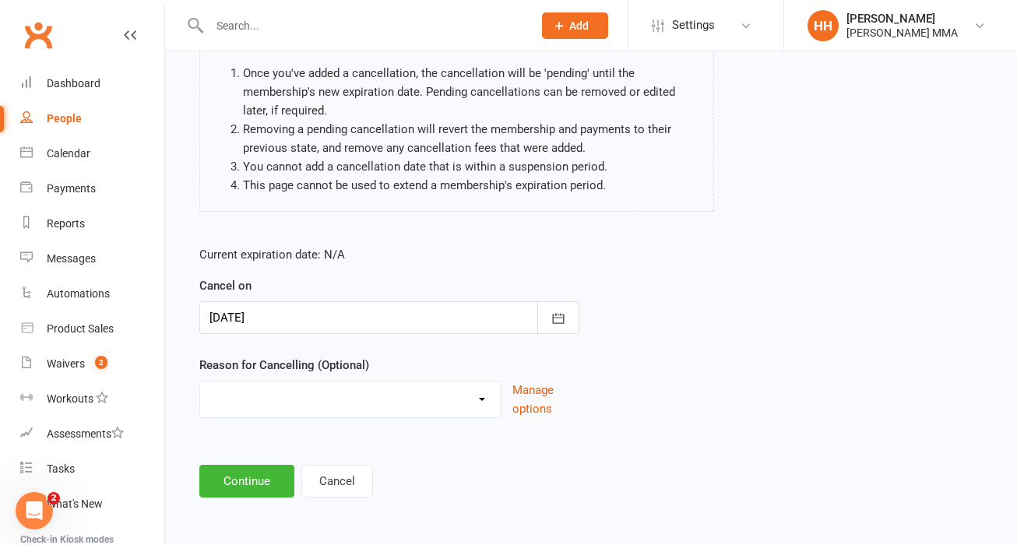
click at [412, 402] on select "Holiday Injury Other reason" at bounding box center [350, 397] width 301 height 31
select select "1"
click at [200, 382] on select "Holiday Injury Other reason" at bounding box center [350, 397] width 301 height 31
click at [273, 482] on button "Continue" at bounding box center [246, 481] width 95 height 33
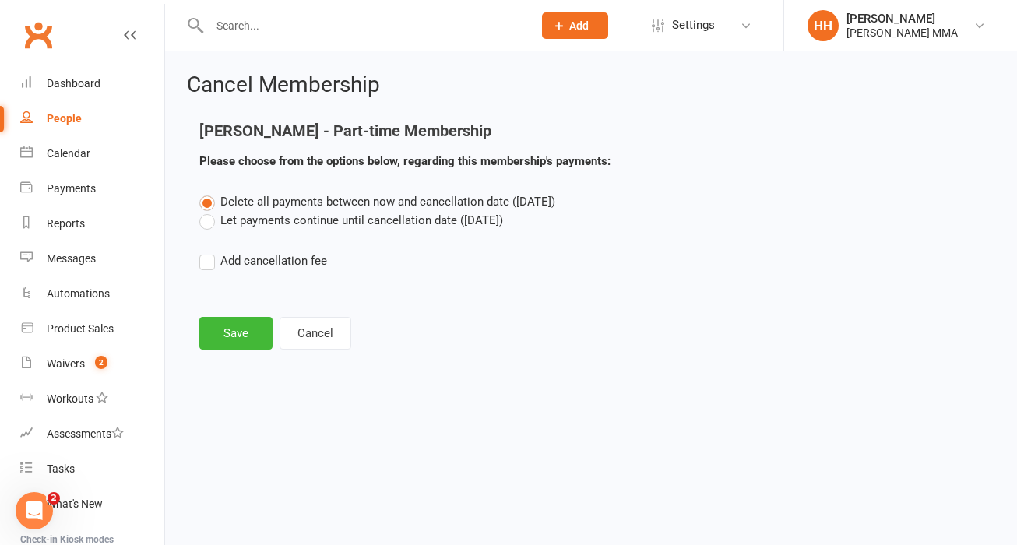
click at [206, 224] on label "Let payments continue until cancellation date (Oct 31, 2025)" at bounding box center [351, 220] width 304 height 19
click at [206, 211] on input "Let payments continue until cancellation date (Oct 31, 2025)" at bounding box center [204, 211] width 10 height 0
click at [241, 336] on button "Save" at bounding box center [235, 333] width 73 height 33
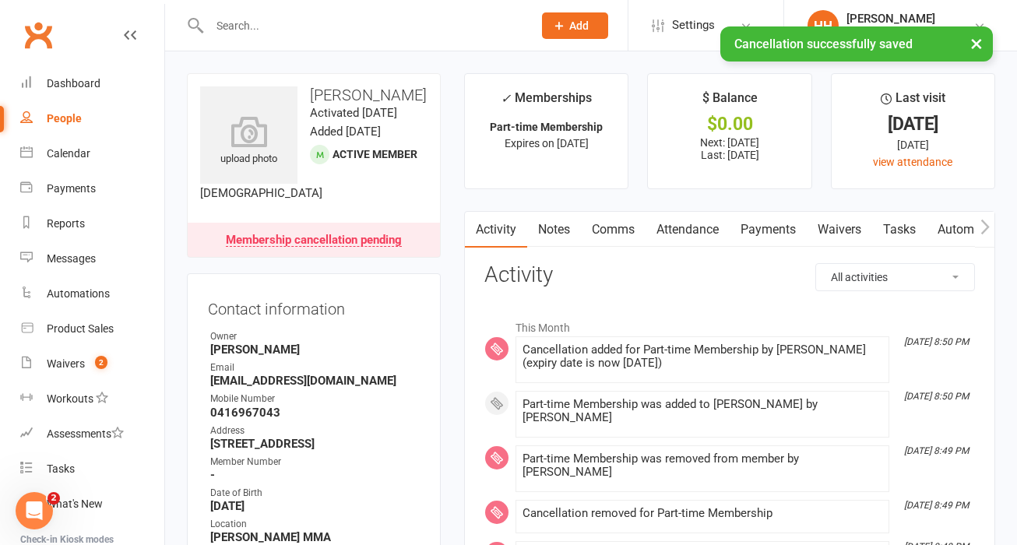
click at [766, 235] on link "Payments" at bounding box center [768, 230] width 77 height 36
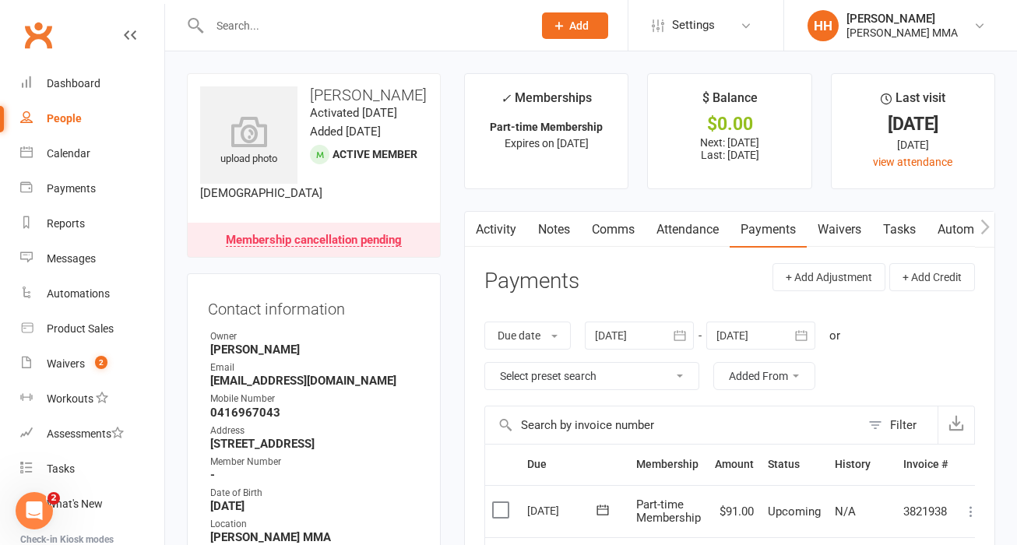
click at [502, 223] on link "Activity" at bounding box center [496, 230] width 62 height 36
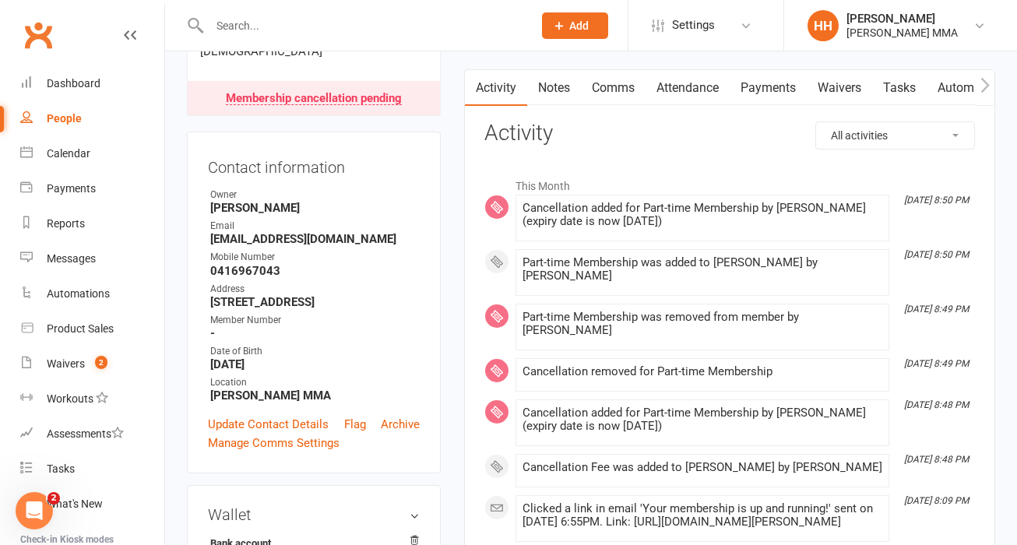
scroll to position [141, 0]
click at [762, 93] on link "Payments" at bounding box center [768, 89] width 77 height 36
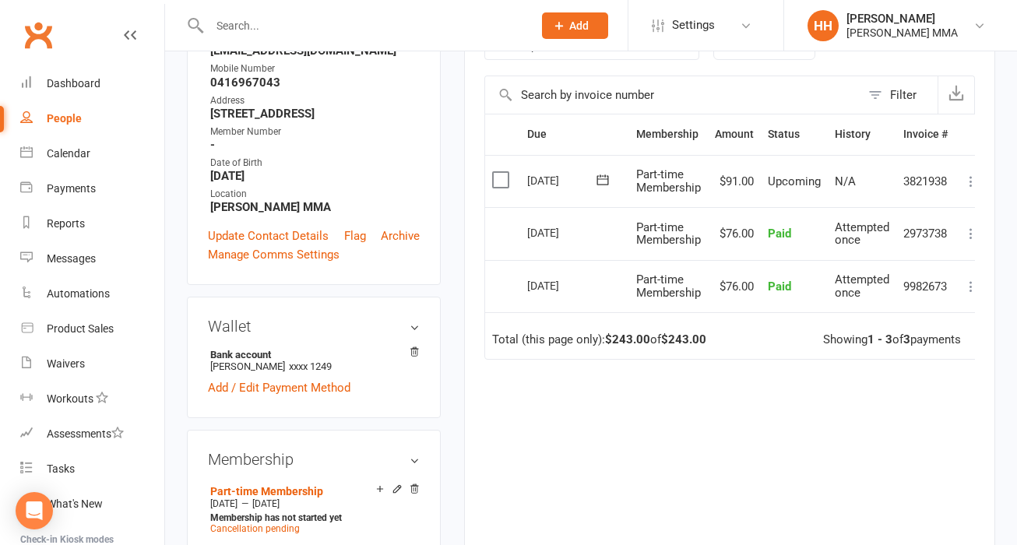
scroll to position [348, 0]
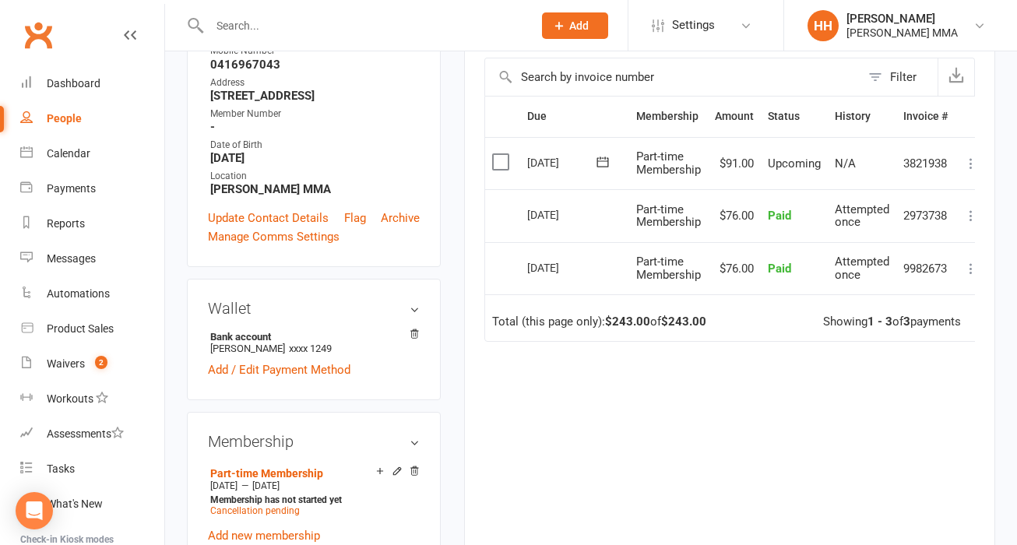
click at [703, 408] on div "Due Contact Membership Amount Status History Invoice # Select this [DATE] [PERS…" at bounding box center [729, 319] width 491 height 446
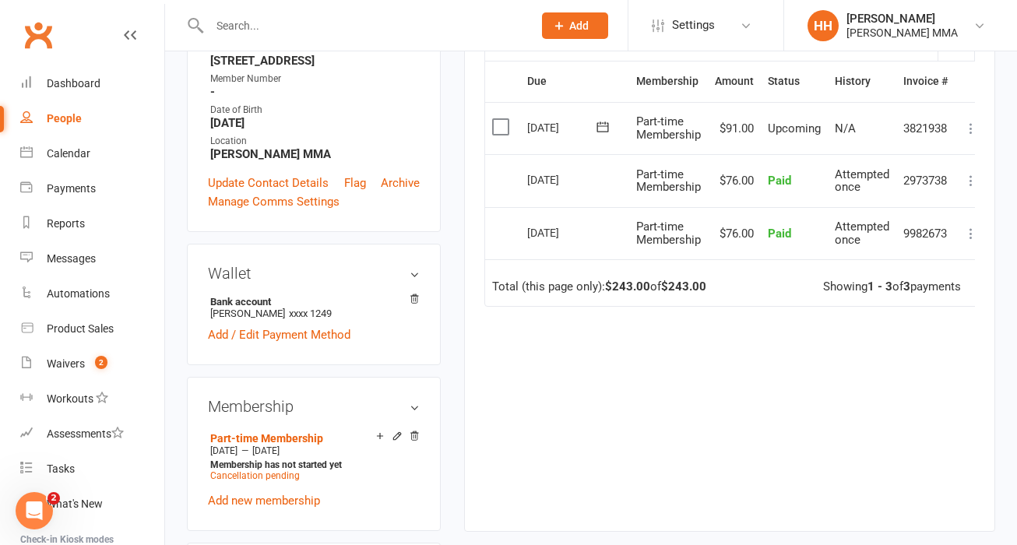
scroll to position [388, 0]
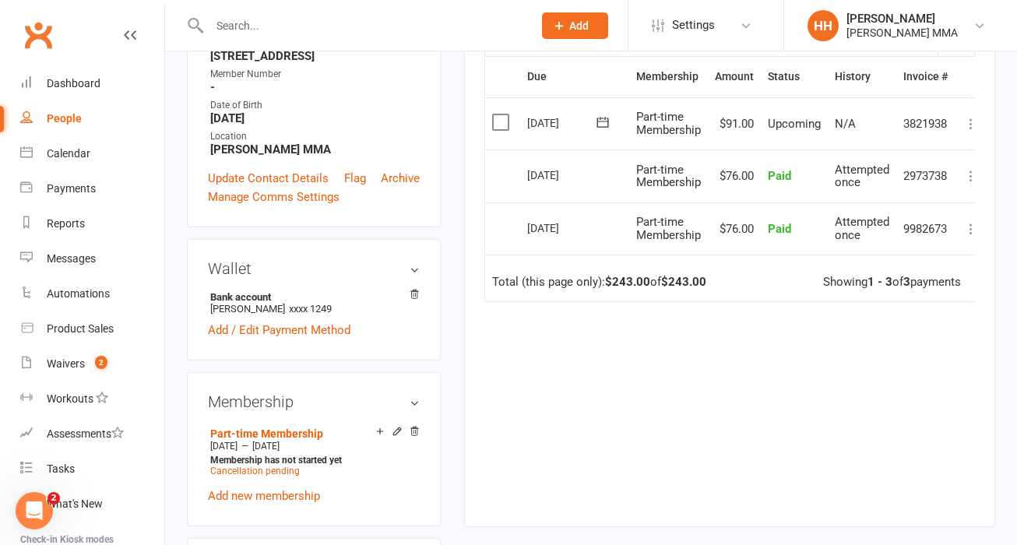
click at [706, 421] on div "Due Contact Membership Amount Status History Invoice # Select this [DATE] [PERS…" at bounding box center [729, 279] width 491 height 446
click at [706, 417] on div "Due Contact Membership Amount Status History Invoice # Select this [DATE] [PERS…" at bounding box center [729, 279] width 491 height 446
click at [709, 415] on div "Due Contact Membership Amount Status History Invoice # Select this [DATE] [PERS…" at bounding box center [729, 279] width 491 height 446
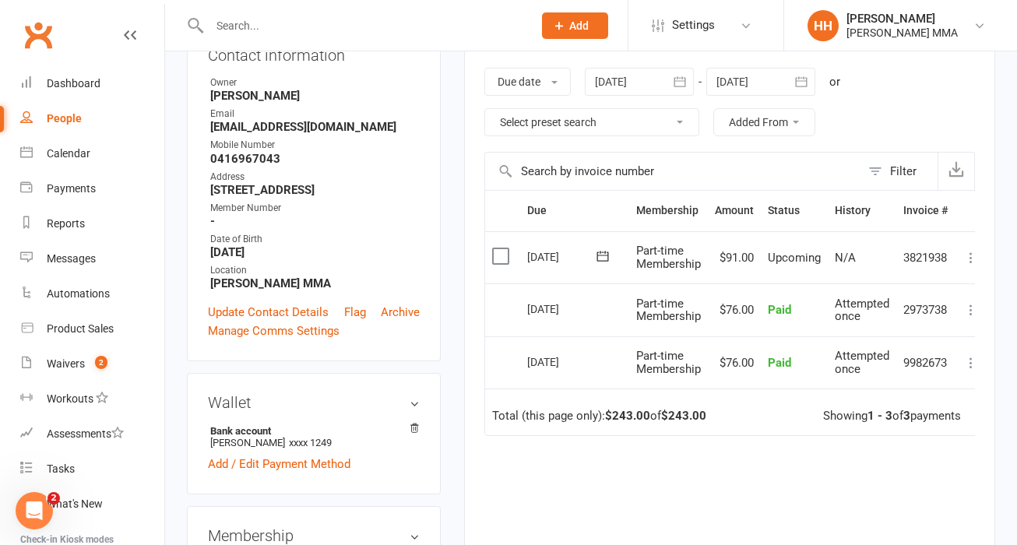
scroll to position [248, 0]
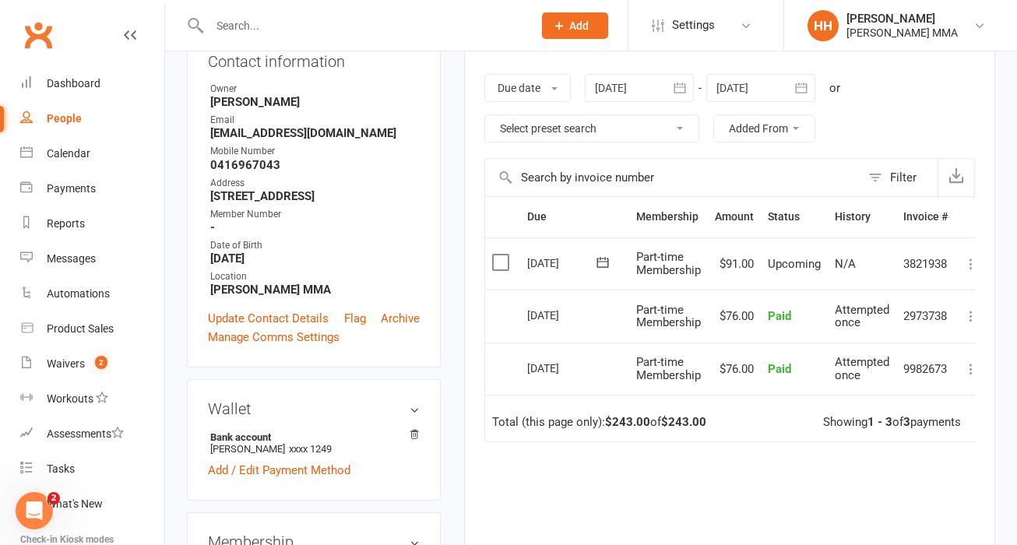
click at [805, 88] on icon "button" at bounding box center [802, 88] width 16 height 16
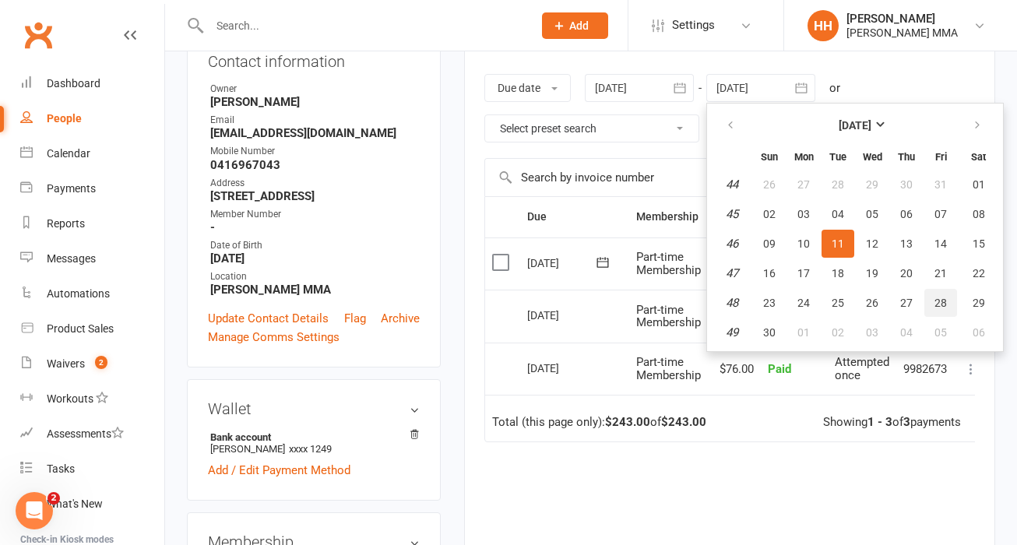
click at [945, 315] on button "28" at bounding box center [940, 303] width 33 height 28
type input "[DATE]"
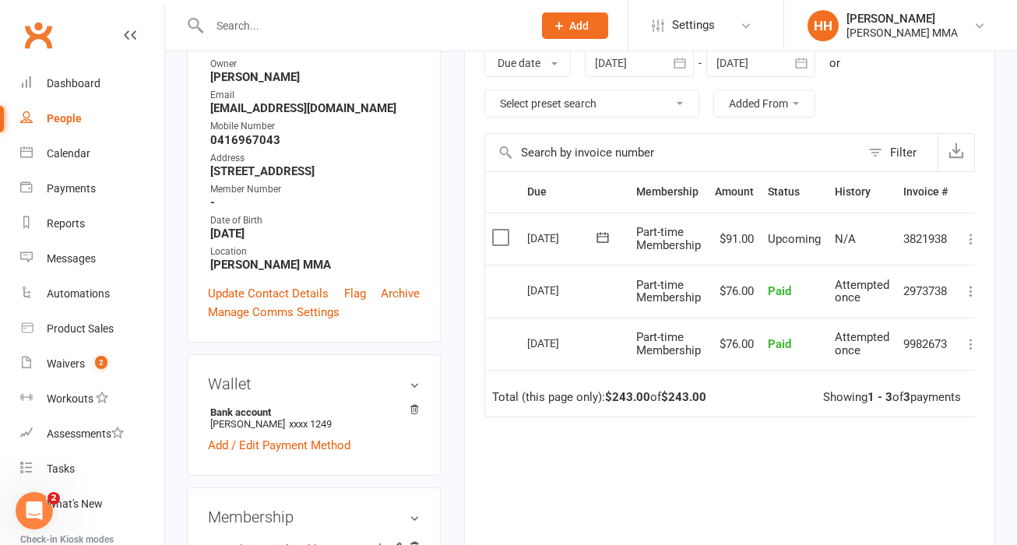
scroll to position [274, 0]
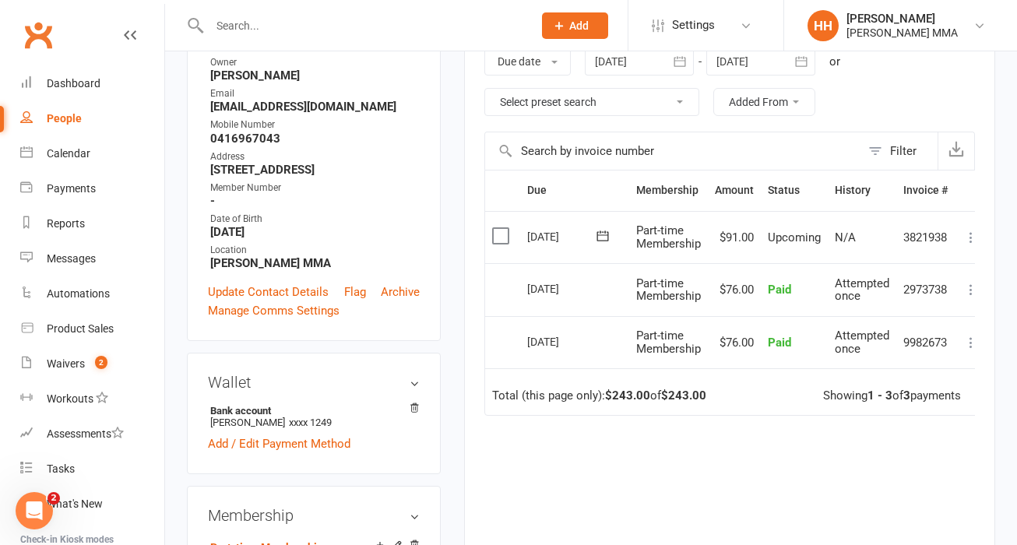
click at [819, 535] on div "Due Contact Membership Amount Status History Invoice # Select this [DATE] [PERS…" at bounding box center [729, 393] width 491 height 446
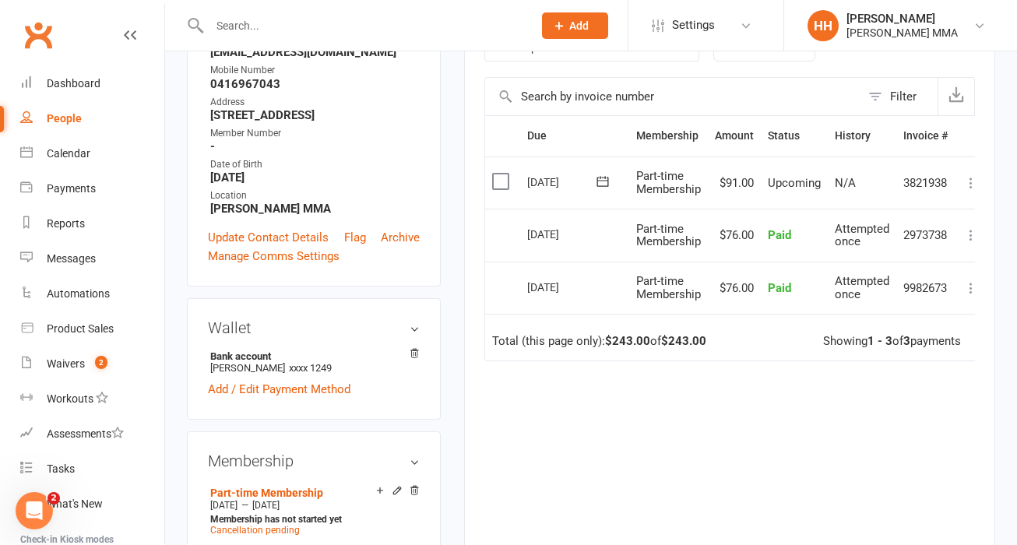
scroll to position [422, 0]
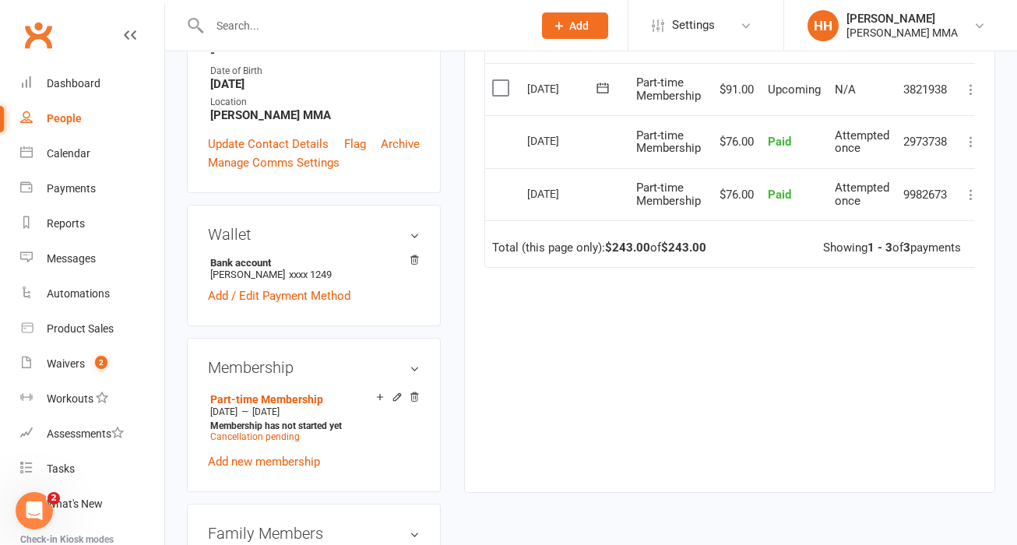
click at [821, 519] on div "upload photo Cody Mirabile-kumar Activated 5 August, 2025 Added 29 July, 2025 A…" at bounding box center [591, 352] width 832 height 1403
click at [783, 458] on div "Due Contact Membership Amount Status History Invoice # Select this [DATE] [PERS…" at bounding box center [729, 245] width 491 height 446
click at [783, 459] on div "Due Contact Membership Amount Status History Invoice # Select this [DATE] [PERS…" at bounding box center [729, 245] width 491 height 446
click at [784, 459] on div "Due Contact Membership Amount Status History Invoice # Select this [DATE] [PERS…" at bounding box center [729, 245] width 491 height 446
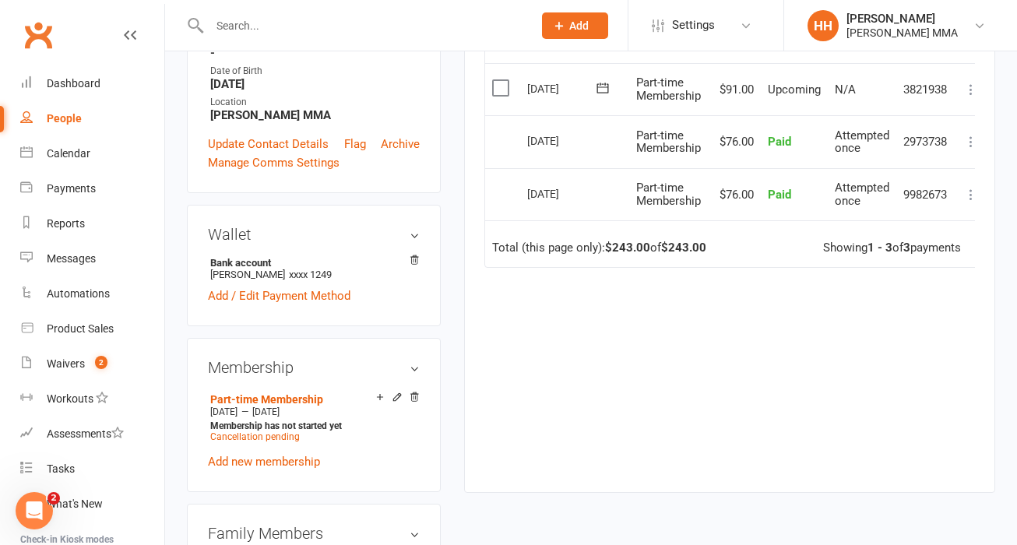
click at [783, 459] on div "Due Contact Membership Amount Status History Invoice # Select this [DATE] [PERS…" at bounding box center [729, 245] width 491 height 446
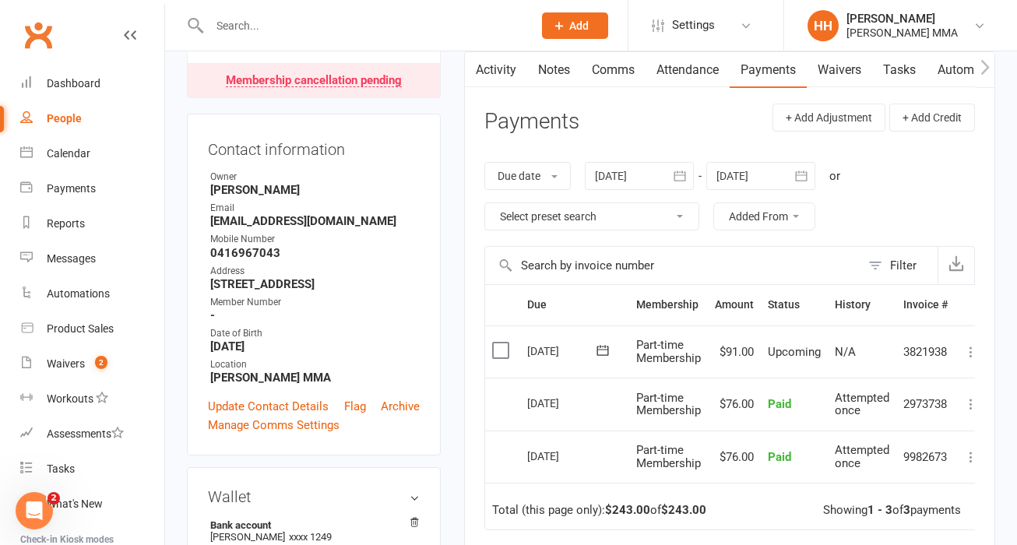
scroll to position [180, 0]
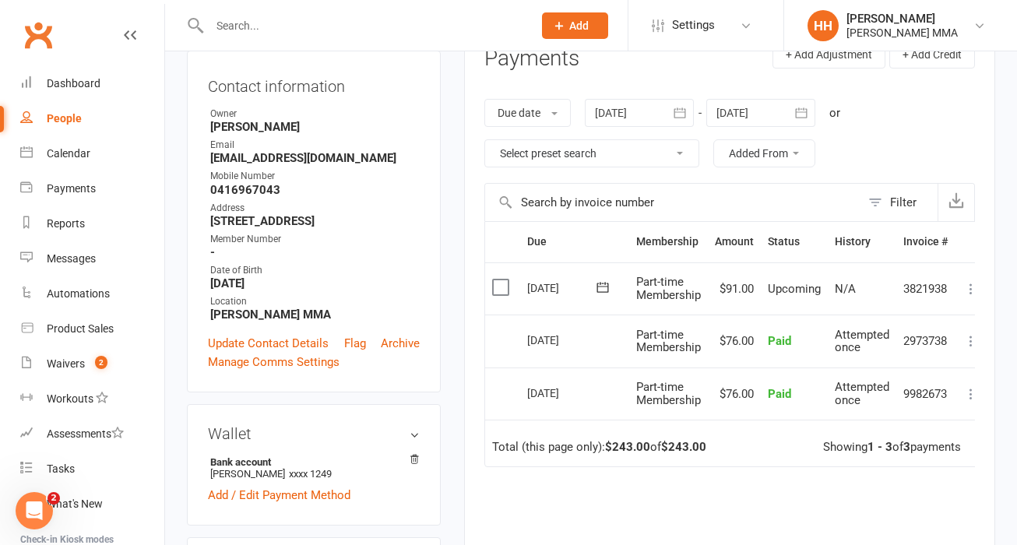
click at [735, 482] on div "Due Contact Membership Amount Status History Invoice # Select this [DATE] [PERS…" at bounding box center [729, 444] width 491 height 446
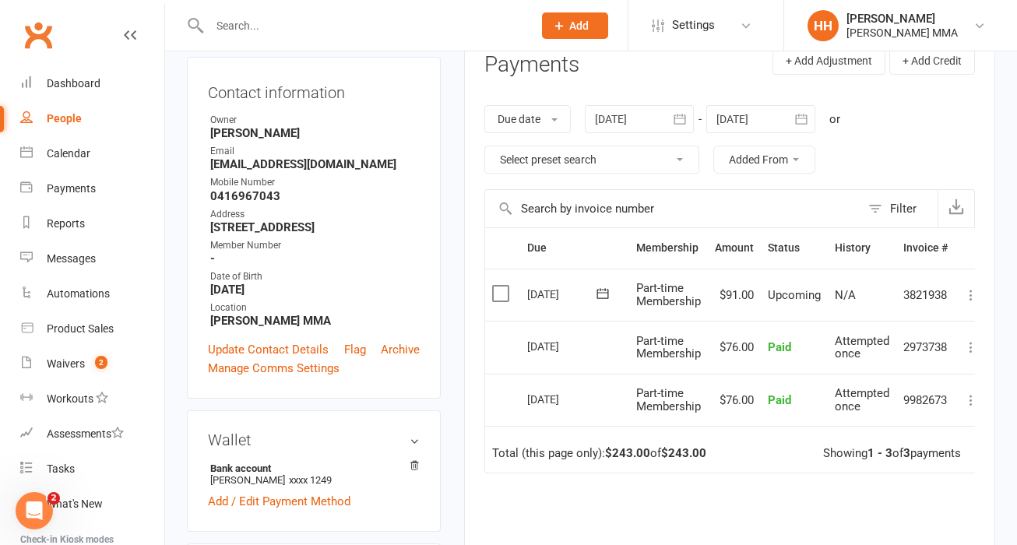
click at [735, 482] on div "Due Contact Membership Amount Status History Invoice # Select this [DATE] [PERS…" at bounding box center [729, 450] width 491 height 446
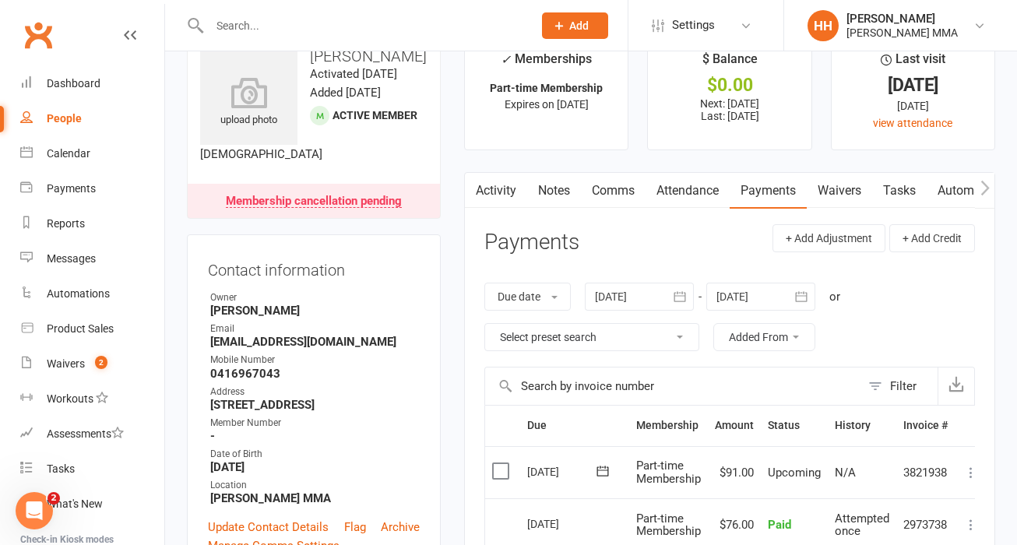
scroll to position [40, 0]
click at [368, 30] on input "text" at bounding box center [363, 26] width 317 height 22
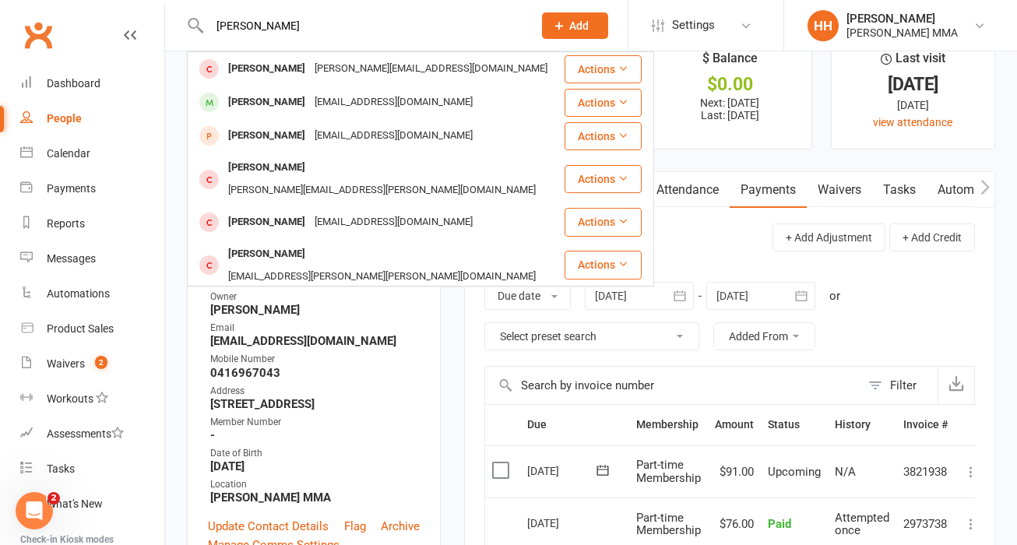
click at [276, 30] on input "[PERSON_NAME]" at bounding box center [363, 26] width 317 height 22
click at [276, 29] on input "[PERSON_NAME]" at bounding box center [363, 26] width 317 height 22
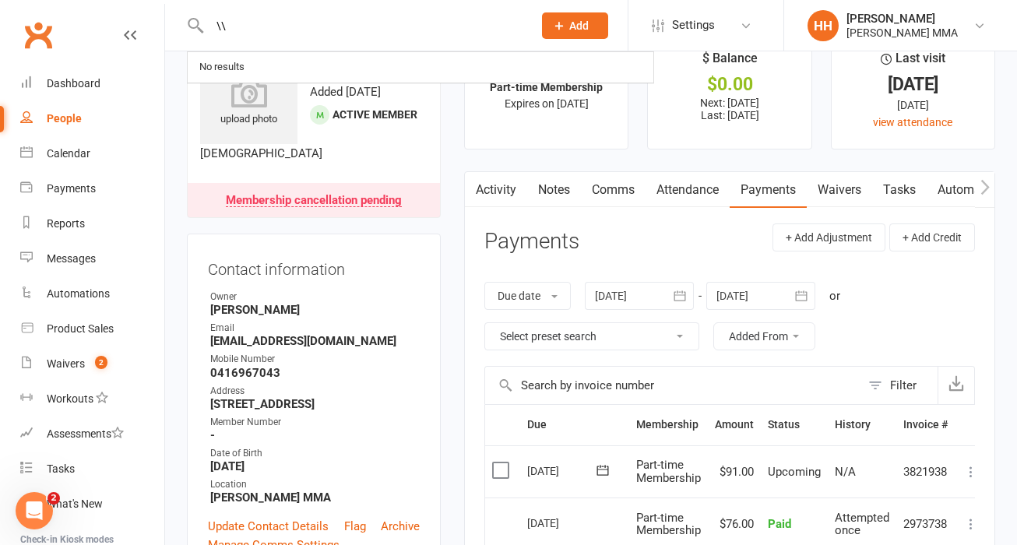
type input "\"
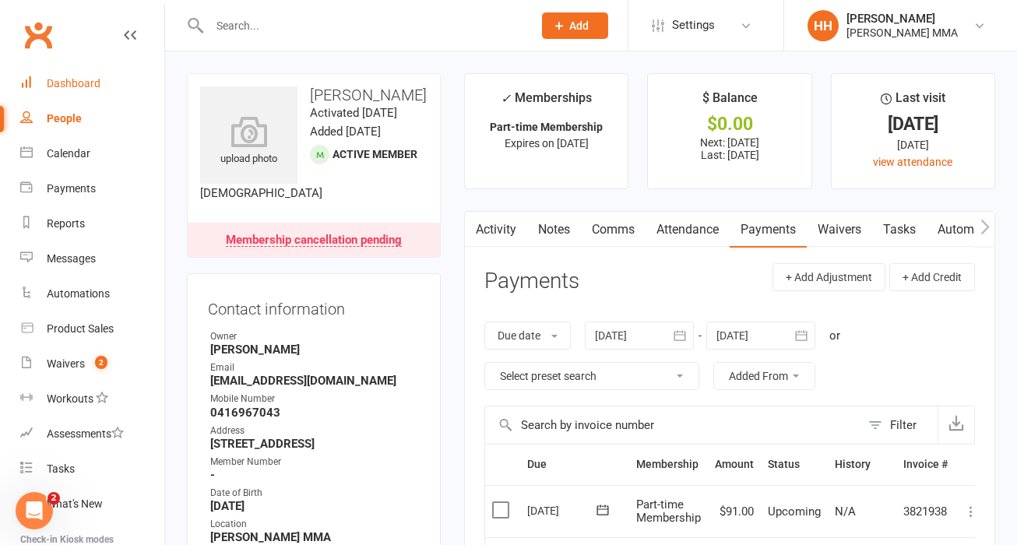
click at [76, 73] on link "Dashboard" at bounding box center [92, 83] width 144 height 35
